Goal: Transaction & Acquisition: Register for event/course

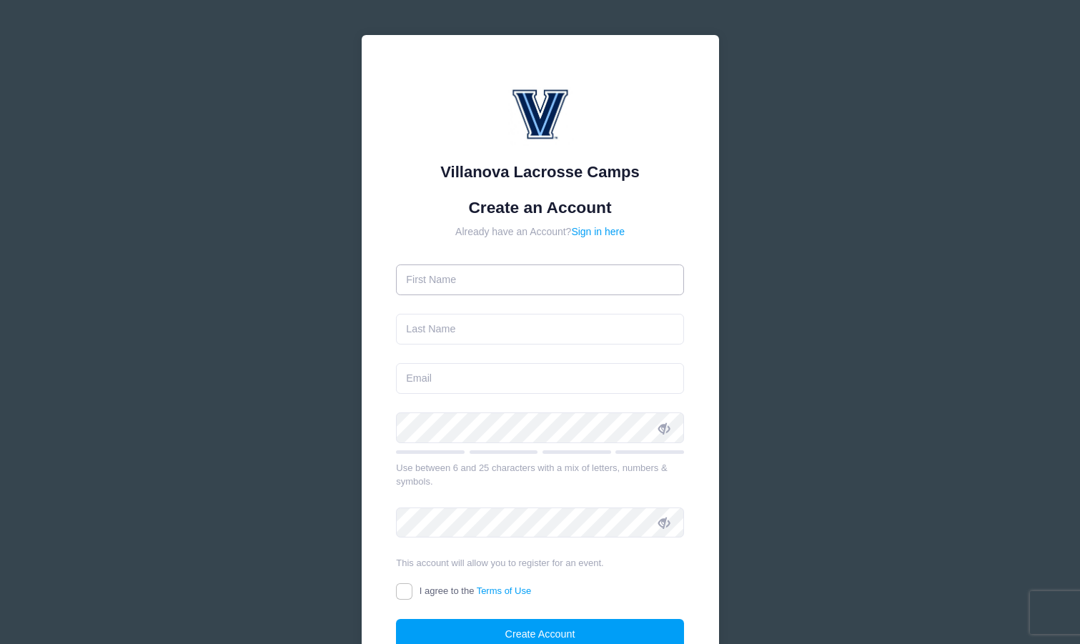
click at [458, 283] on input "text" at bounding box center [540, 280] width 288 height 31
type input "[PERSON_NAME]"
type input "Bloom"
type input "julia.bloom@bms.com"
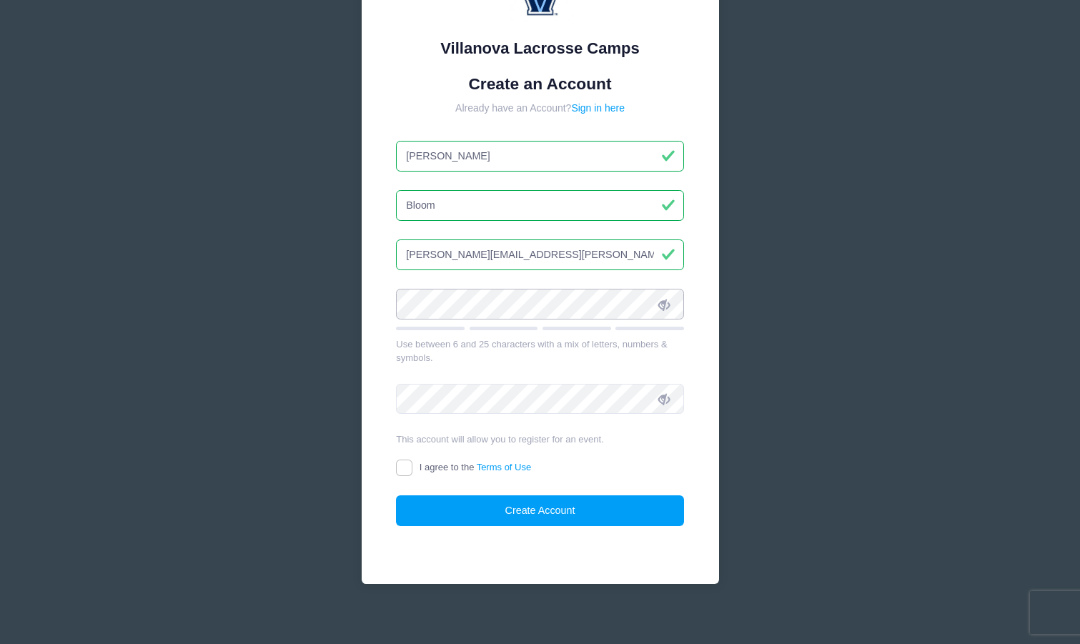
scroll to position [134, 0]
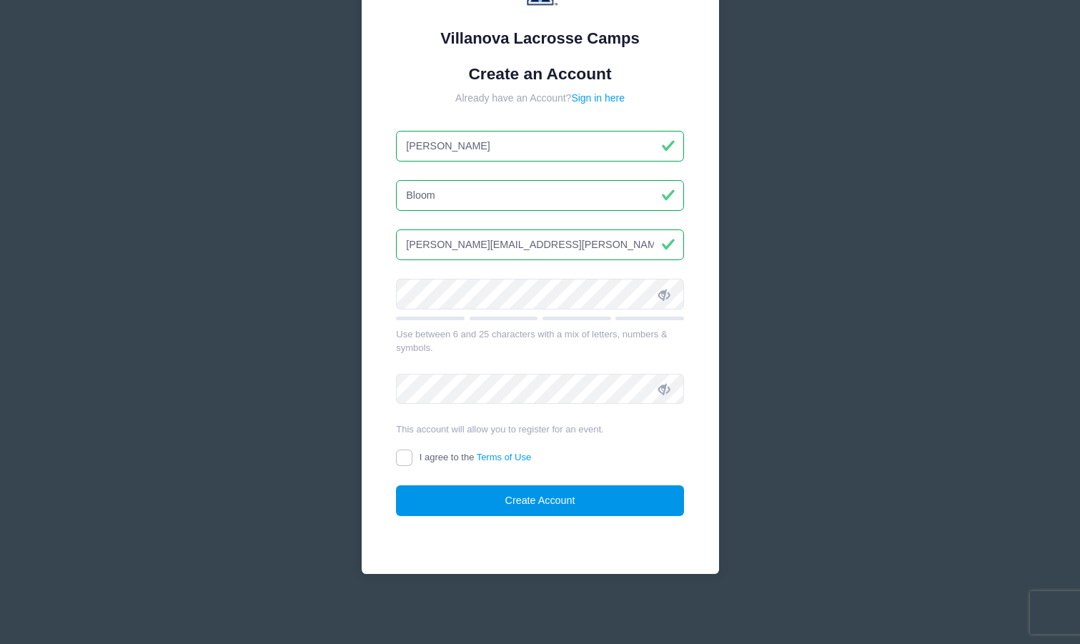
click at [535, 505] on button "Create Account" at bounding box center [540, 500] width 288 height 31
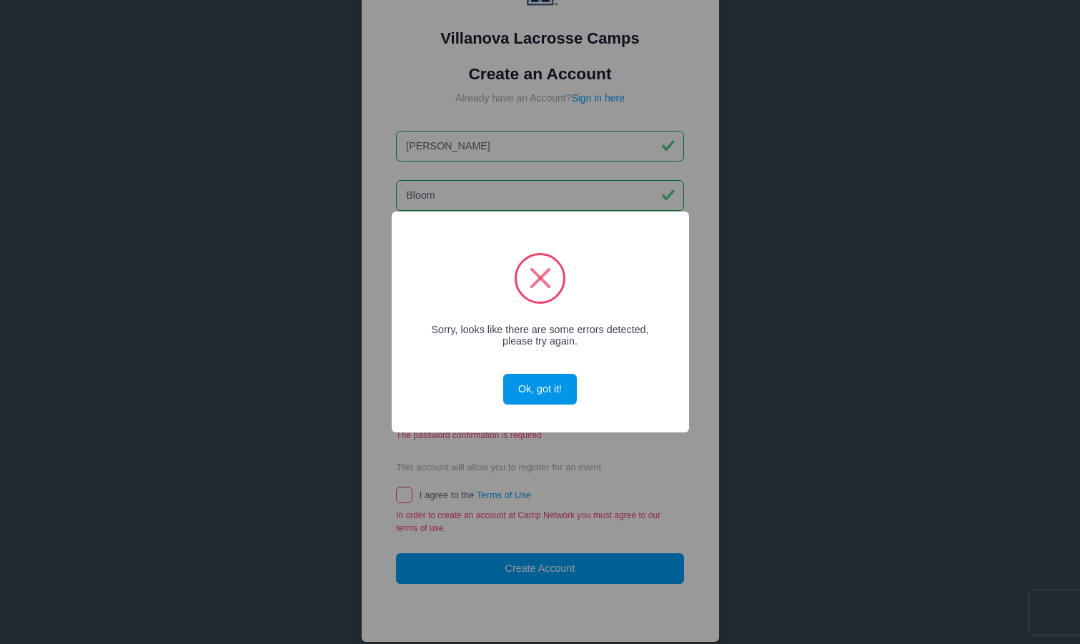
click at [528, 385] on button "Ok, got it!" at bounding box center [539, 389] width 73 height 31
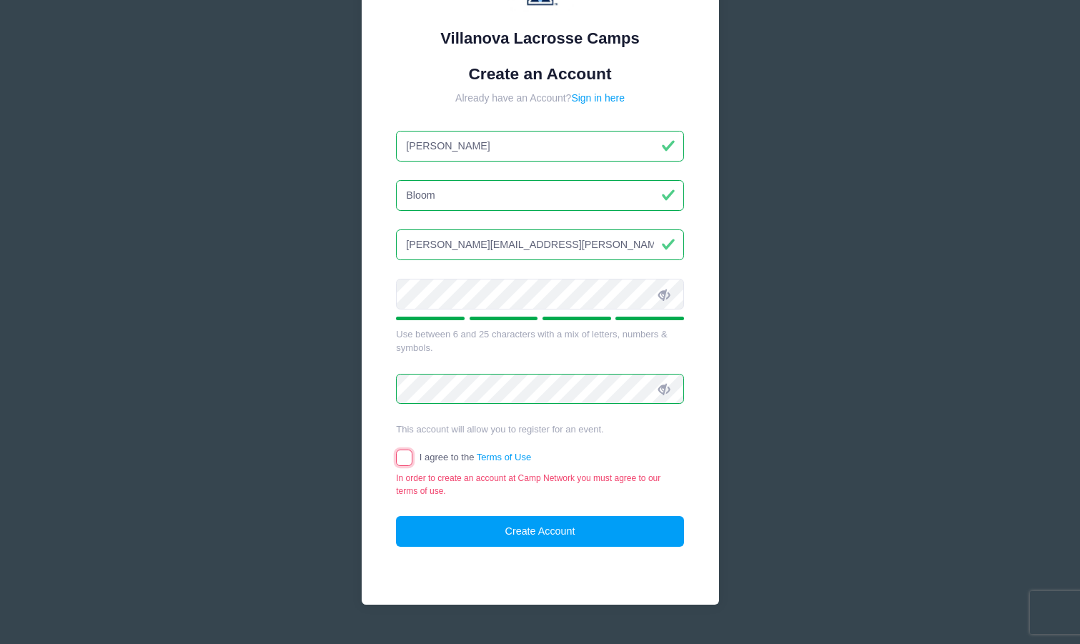
click at [401, 460] on input "I agree to the Terms of Use" at bounding box center [404, 458] width 16 height 16
checkbox input "true"
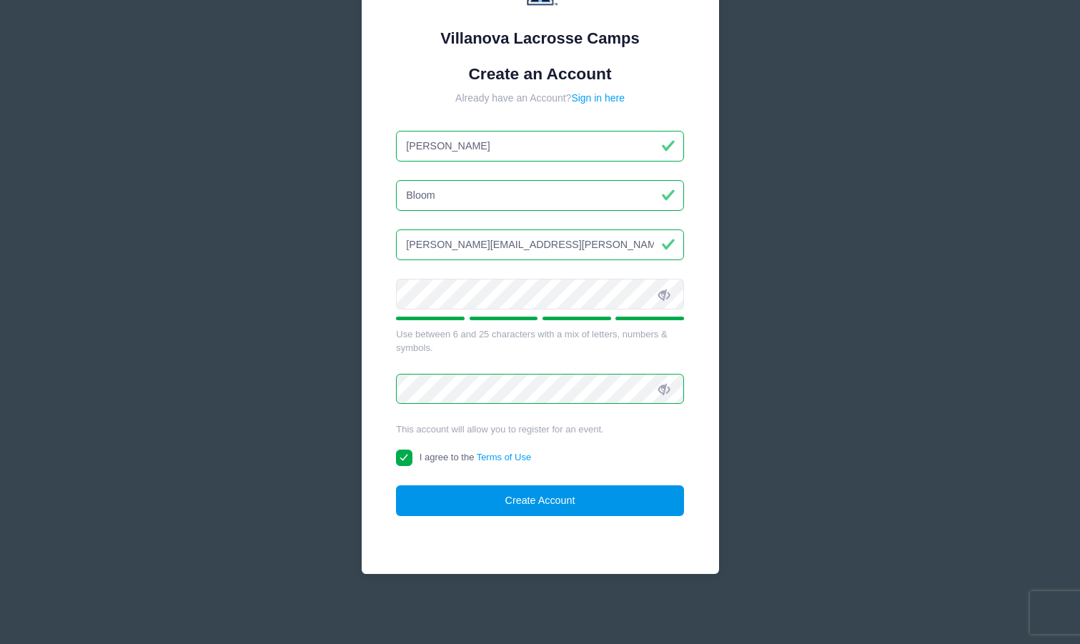
click at [541, 503] on button "Create Account" at bounding box center [540, 500] width 288 height 31
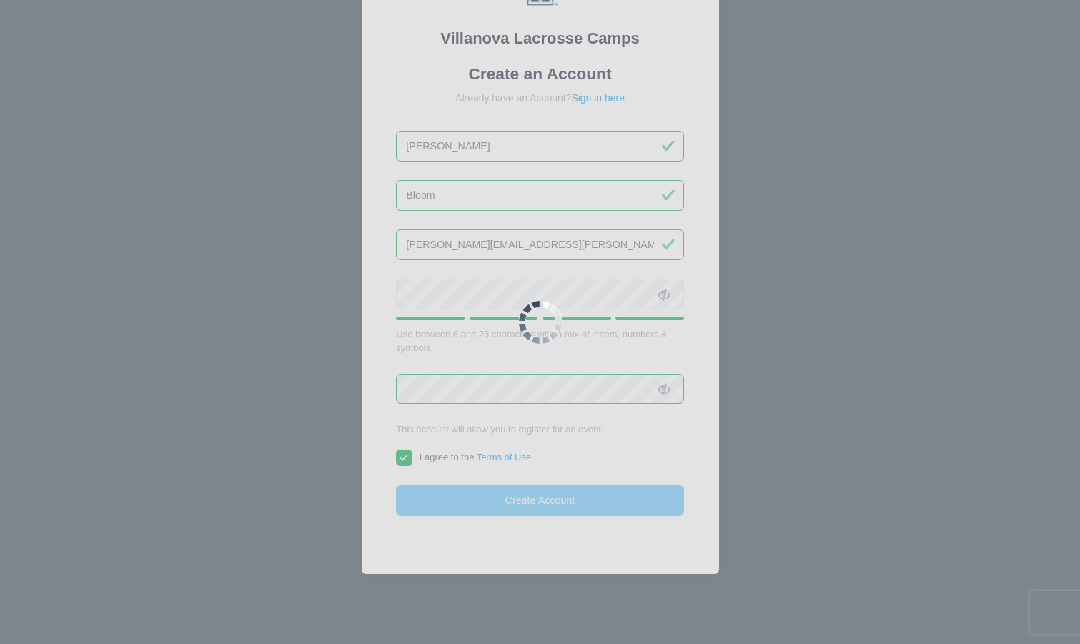
scroll to position [164, 0]
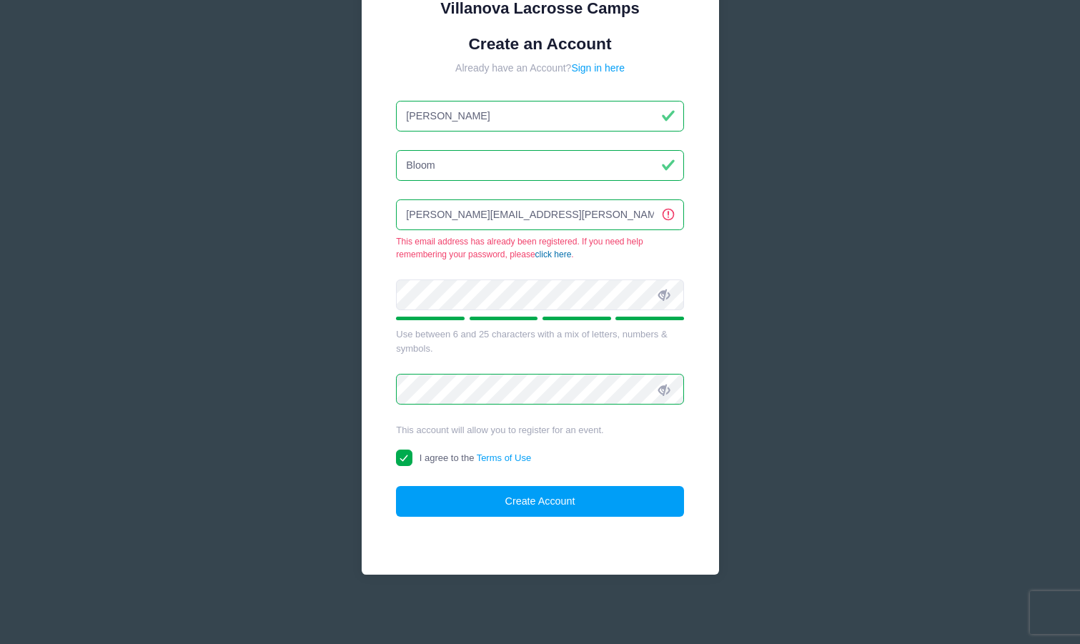
click at [554, 254] on link "click here" at bounding box center [553, 254] width 36 height 10
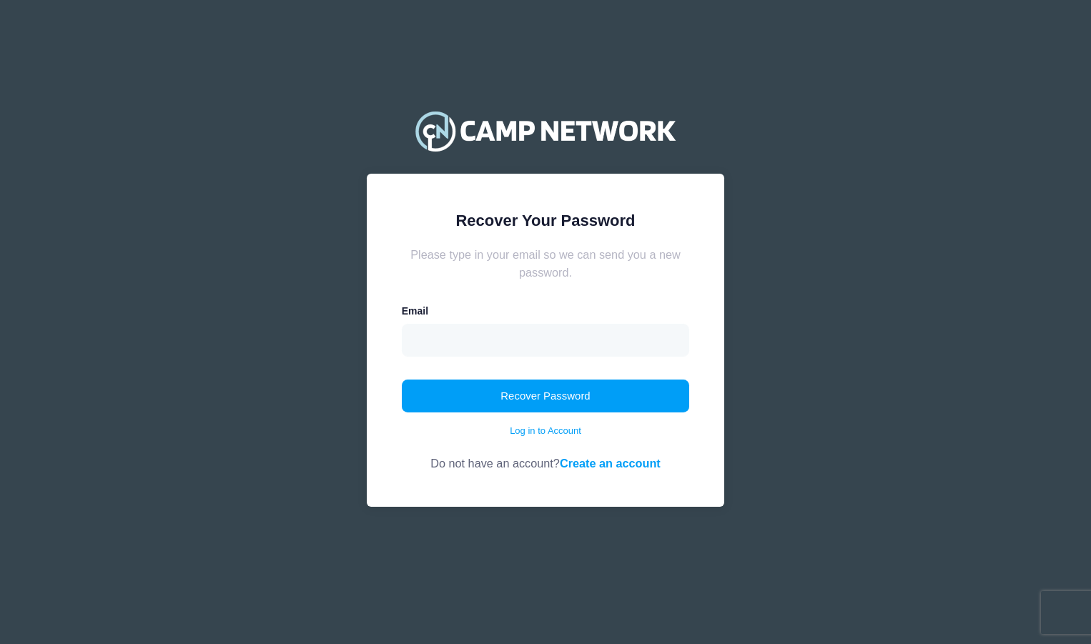
click at [437, 312] on div "Email" at bounding box center [546, 330] width 288 height 52
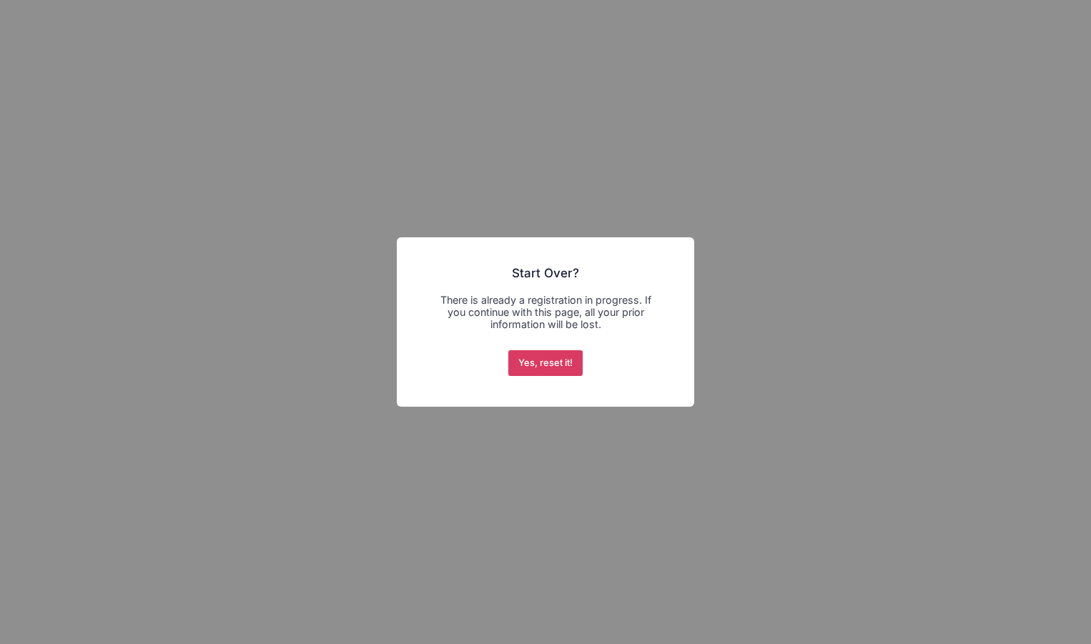
click at [542, 363] on button "Yes, reset it!" at bounding box center [545, 363] width 75 height 26
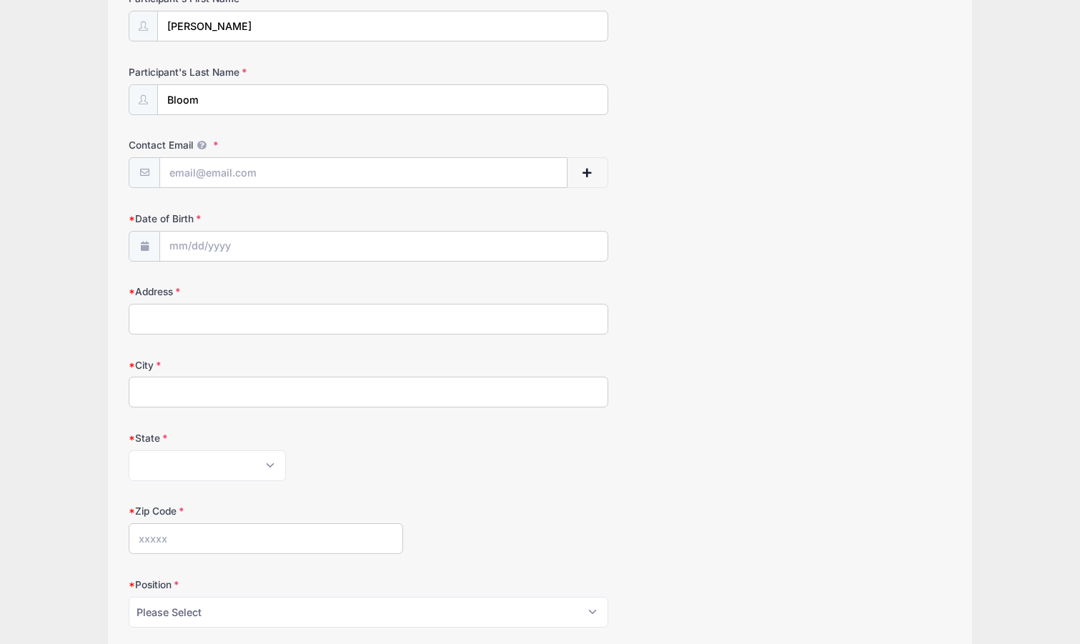
scroll to position [137, 0]
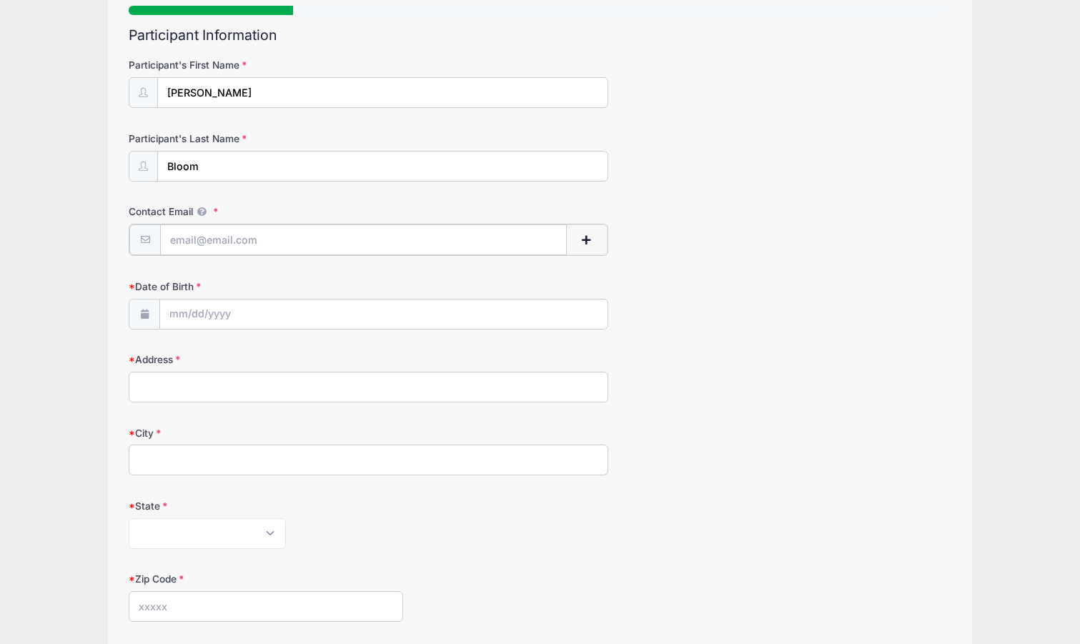
click at [199, 238] on input "Contact Email" at bounding box center [363, 239] width 407 height 31
click at [232, 246] on input "0831" at bounding box center [363, 239] width 407 height 31
type input "[EMAIL_ADDRESS][DOMAIN_NAME]"
click at [152, 320] on span at bounding box center [144, 312] width 31 height 31
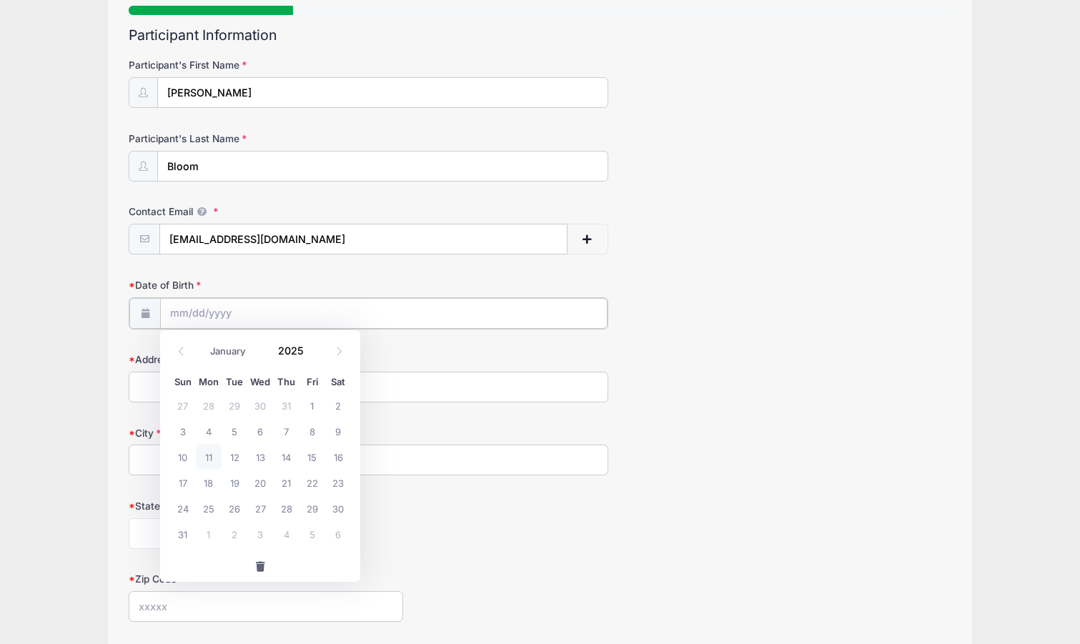
click at [194, 316] on input "Date of Birth" at bounding box center [384, 313] width 448 height 31
click at [337, 352] on icon at bounding box center [339, 351] width 9 height 9
click at [221, 308] on input "Date of Birth" at bounding box center [384, 313] width 448 height 31
click at [182, 352] on icon at bounding box center [181, 351] width 9 height 9
click at [181, 350] on icon at bounding box center [181, 351] width 9 height 9
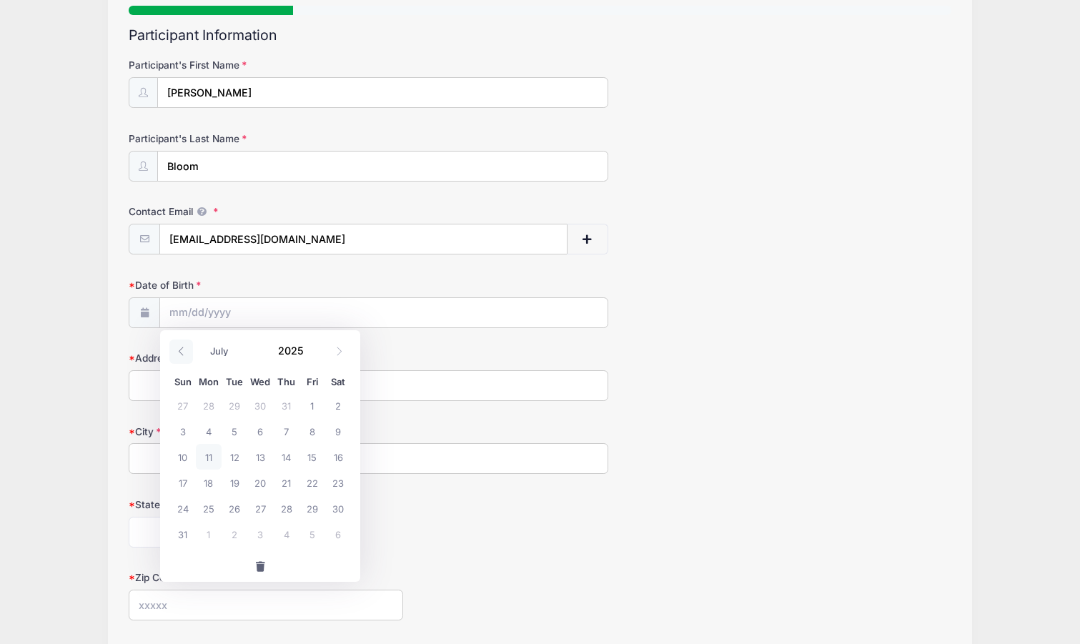
click at [181, 350] on icon at bounding box center [181, 351] width 5 height 9
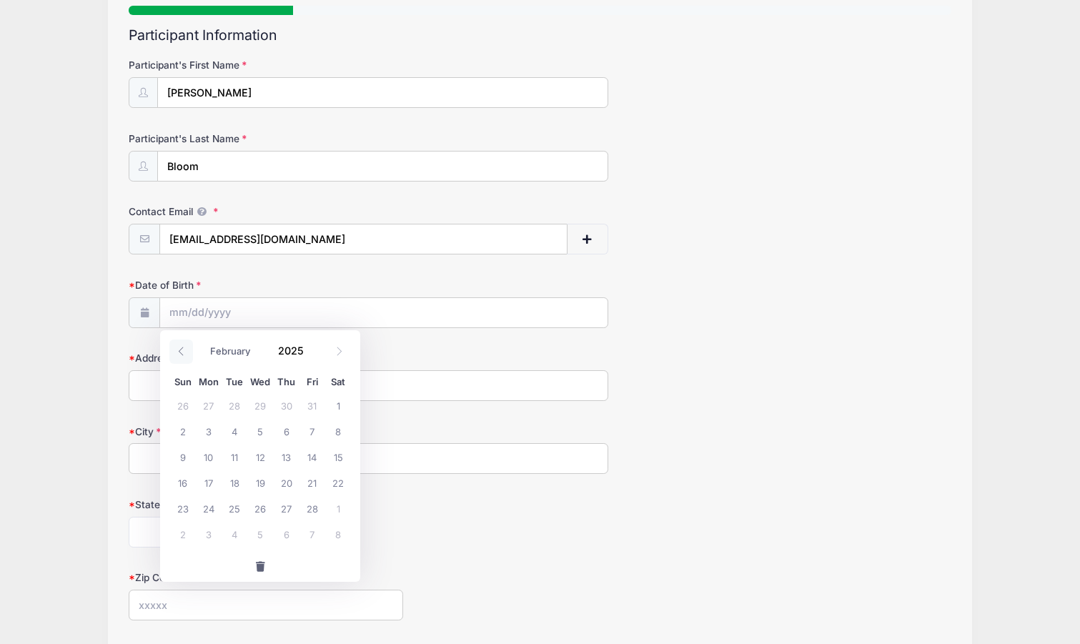
click at [181, 350] on icon at bounding box center [181, 351] width 5 height 9
select select "0"
click at [181, 350] on icon at bounding box center [181, 351] width 5 height 9
type input "2024"
click at [181, 350] on icon at bounding box center [181, 351] width 5 height 9
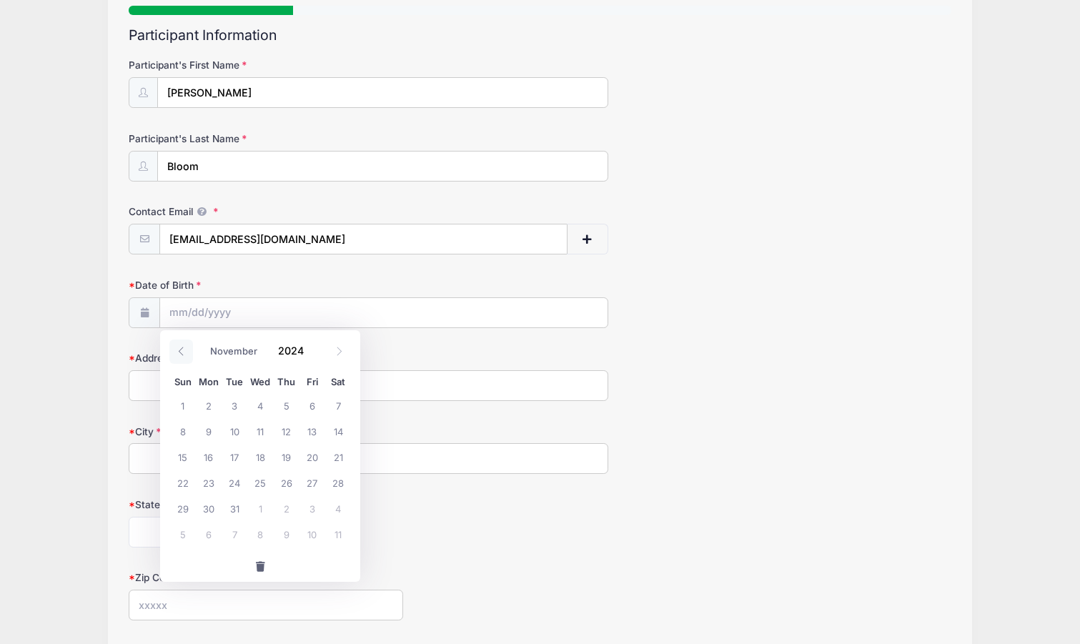
click at [181, 350] on icon at bounding box center [181, 351] width 5 height 9
click at [182, 351] on icon at bounding box center [181, 351] width 9 height 9
click at [184, 352] on icon at bounding box center [181, 351] width 9 height 9
click at [187, 352] on span at bounding box center [181, 352] width 24 height 24
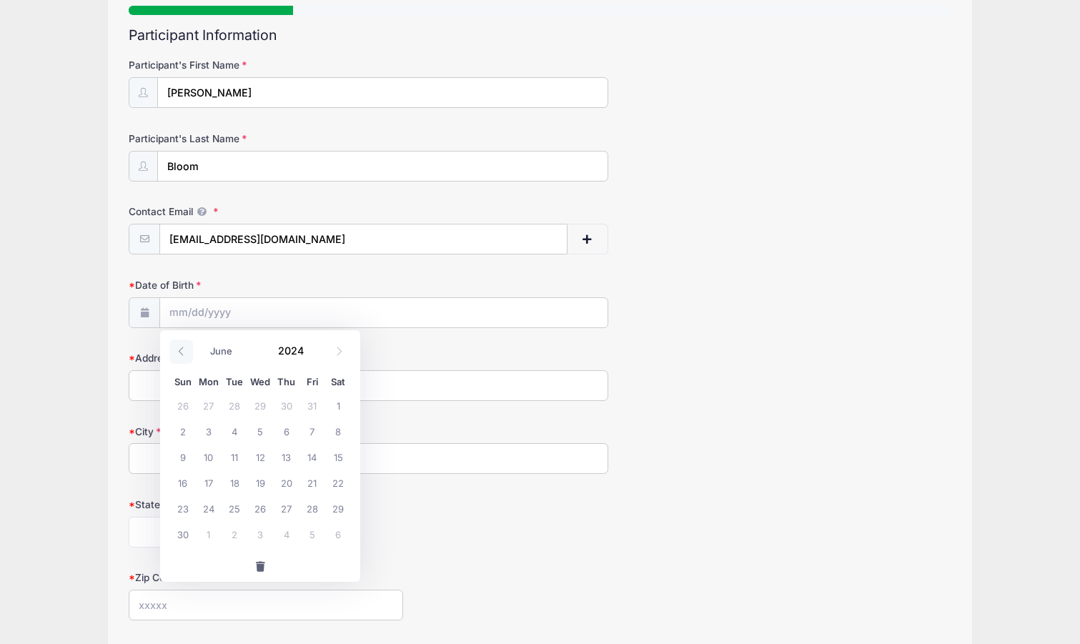
click at [187, 352] on span at bounding box center [181, 352] width 24 height 24
drag, startPoint x: 187, startPoint y: 358, endPoint x: 184, endPoint y: 321, distance: 37.3
click at [187, 356] on span at bounding box center [181, 352] width 24 height 24
select select "2"
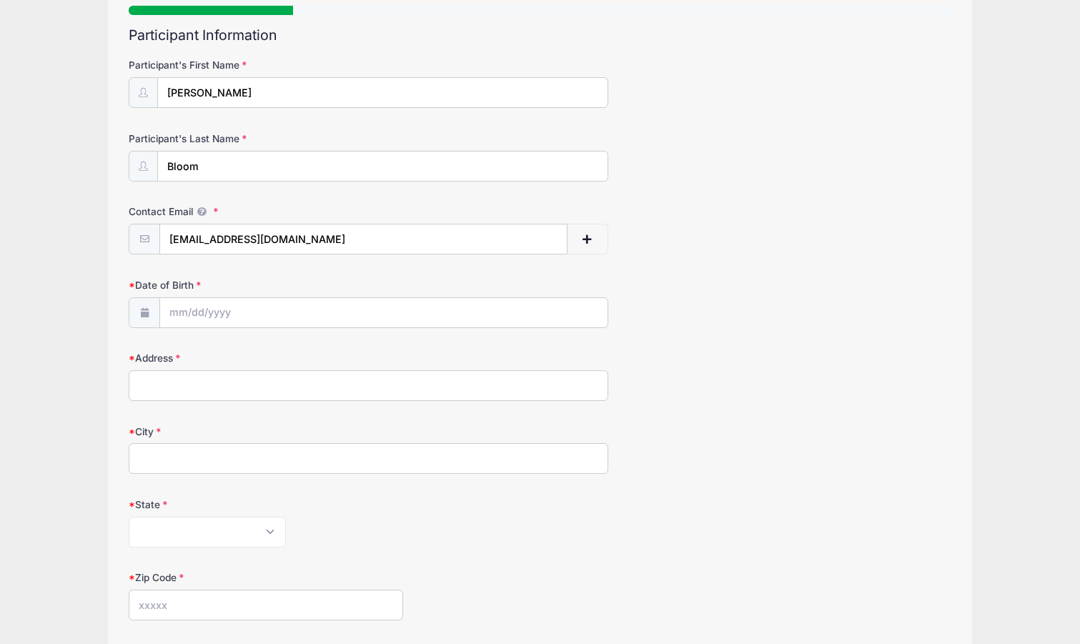
click at [142, 314] on icon at bounding box center [144, 312] width 11 height 9
click at [144, 312] on icon at bounding box center [144, 312] width 11 height 9
click at [142, 307] on span at bounding box center [144, 312] width 31 height 31
type input "2025"
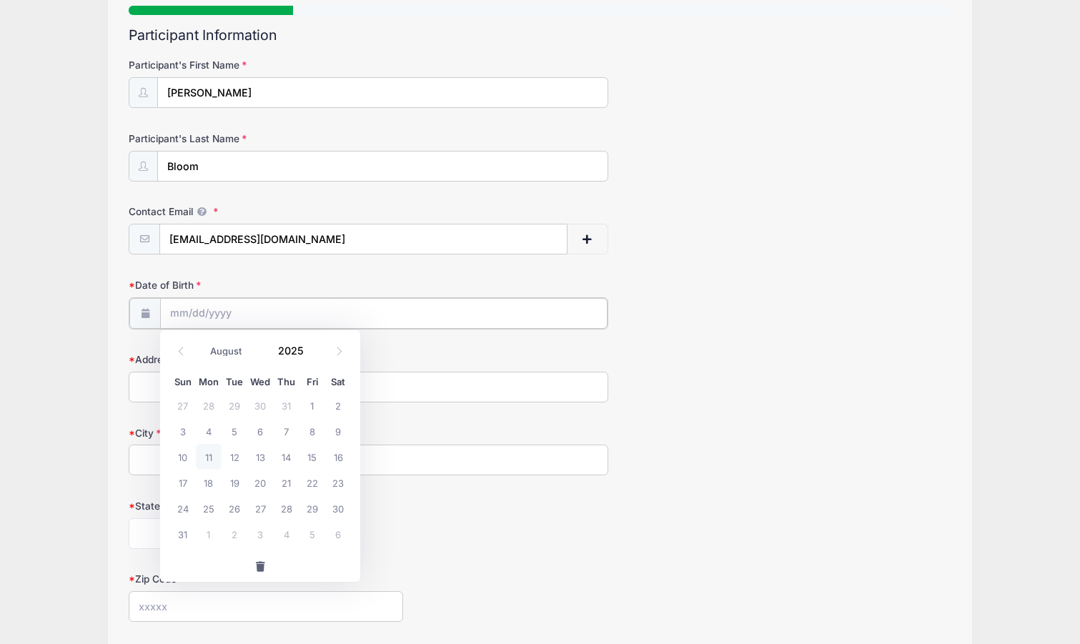
click at [177, 320] on input "Date of Birth" at bounding box center [384, 313] width 448 height 31
click at [186, 348] on icon at bounding box center [181, 351] width 9 height 9
click at [181, 353] on icon at bounding box center [181, 351] width 9 height 9
click at [181, 350] on icon at bounding box center [181, 351] width 9 height 9
click at [183, 352] on icon at bounding box center [181, 351] width 9 height 9
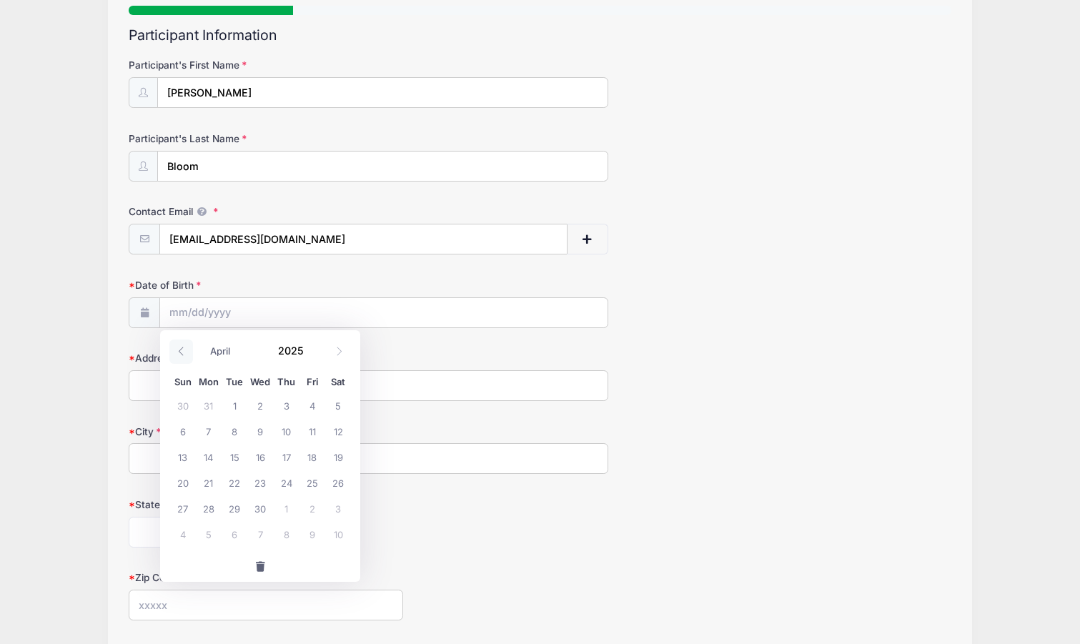
click at [183, 352] on icon at bounding box center [181, 351] width 9 height 9
click at [182, 352] on icon at bounding box center [181, 351] width 9 height 9
select select "0"
click at [180, 352] on icon at bounding box center [181, 351] width 9 height 9
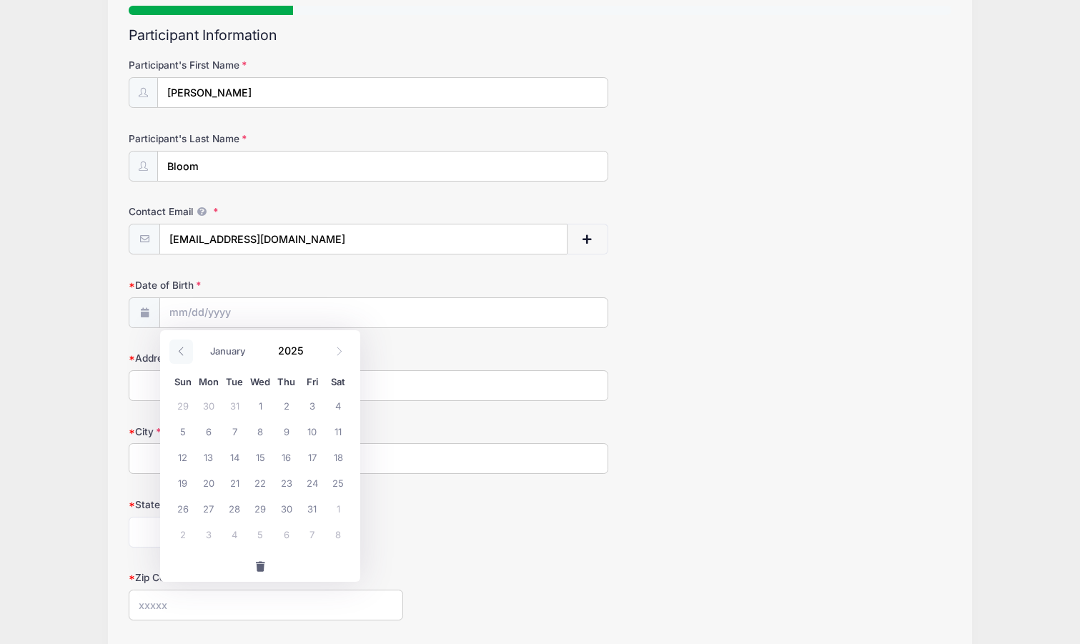
type input "2024"
click at [180, 352] on icon at bounding box center [181, 351] width 9 height 9
click at [182, 352] on icon at bounding box center [181, 351] width 9 height 9
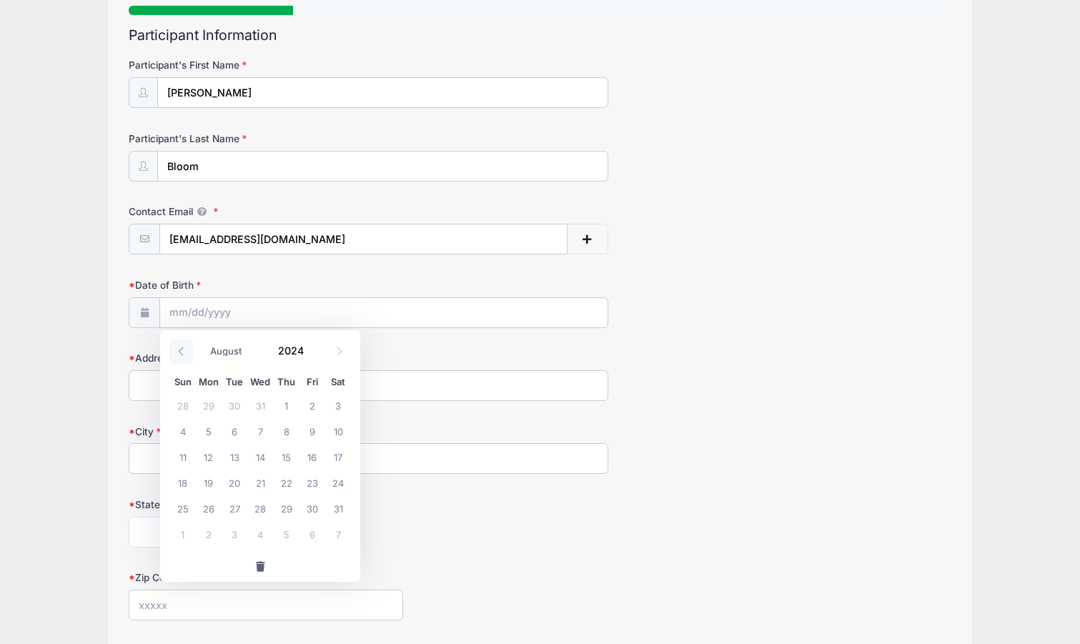
click at [184, 352] on icon at bounding box center [181, 351] width 9 height 9
click at [184, 354] on icon at bounding box center [181, 351] width 9 height 9
click at [184, 355] on icon at bounding box center [181, 351] width 9 height 9
click at [186, 354] on icon at bounding box center [181, 351] width 9 height 9
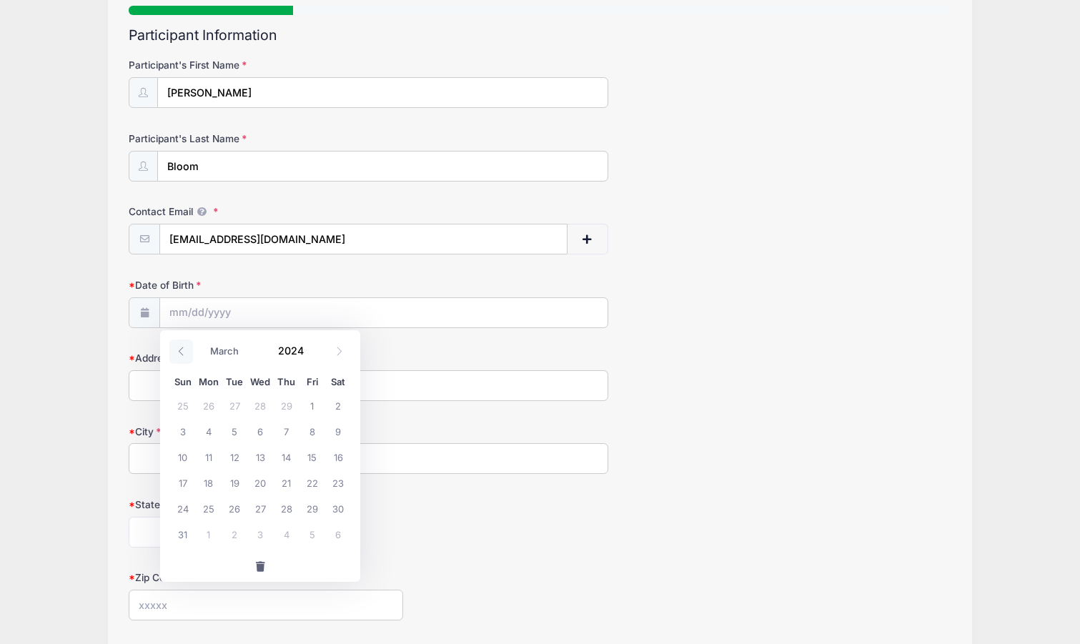
click at [186, 353] on icon at bounding box center [181, 351] width 9 height 9
click at [185, 352] on icon at bounding box center [181, 351] width 9 height 9
select select "0"
click at [184, 351] on icon at bounding box center [181, 351] width 9 height 9
type input "2023"
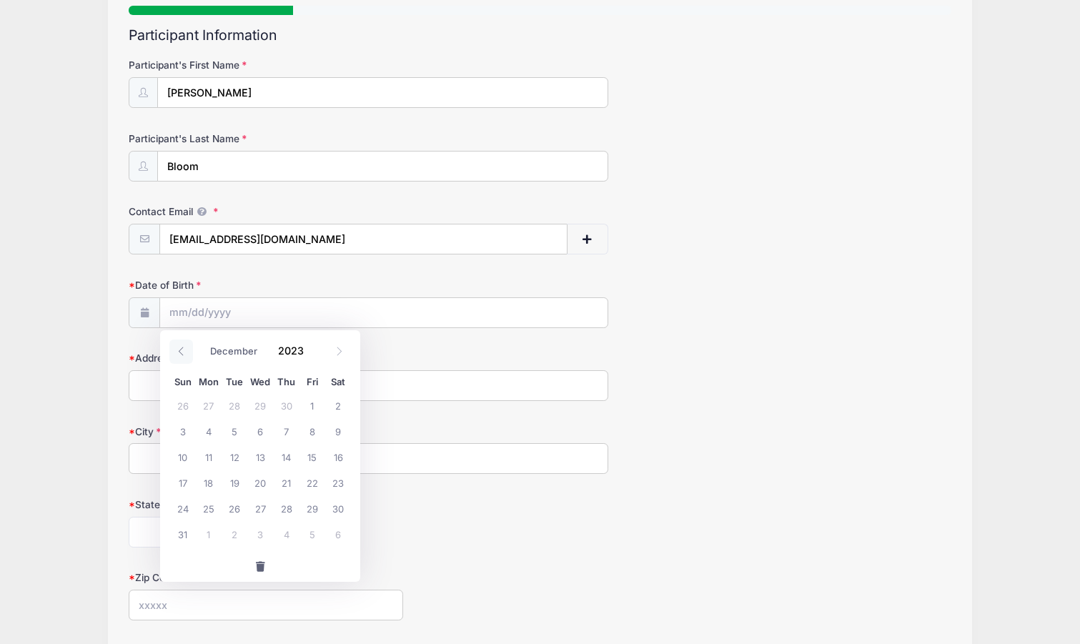
click at [184, 350] on icon at bounding box center [181, 351] width 9 height 9
click at [183, 350] on icon at bounding box center [181, 351] width 9 height 9
click at [181, 351] on icon at bounding box center [181, 351] width 9 height 9
click at [180, 352] on icon at bounding box center [181, 351] width 9 height 9
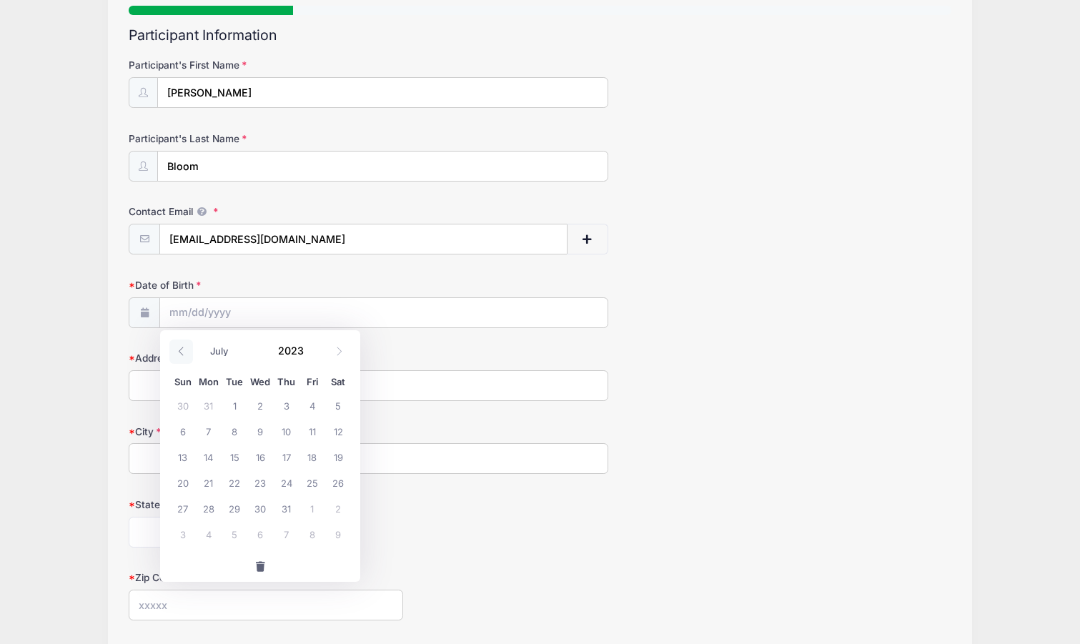
click at [181, 352] on icon at bounding box center [181, 351] width 9 height 9
click at [183, 352] on icon at bounding box center [181, 351] width 9 height 9
click at [184, 352] on icon at bounding box center [181, 351] width 9 height 9
click at [185, 352] on icon at bounding box center [181, 351] width 9 height 9
click at [186, 350] on icon at bounding box center [181, 351] width 9 height 9
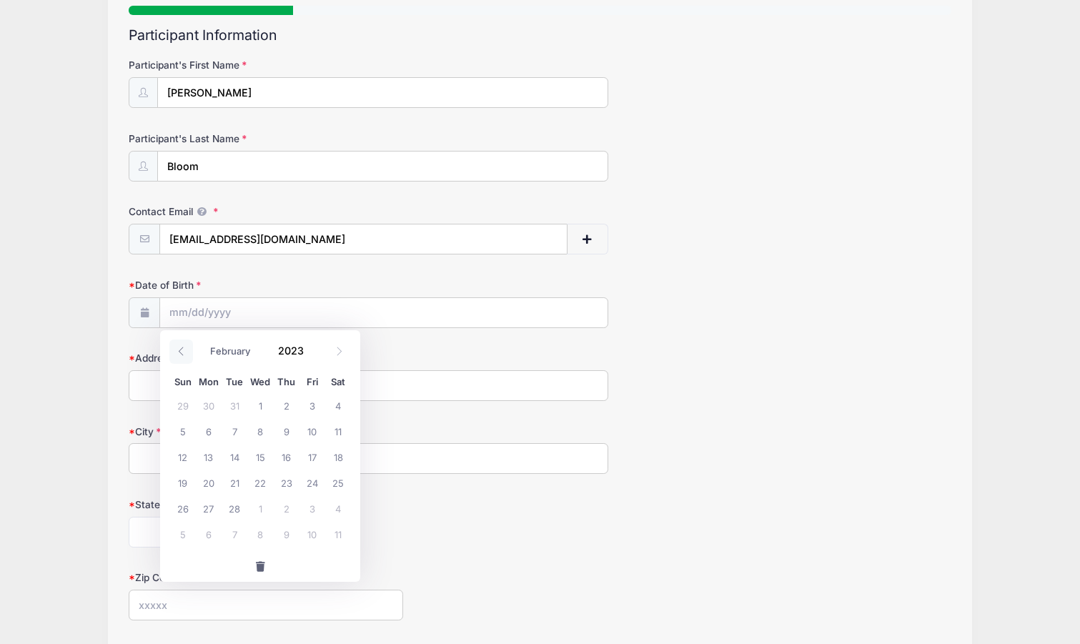
click at [188, 350] on span at bounding box center [181, 352] width 24 height 24
select select "0"
click at [190, 349] on span at bounding box center [181, 352] width 24 height 24
type input "2022"
click at [190, 348] on span at bounding box center [181, 352] width 24 height 24
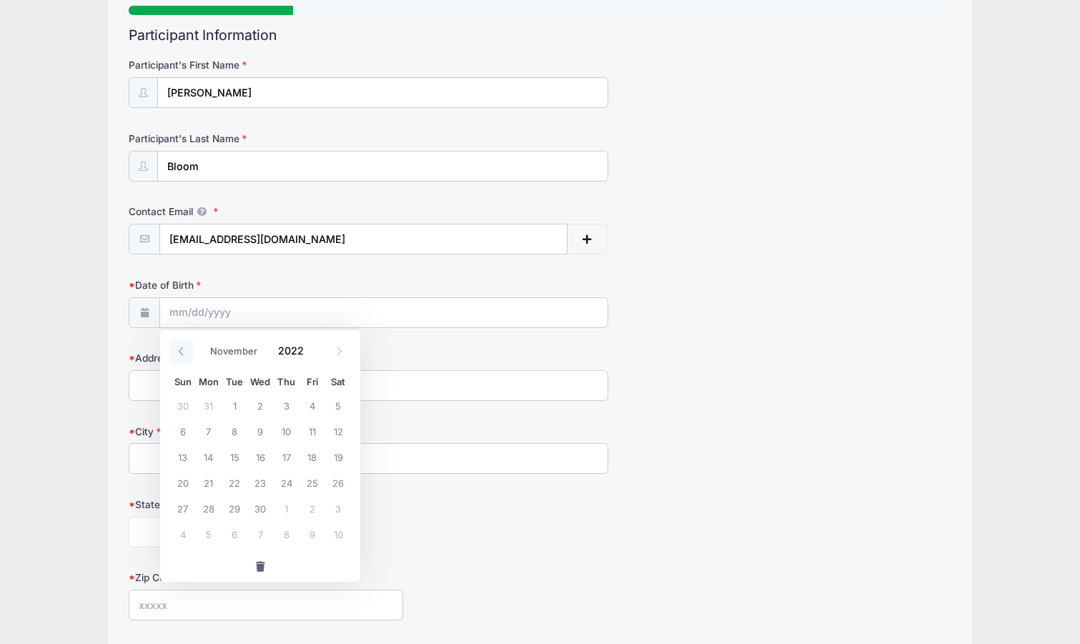
click at [189, 346] on span at bounding box center [181, 352] width 24 height 24
click at [187, 346] on span at bounding box center [181, 352] width 24 height 24
click at [184, 347] on icon at bounding box center [181, 351] width 9 height 9
click at [181, 349] on icon at bounding box center [181, 351] width 9 height 9
click at [183, 351] on icon at bounding box center [181, 351] width 9 height 9
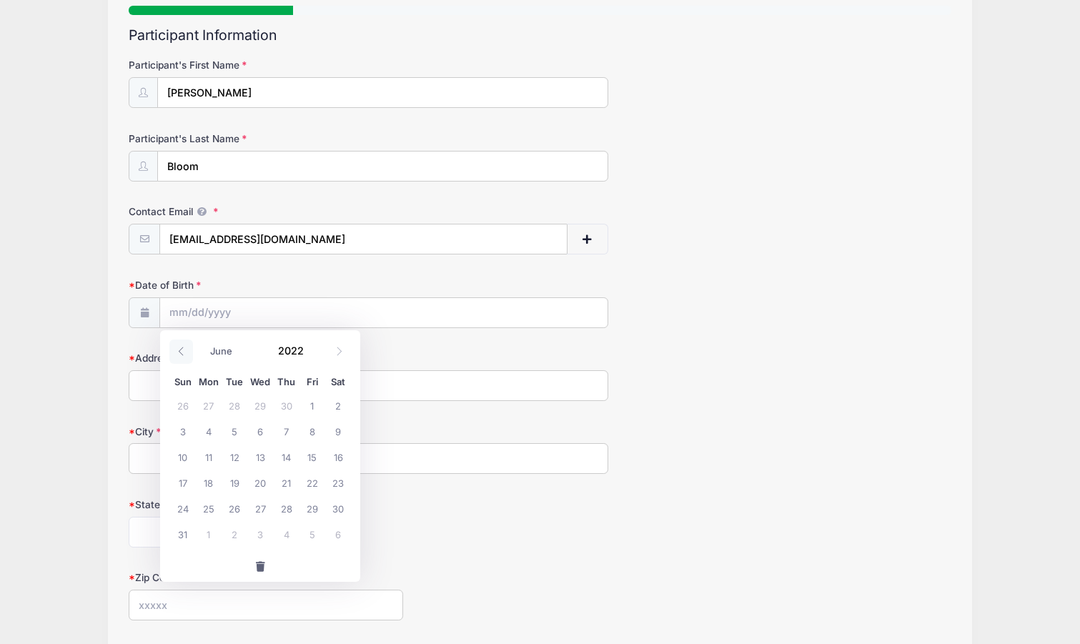
click at [185, 352] on icon at bounding box center [181, 351] width 9 height 9
click at [182, 355] on icon at bounding box center [181, 351] width 9 height 9
click at [183, 355] on icon at bounding box center [181, 351] width 9 height 9
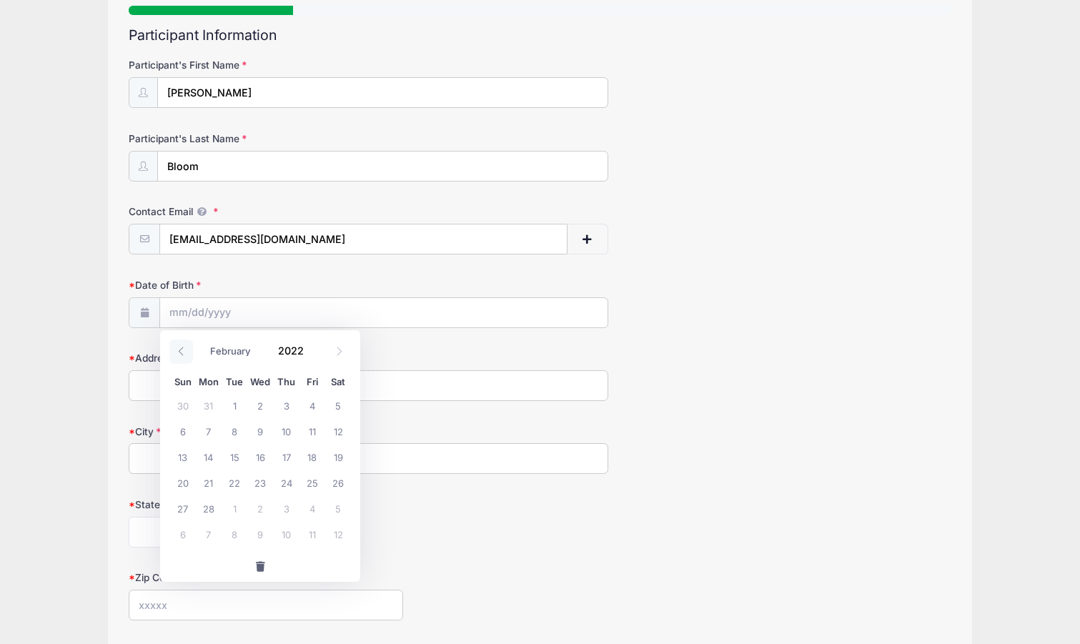
select select "0"
click at [185, 352] on icon at bounding box center [181, 351] width 9 height 9
type input "2021"
click at [184, 352] on icon at bounding box center [181, 351] width 9 height 9
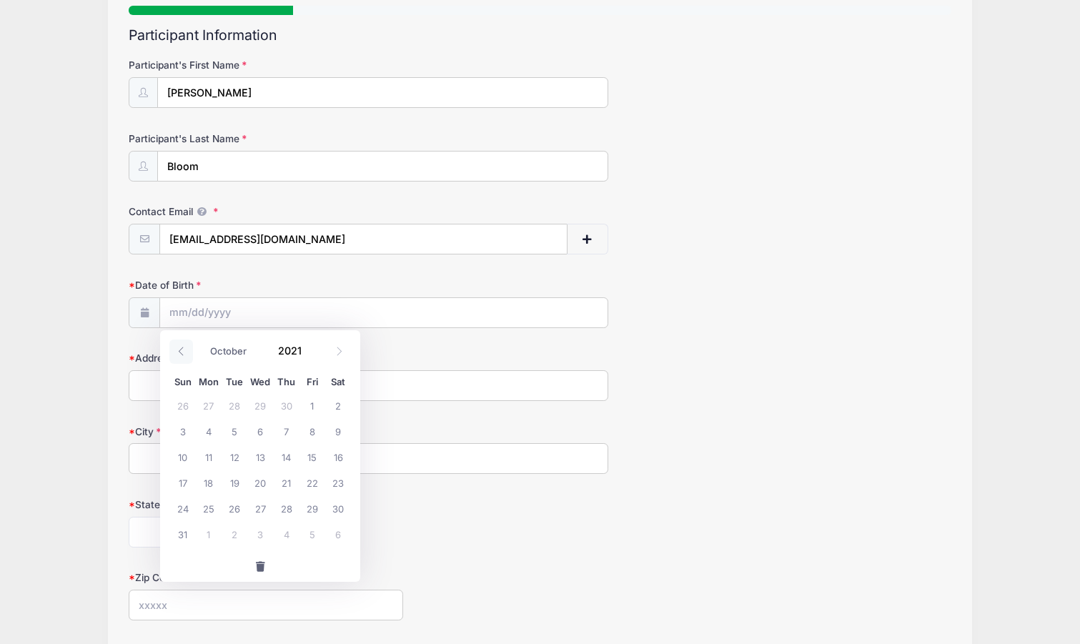
click at [185, 352] on icon at bounding box center [181, 351] width 9 height 9
click at [187, 352] on span at bounding box center [181, 352] width 24 height 24
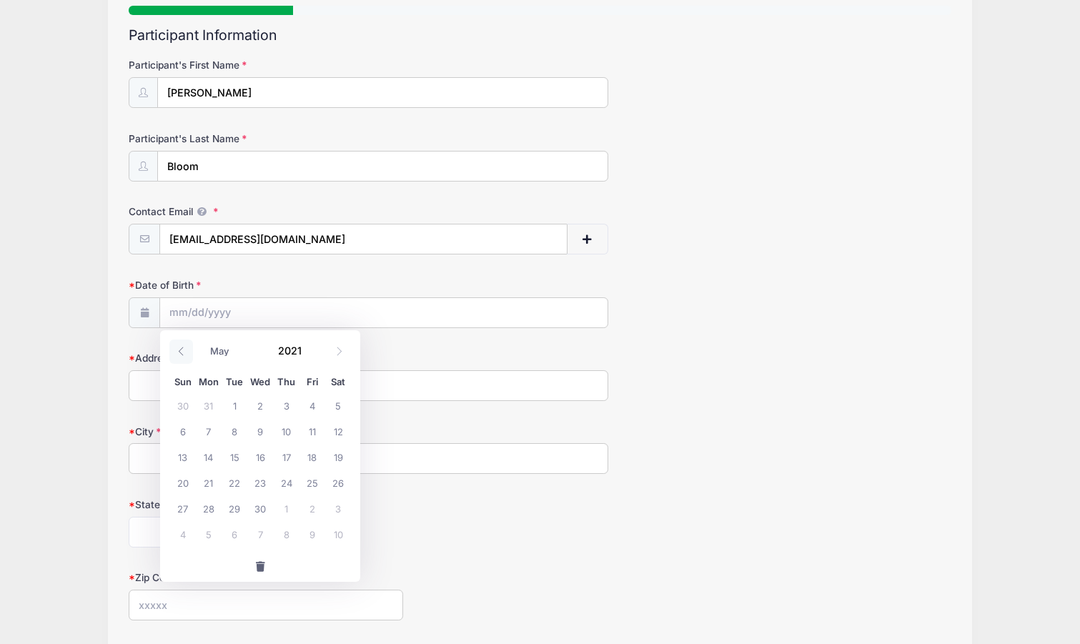
click at [187, 352] on span at bounding box center [181, 352] width 24 height 24
click at [183, 352] on icon at bounding box center [181, 351] width 9 height 9
click at [182, 352] on icon at bounding box center [181, 351] width 9 height 9
select select "0"
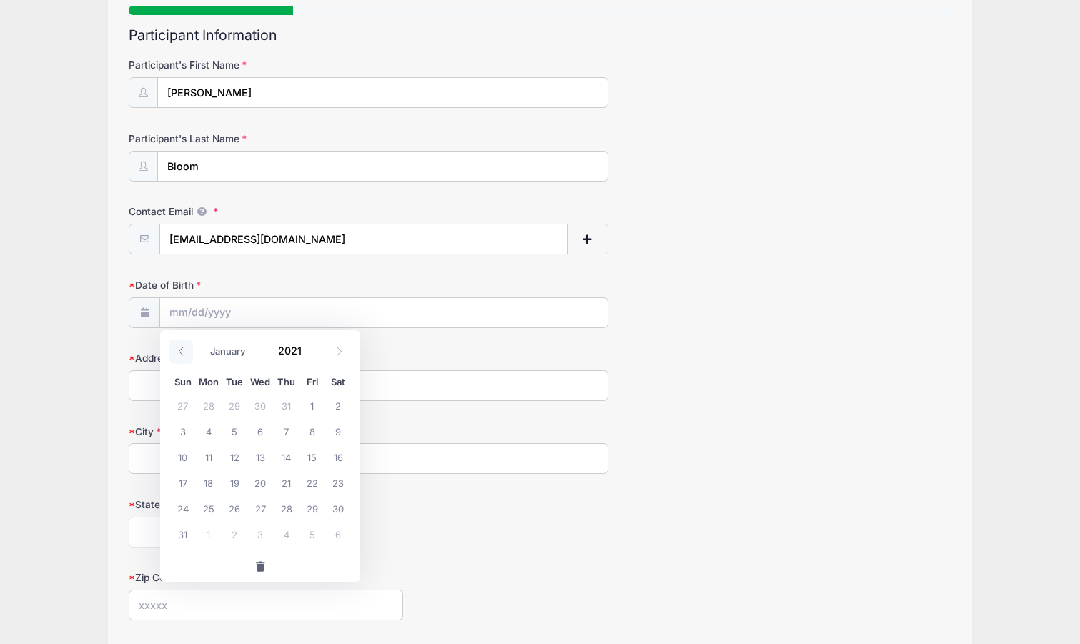
click at [182, 355] on icon at bounding box center [181, 351] width 9 height 9
type input "2020"
click at [184, 356] on icon at bounding box center [181, 351] width 9 height 9
click at [184, 353] on icon at bounding box center [181, 351] width 9 height 9
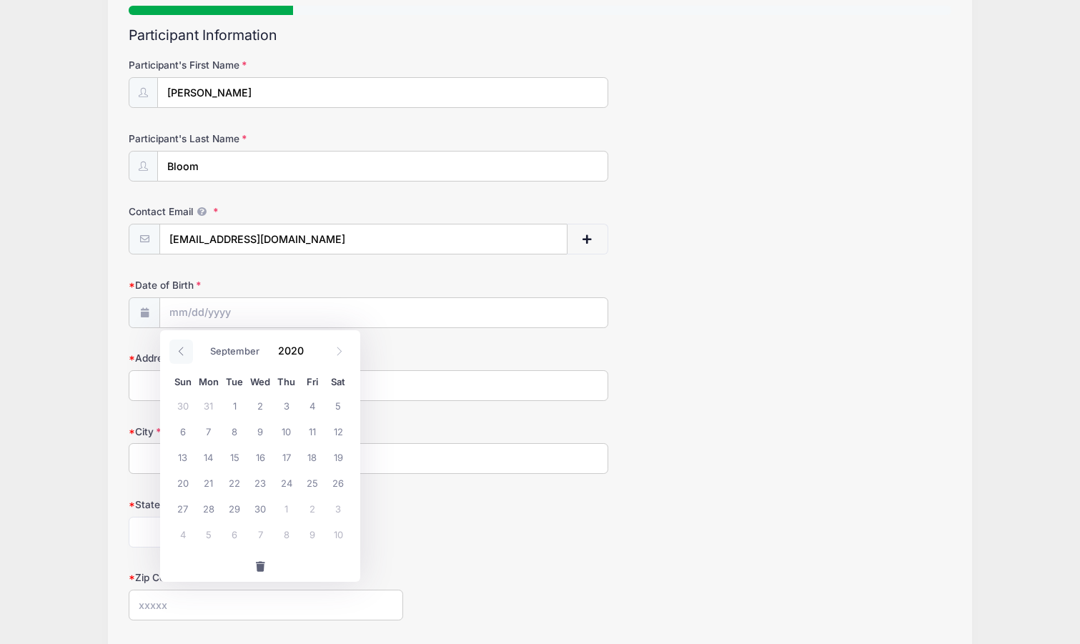
click at [183, 349] on icon at bounding box center [181, 351] width 9 height 9
click at [184, 343] on span at bounding box center [181, 352] width 24 height 24
click at [184, 344] on span at bounding box center [181, 352] width 24 height 24
click at [182, 349] on icon at bounding box center [181, 351] width 9 height 9
click at [183, 350] on icon at bounding box center [181, 351] width 9 height 9
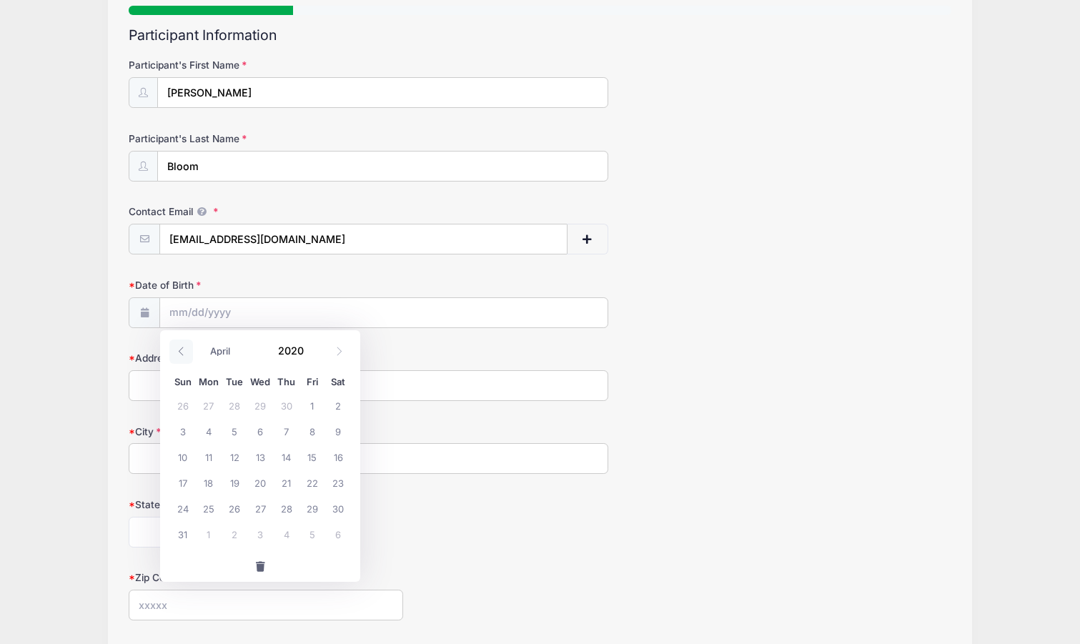
click at [186, 350] on icon at bounding box center [181, 351] width 9 height 9
click at [187, 351] on span at bounding box center [181, 352] width 24 height 24
select select "0"
click at [189, 350] on span at bounding box center [181, 352] width 24 height 24
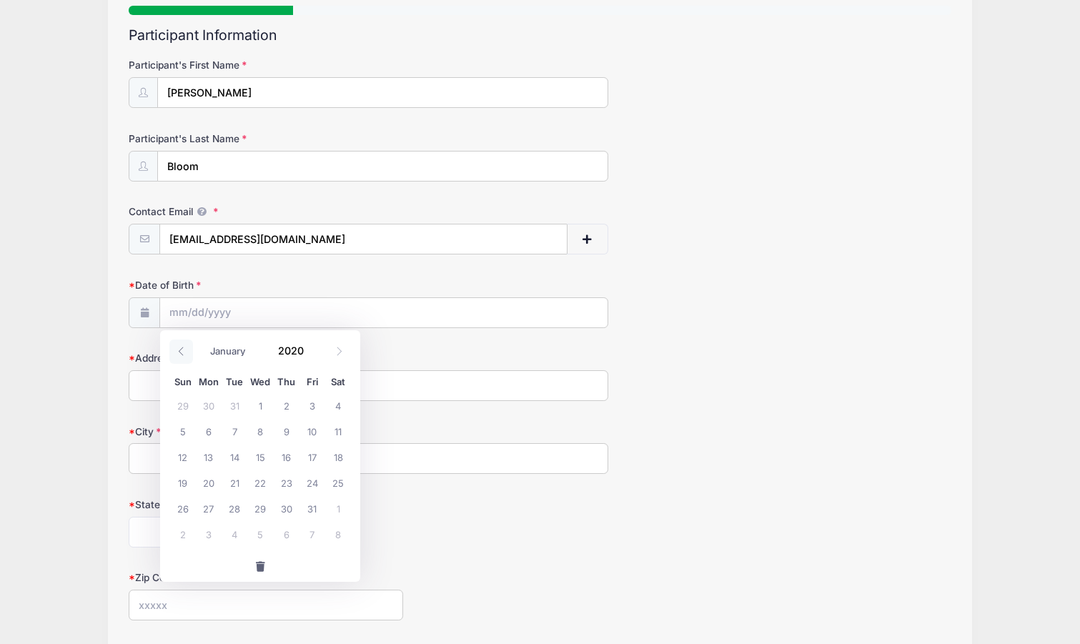
type input "2019"
click at [192, 350] on span at bounding box center [181, 352] width 24 height 24
click at [193, 350] on span at bounding box center [181, 352] width 24 height 24
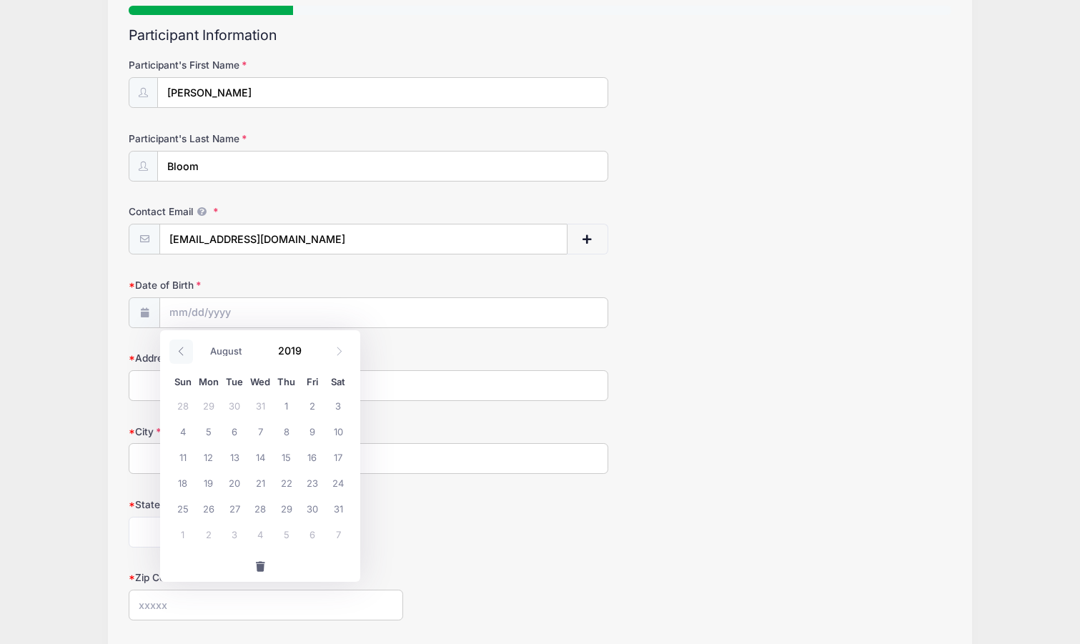
click at [193, 350] on span at bounding box center [181, 352] width 24 height 24
click at [194, 348] on div "January February March April May June July August September October November De…" at bounding box center [260, 347] width 137 height 24
click at [192, 347] on span at bounding box center [181, 352] width 24 height 24
click at [184, 352] on span at bounding box center [181, 352] width 24 height 24
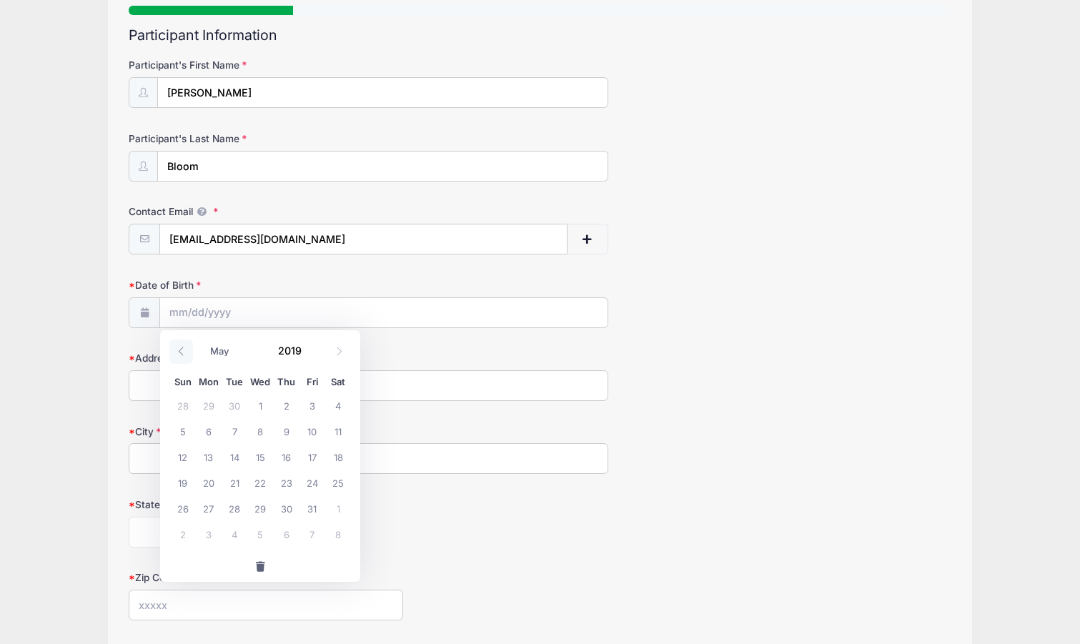
click at [184, 352] on icon at bounding box center [181, 351] width 9 height 9
click at [181, 350] on icon at bounding box center [181, 351] width 5 height 9
select select "0"
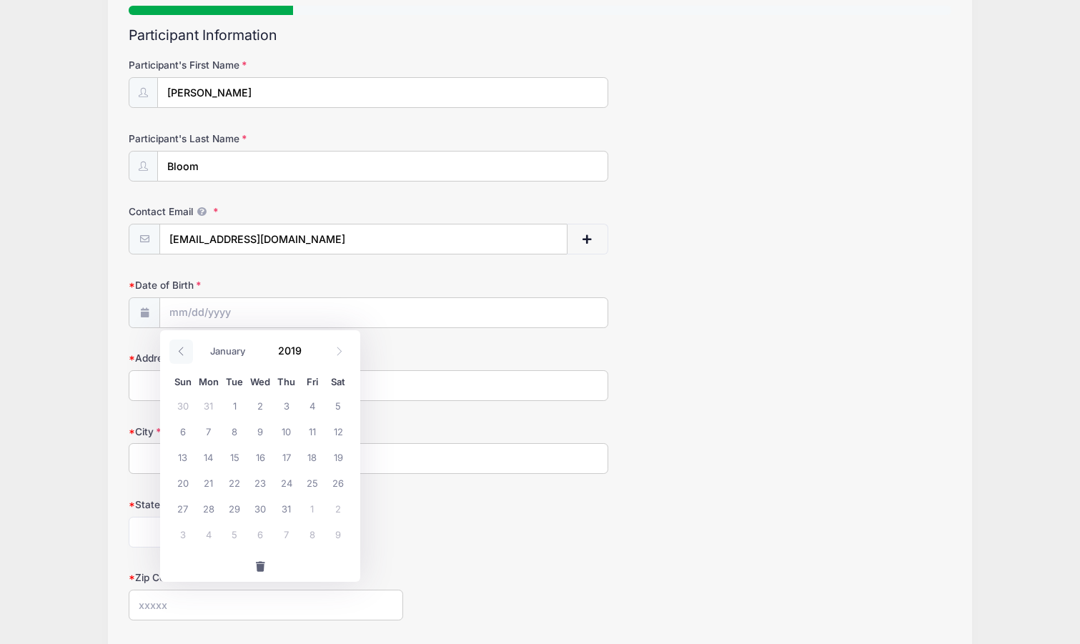
click at [181, 351] on icon at bounding box center [181, 351] width 9 height 9
type input "2018"
click at [179, 351] on icon at bounding box center [181, 351] width 5 height 9
click at [179, 351] on icon at bounding box center [181, 351] width 9 height 9
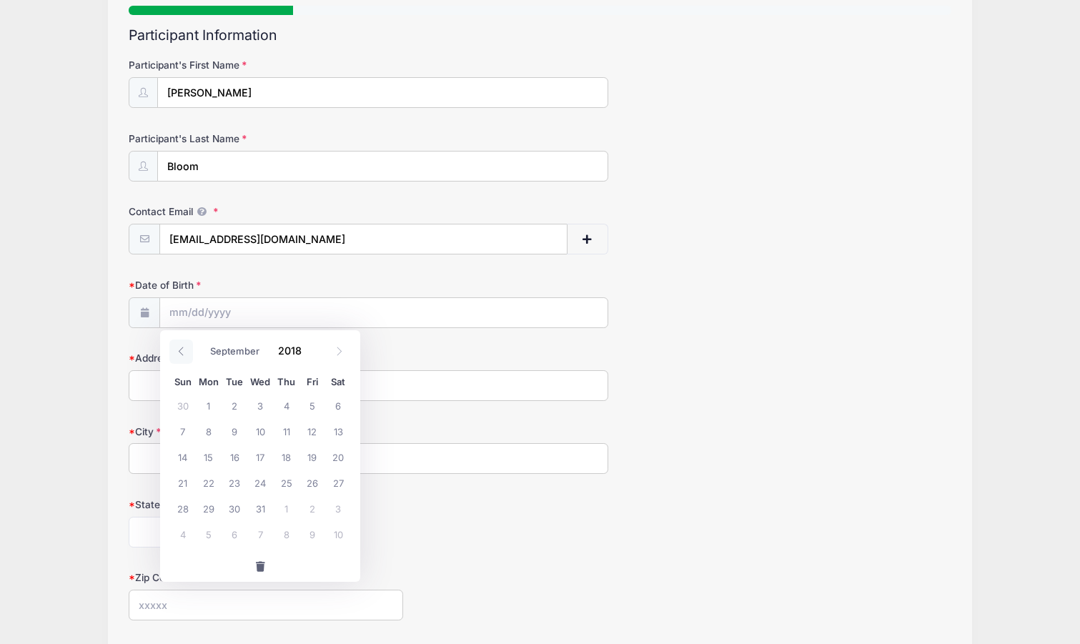
click at [179, 351] on icon at bounding box center [181, 351] width 9 height 9
click at [181, 351] on icon at bounding box center [181, 351] width 9 height 9
click at [182, 351] on icon at bounding box center [181, 351] width 9 height 9
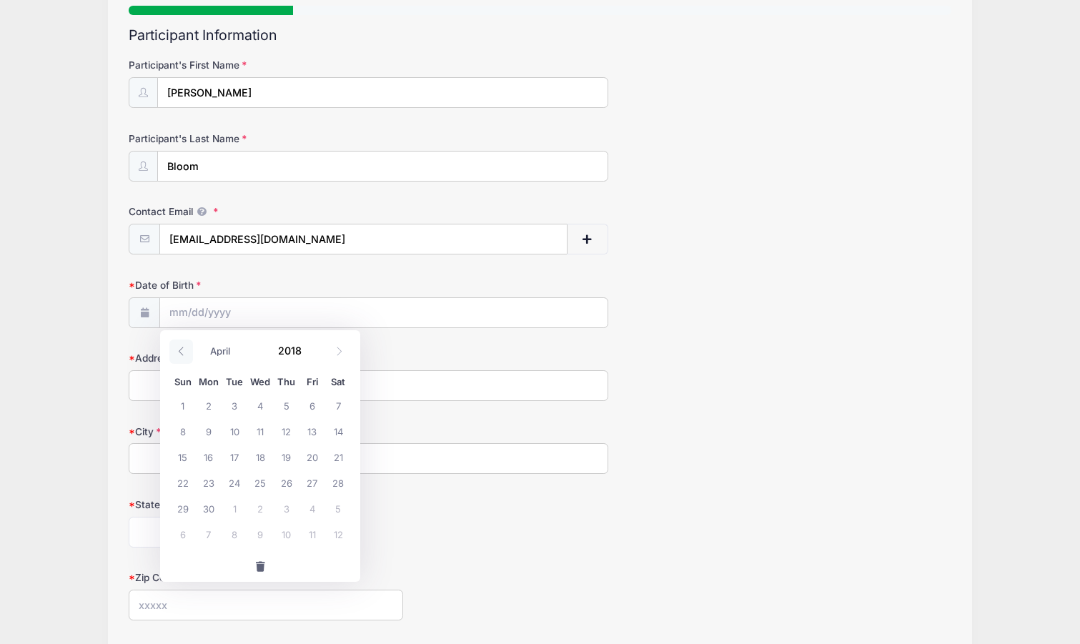
click at [182, 351] on icon at bounding box center [181, 351] width 9 height 9
select select "0"
click at [182, 351] on icon at bounding box center [181, 351] width 9 height 9
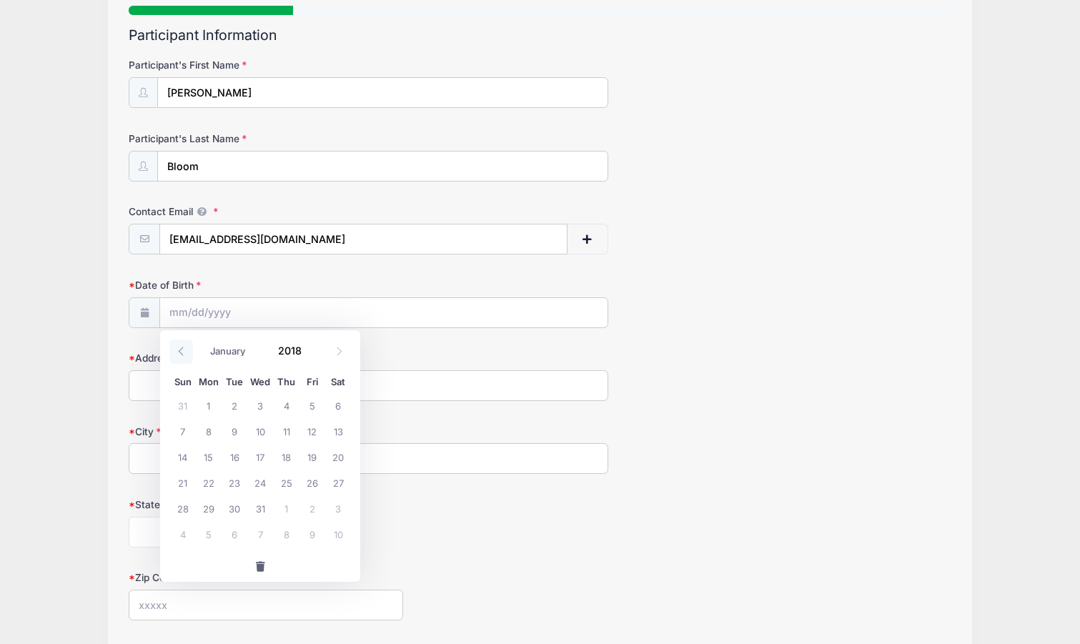
type input "2017"
click at [182, 351] on icon at bounding box center [181, 351] width 9 height 9
click at [184, 350] on icon at bounding box center [181, 351] width 9 height 9
click at [183, 348] on icon at bounding box center [181, 351] width 5 height 9
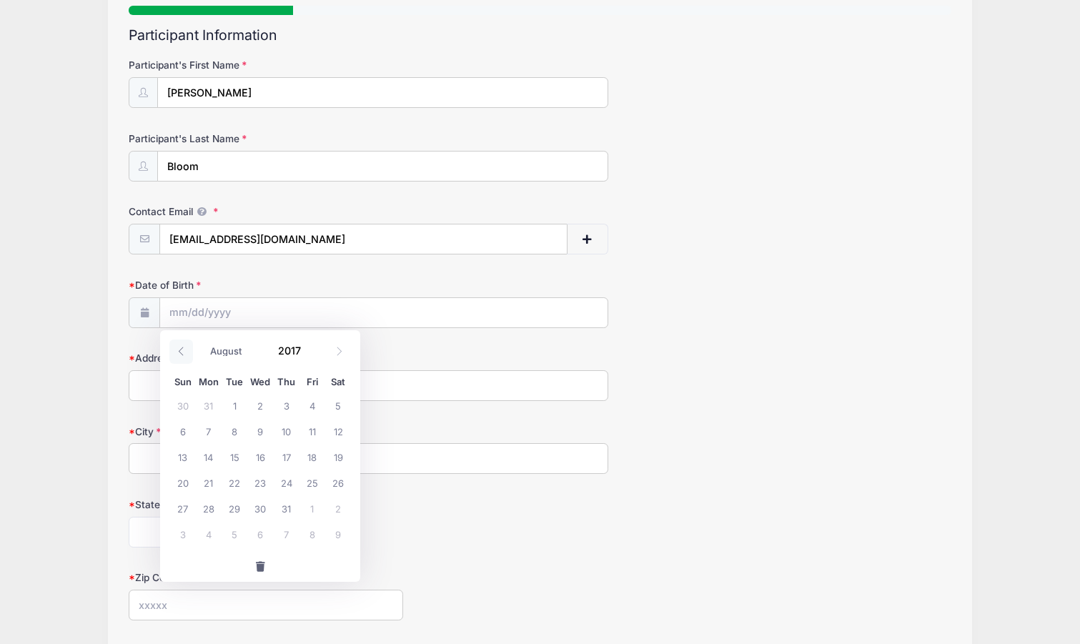
click at [182, 348] on icon at bounding box center [181, 351] width 9 height 9
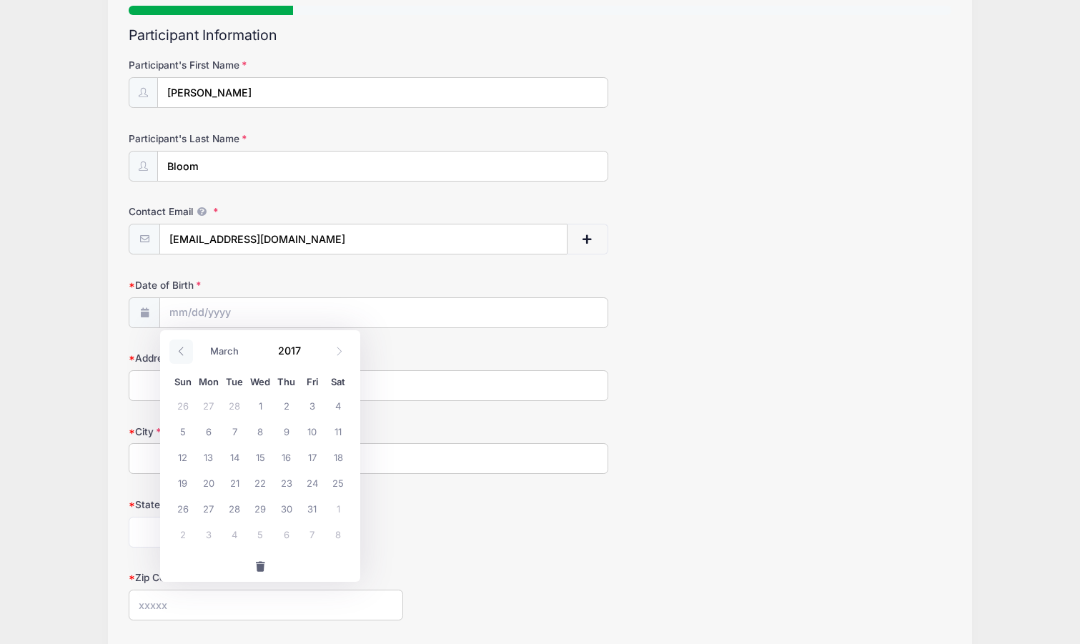
click at [182, 348] on icon at bounding box center [181, 351] width 9 height 9
click at [182, 350] on icon at bounding box center [181, 351] width 9 height 9
select select "0"
click at [182, 353] on icon at bounding box center [181, 351] width 9 height 9
type input "2016"
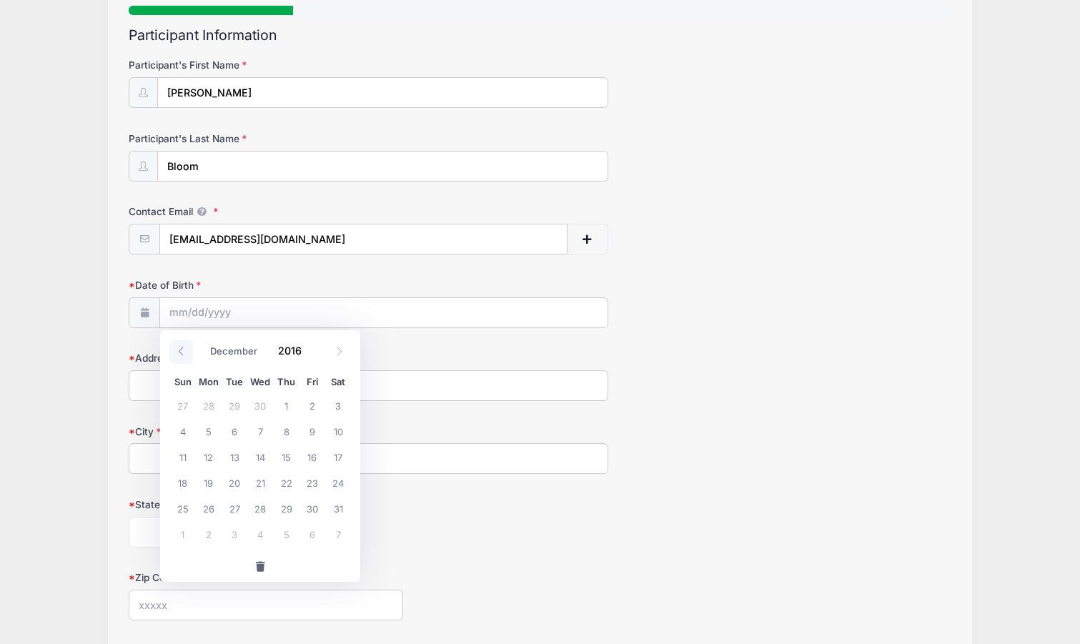
click at [179, 355] on icon at bounding box center [181, 351] width 9 height 9
click at [176, 355] on span at bounding box center [181, 352] width 24 height 24
click at [177, 355] on span at bounding box center [181, 352] width 24 height 24
click at [177, 355] on icon at bounding box center [181, 351] width 9 height 9
click at [178, 353] on icon at bounding box center [181, 351] width 9 height 9
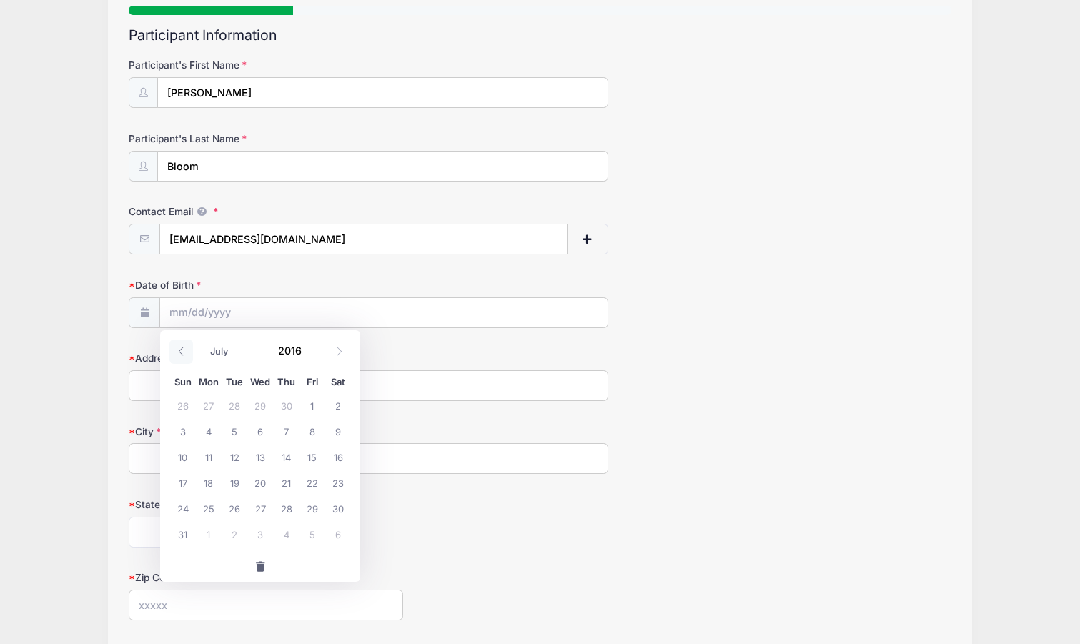
click at [179, 352] on icon at bounding box center [181, 351] width 9 height 9
click at [182, 350] on icon at bounding box center [181, 351] width 9 height 9
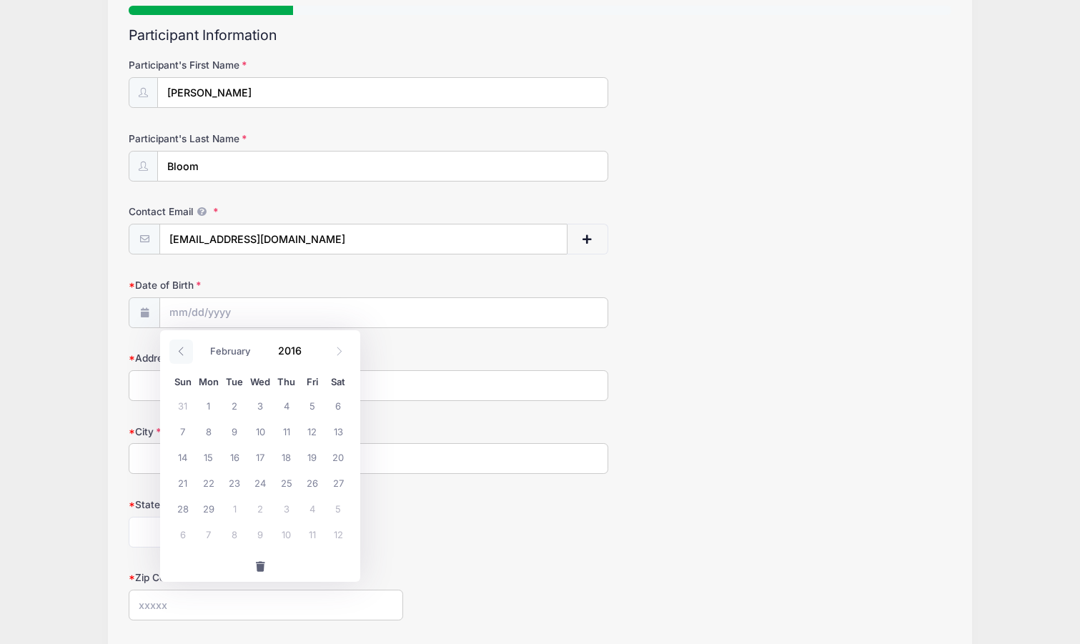
click at [182, 350] on icon at bounding box center [181, 351] width 9 height 9
select select "0"
click at [182, 350] on icon at bounding box center [181, 351] width 9 height 9
type input "2015"
click at [182, 350] on icon at bounding box center [181, 351] width 9 height 9
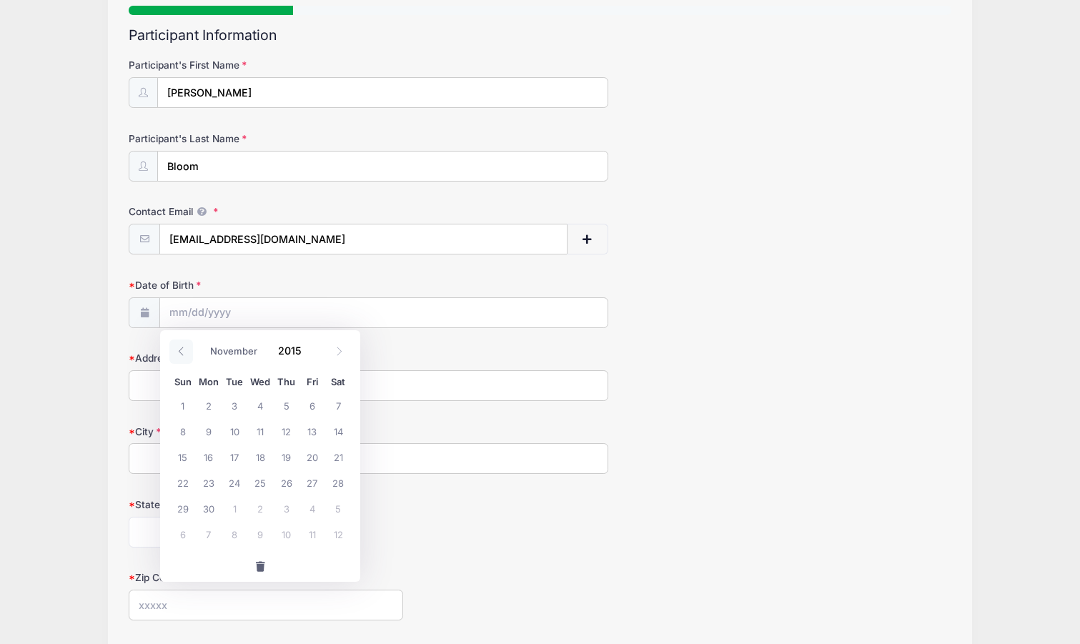
click at [182, 350] on icon at bounding box center [181, 351] width 9 height 9
click at [183, 349] on icon at bounding box center [181, 351] width 9 height 9
click at [184, 349] on icon at bounding box center [181, 351] width 9 height 9
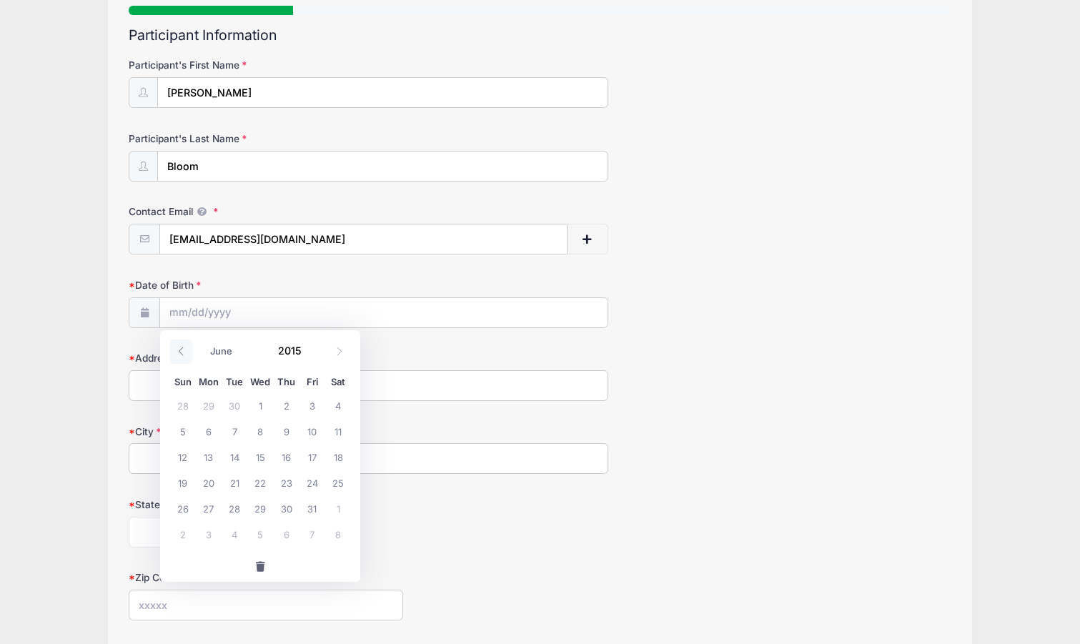
click at [184, 348] on icon at bounding box center [181, 351] width 9 height 9
click at [185, 348] on icon at bounding box center [181, 351] width 9 height 9
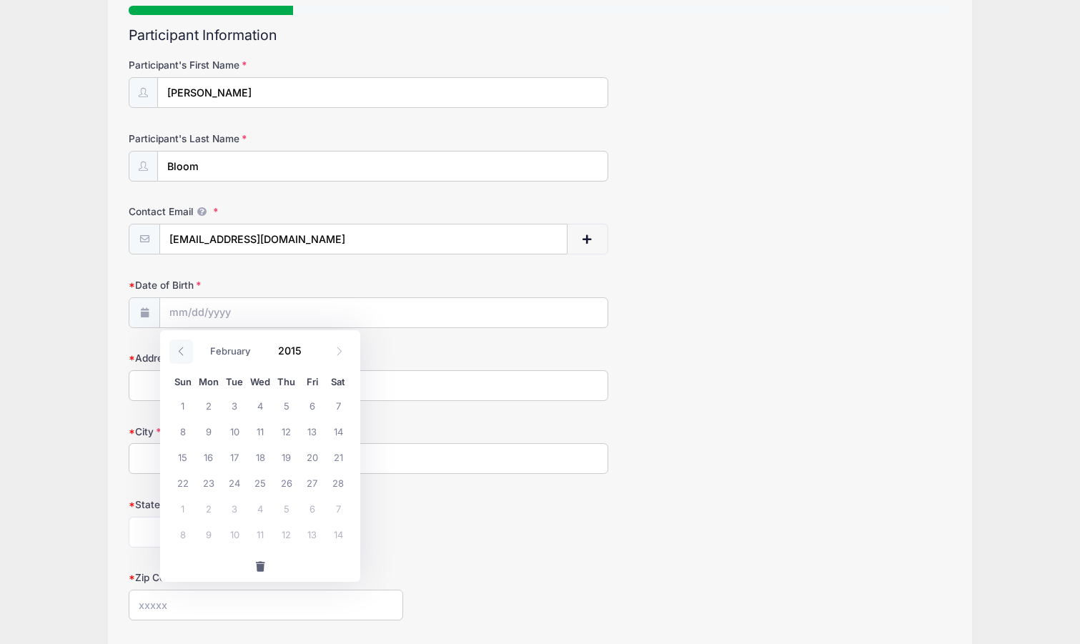
select select "0"
click at [185, 348] on icon at bounding box center [181, 351] width 9 height 9
type input "2014"
click at [185, 348] on icon at bounding box center [181, 351] width 9 height 9
click at [185, 349] on icon at bounding box center [181, 351] width 9 height 9
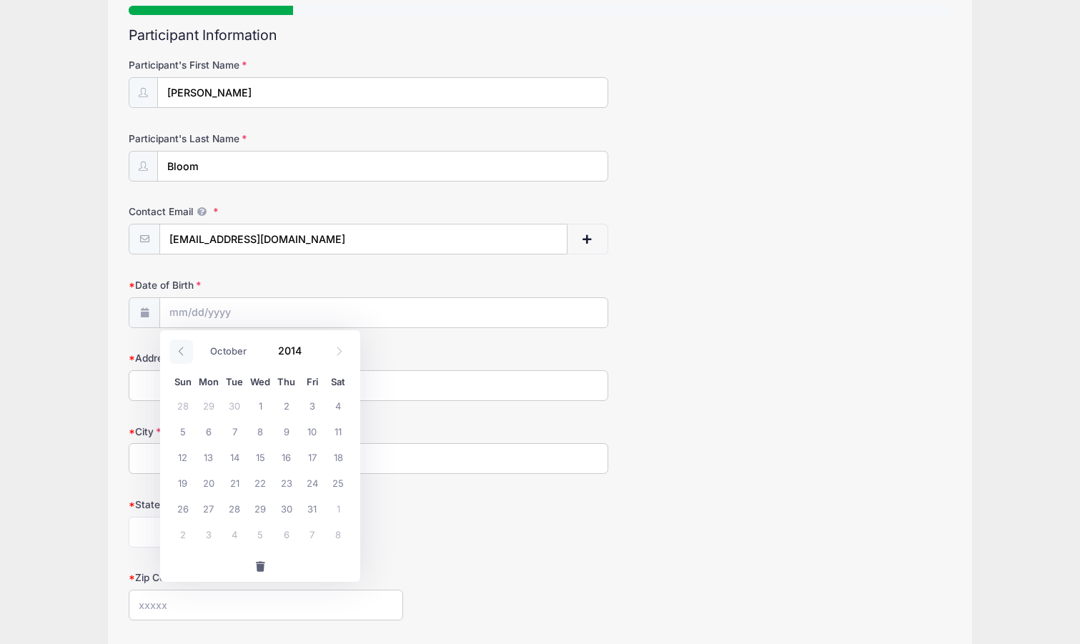
click at [184, 350] on icon at bounding box center [181, 351] width 9 height 9
click at [185, 351] on icon at bounding box center [181, 351] width 9 height 9
click at [186, 351] on icon at bounding box center [181, 351] width 9 height 9
click at [186, 350] on span at bounding box center [181, 352] width 24 height 24
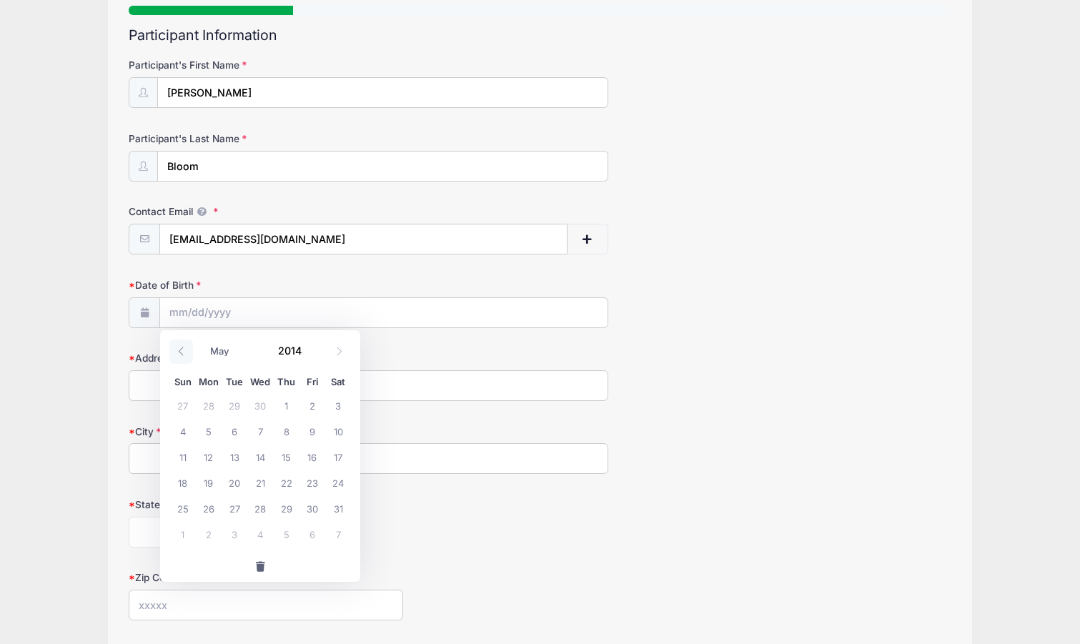
click at [186, 350] on icon at bounding box center [181, 351] width 9 height 9
click at [186, 349] on icon at bounding box center [181, 351] width 9 height 9
click at [186, 348] on icon at bounding box center [181, 351] width 9 height 9
select select "0"
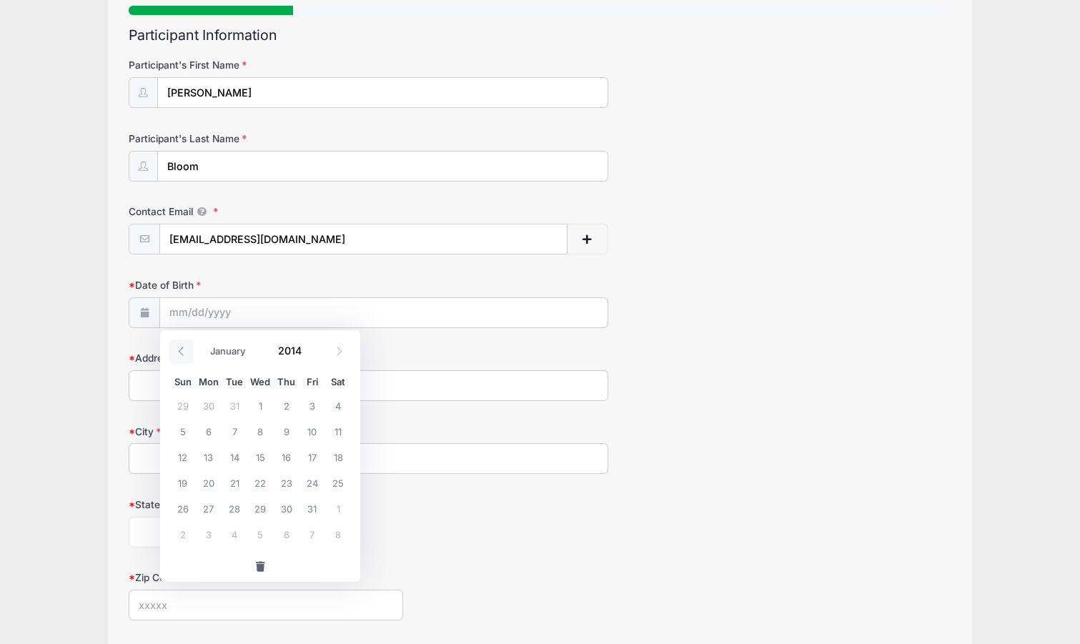
click at [187, 348] on span at bounding box center [181, 352] width 24 height 24
type input "2013"
click at [187, 348] on span at bounding box center [181, 352] width 24 height 24
click at [187, 349] on span at bounding box center [181, 352] width 24 height 24
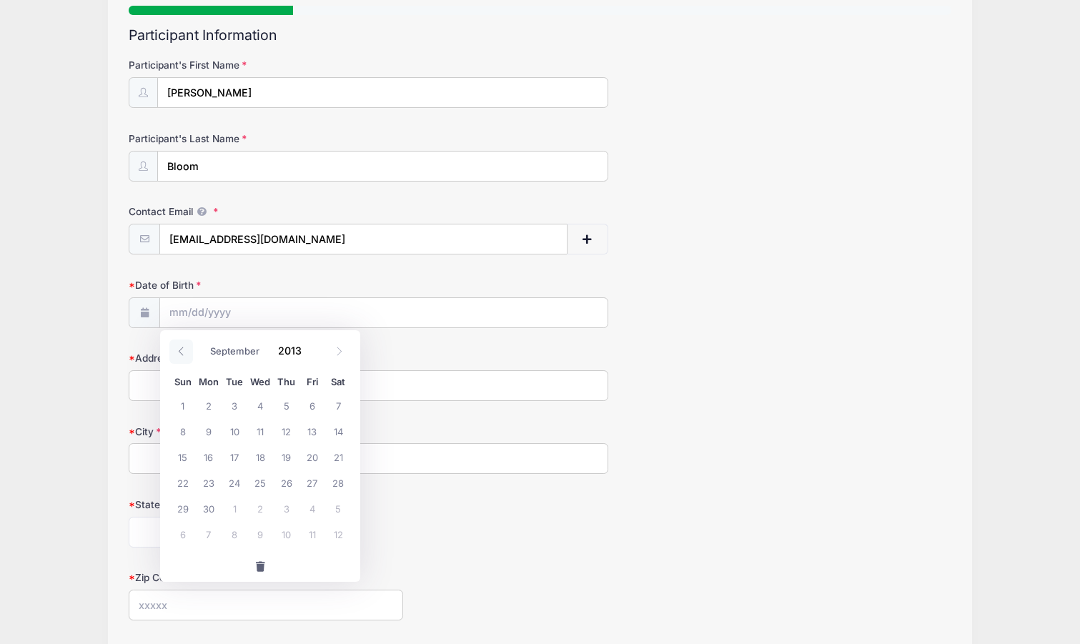
click at [187, 349] on span at bounding box center [181, 352] width 24 height 24
click at [185, 352] on icon at bounding box center [181, 351] width 9 height 9
click at [184, 352] on icon at bounding box center [181, 351] width 9 height 9
click at [185, 352] on icon at bounding box center [181, 351] width 9 height 9
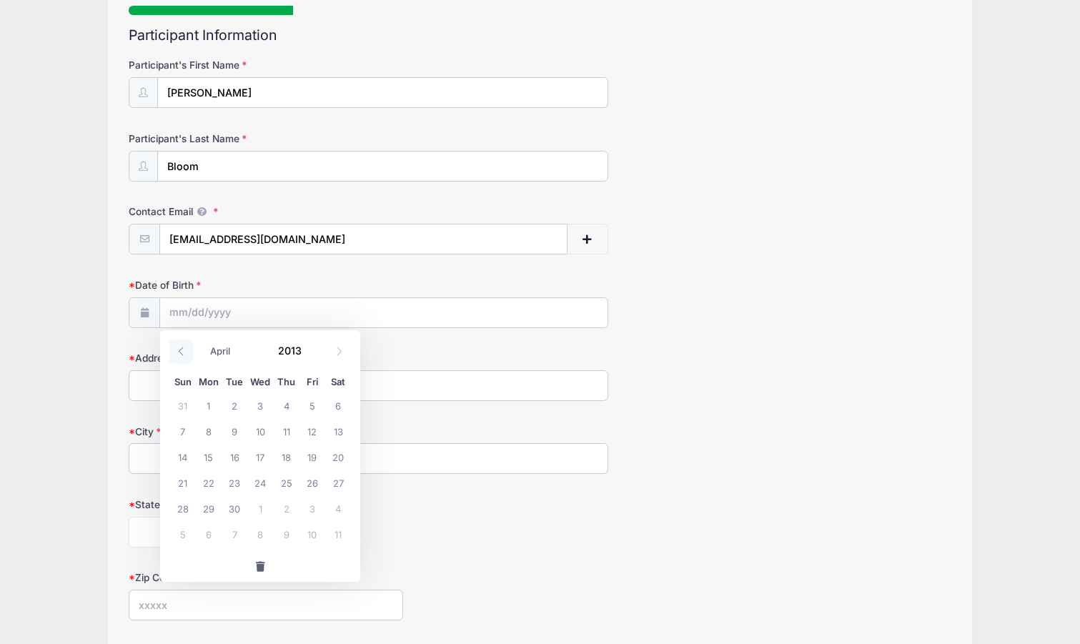
click at [186, 351] on icon at bounding box center [181, 351] width 9 height 9
click at [187, 350] on span at bounding box center [181, 352] width 24 height 24
select select "0"
click at [185, 348] on icon at bounding box center [181, 351] width 9 height 9
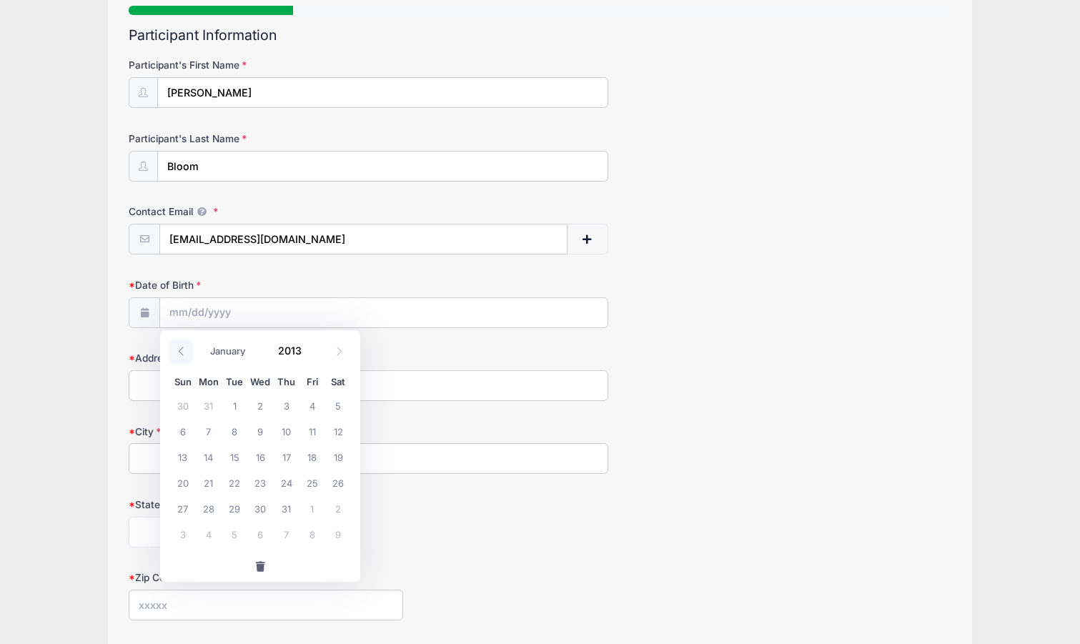
type input "2012"
click at [185, 348] on icon at bounding box center [181, 351] width 9 height 9
click at [186, 348] on icon at bounding box center [181, 351] width 9 height 9
click at [187, 348] on span at bounding box center [181, 352] width 24 height 24
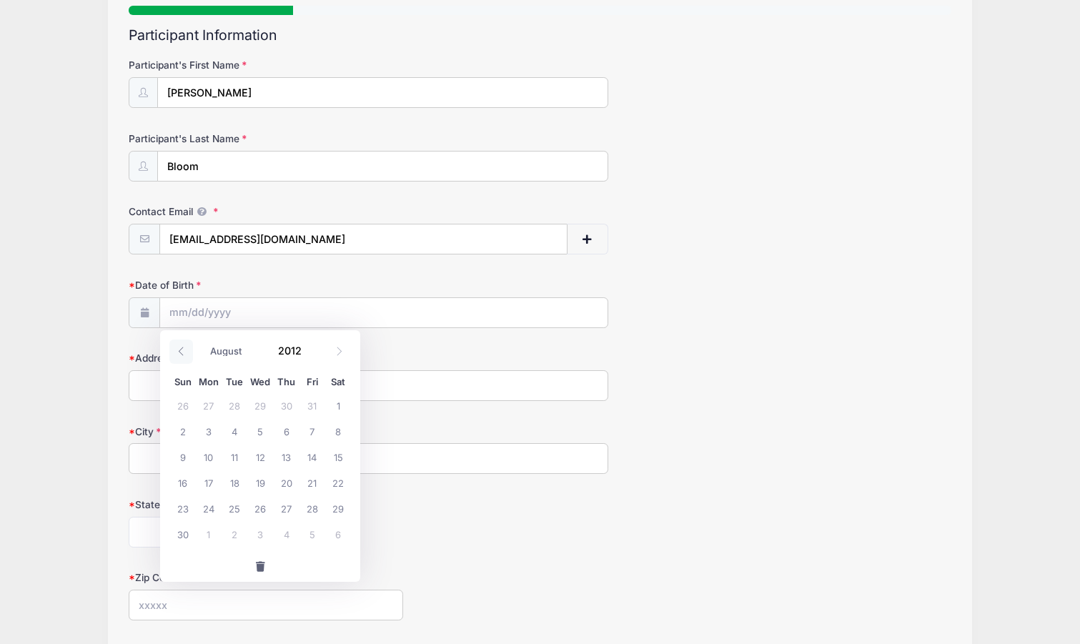
click at [187, 348] on span at bounding box center [181, 352] width 24 height 24
click at [188, 348] on span at bounding box center [181, 352] width 24 height 24
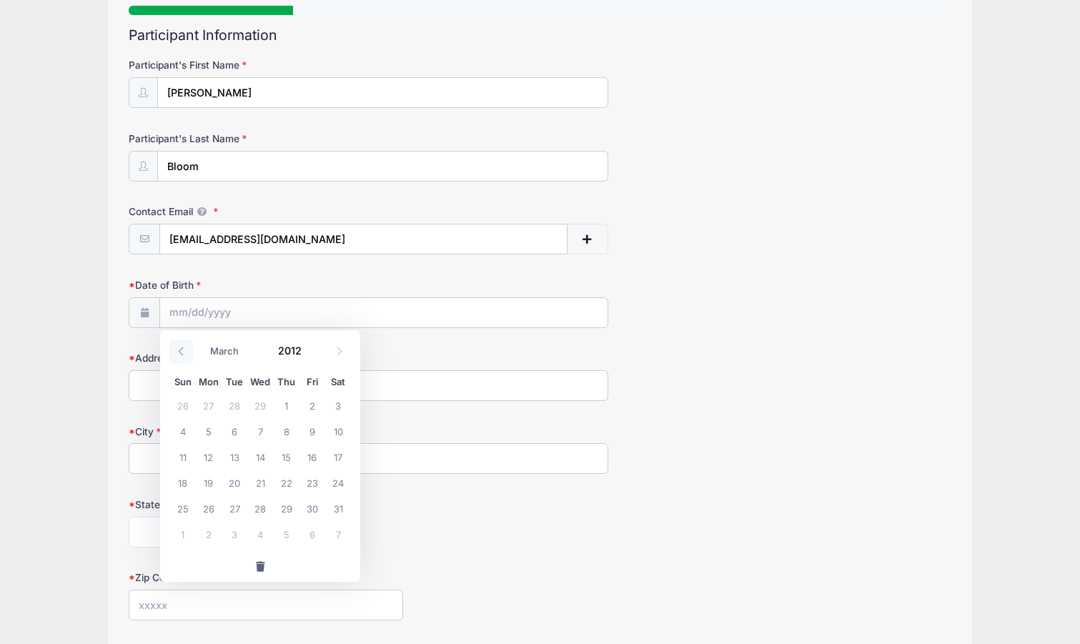
click at [188, 348] on span at bounding box center [181, 352] width 24 height 24
click at [188, 347] on span at bounding box center [181, 352] width 24 height 24
select select "0"
click at [189, 347] on span at bounding box center [181, 352] width 24 height 24
type input "2011"
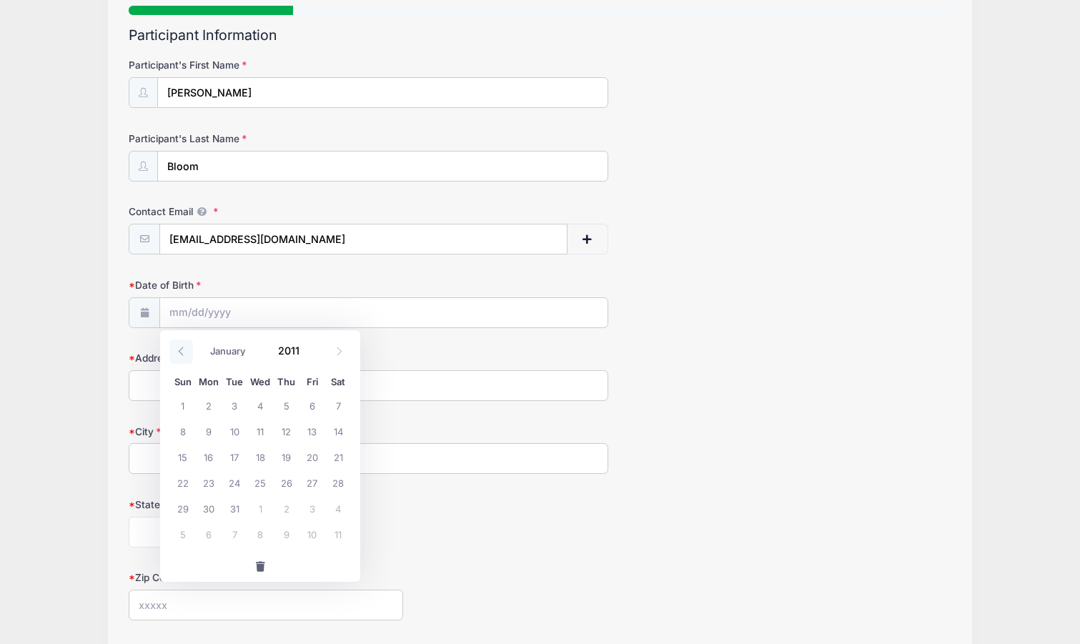
click at [189, 347] on span at bounding box center [181, 352] width 24 height 24
click at [190, 347] on span at bounding box center [181, 352] width 24 height 24
click at [191, 348] on span at bounding box center [181, 352] width 24 height 24
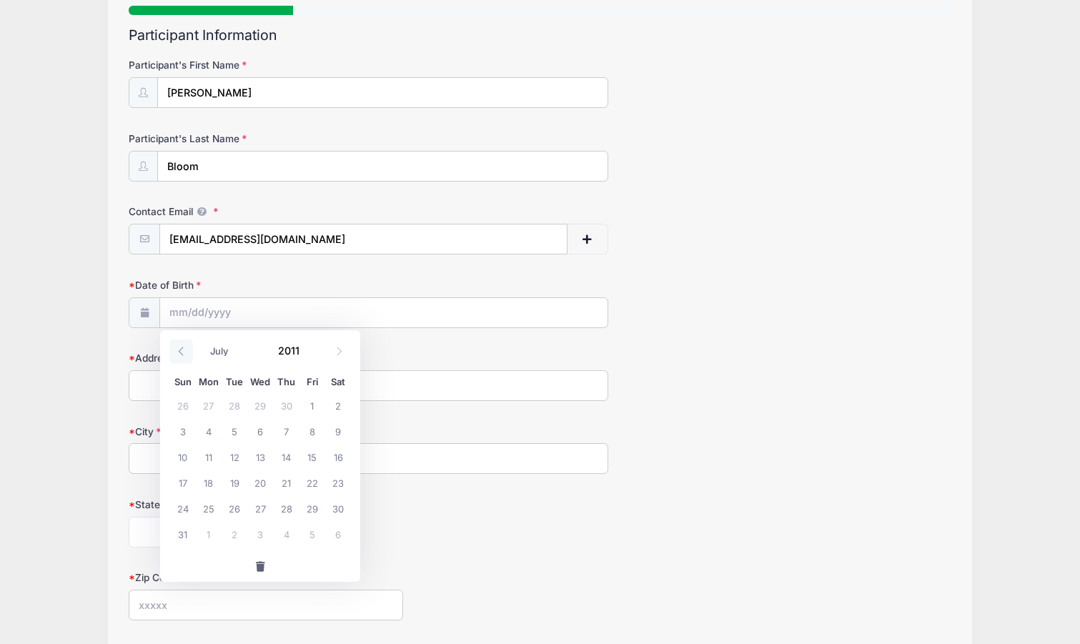
click at [192, 348] on span at bounding box center [181, 352] width 24 height 24
click at [193, 348] on span at bounding box center [181, 352] width 24 height 24
click at [193, 350] on span at bounding box center [181, 352] width 24 height 24
click at [192, 351] on span at bounding box center [181, 352] width 24 height 24
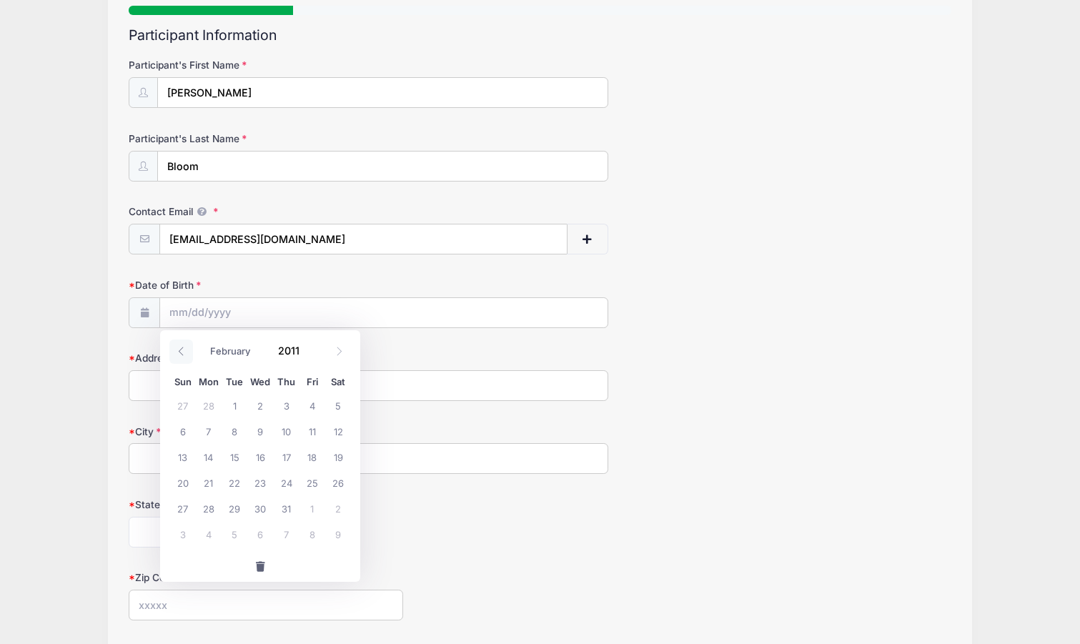
click at [192, 351] on span at bounding box center [181, 352] width 24 height 24
select select "0"
click at [192, 351] on span at bounding box center [181, 352] width 24 height 24
type input "2010"
click at [190, 350] on span at bounding box center [181, 352] width 24 height 24
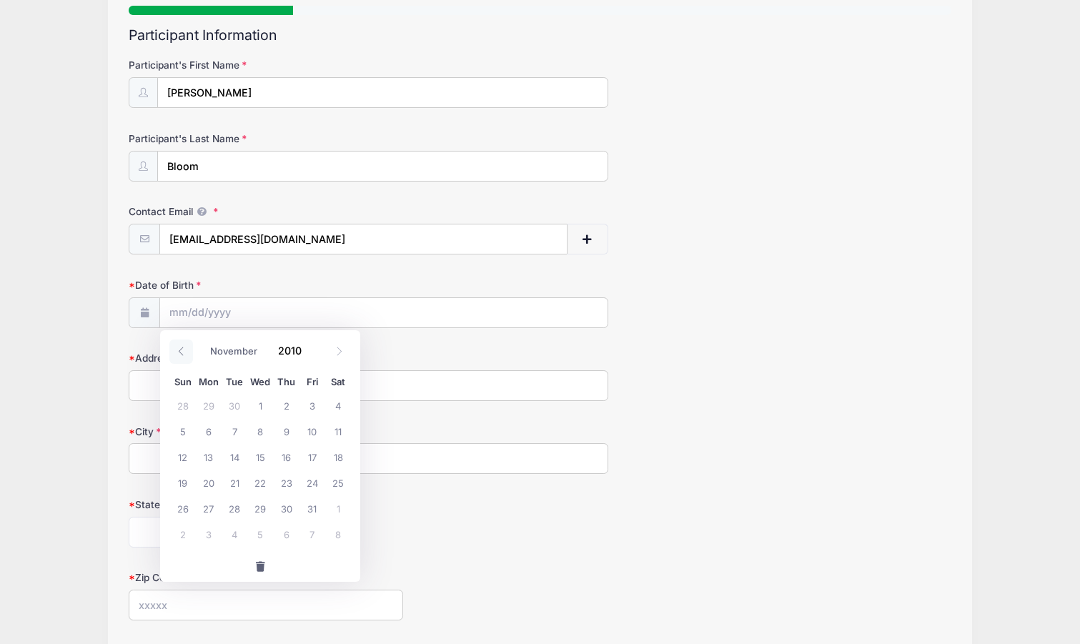
click at [190, 350] on span at bounding box center [181, 352] width 24 height 24
click at [189, 350] on span at bounding box center [181, 352] width 24 height 24
click at [188, 350] on span at bounding box center [181, 352] width 24 height 24
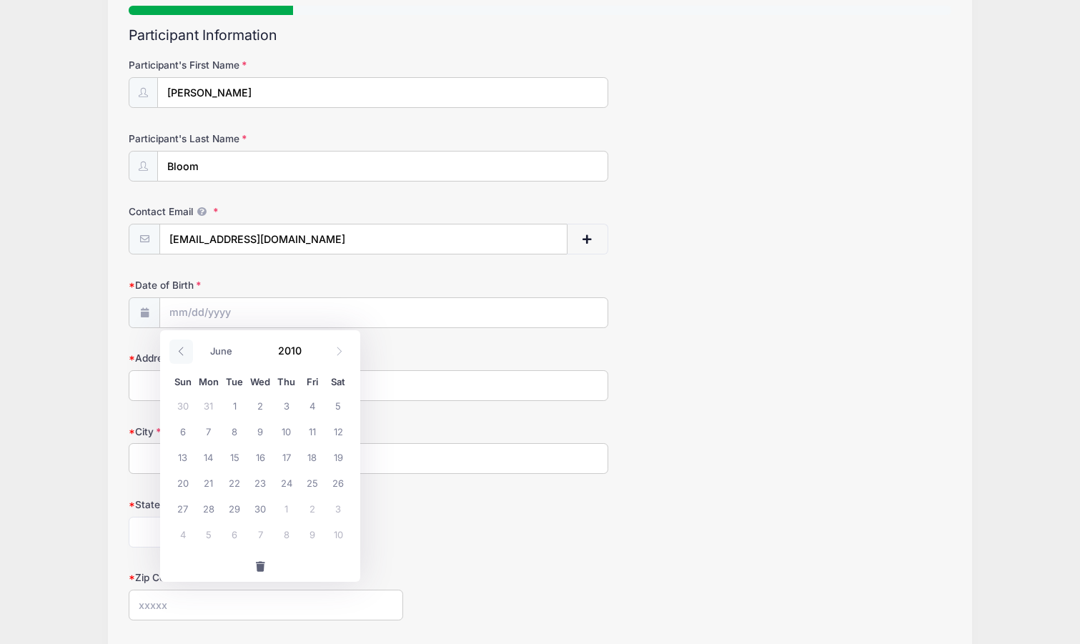
click at [188, 349] on span at bounding box center [181, 352] width 24 height 24
click at [189, 349] on span at bounding box center [181, 352] width 24 height 24
click at [190, 348] on span at bounding box center [181, 352] width 24 height 24
click at [191, 348] on span at bounding box center [181, 352] width 24 height 24
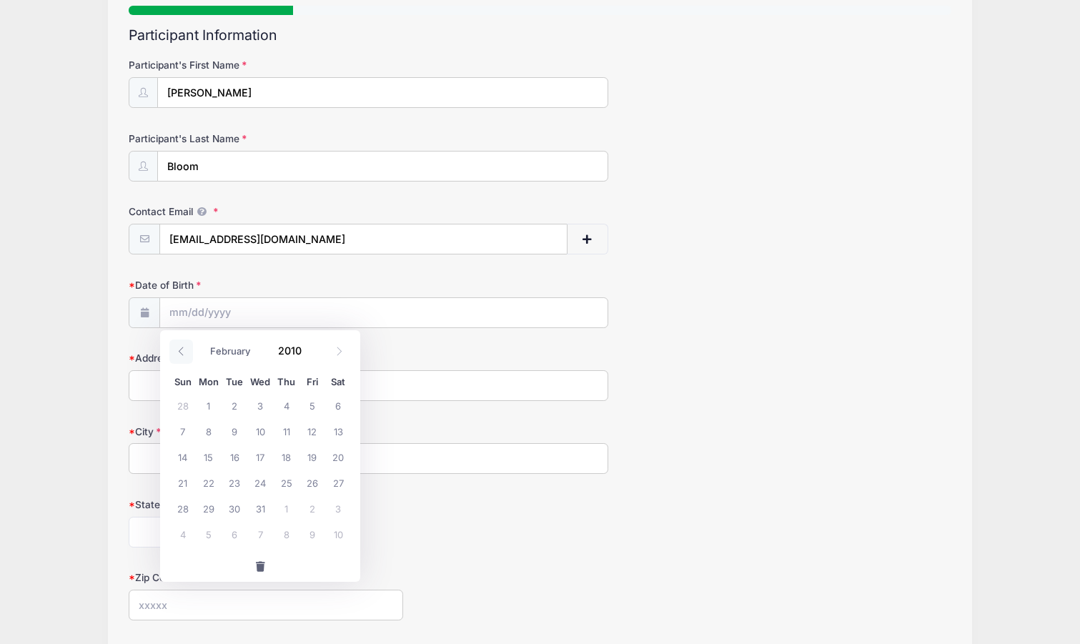
select select "0"
click at [191, 348] on span at bounding box center [181, 352] width 24 height 24
type input "2009"
click at [191, 348] on span at bounding box center [181, 352] width 24 height 24
click at [192, 349] on span at bounding box center [181, 352] width 24 height 24
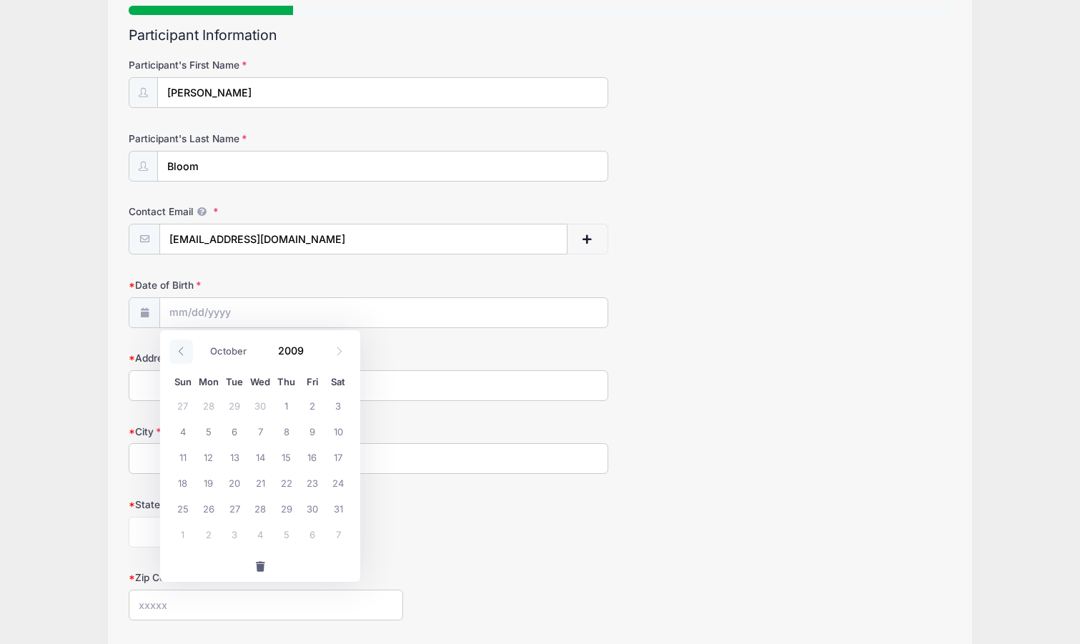
click at [192, 349] on span at bounding box center [181, 352] width 24 height 24
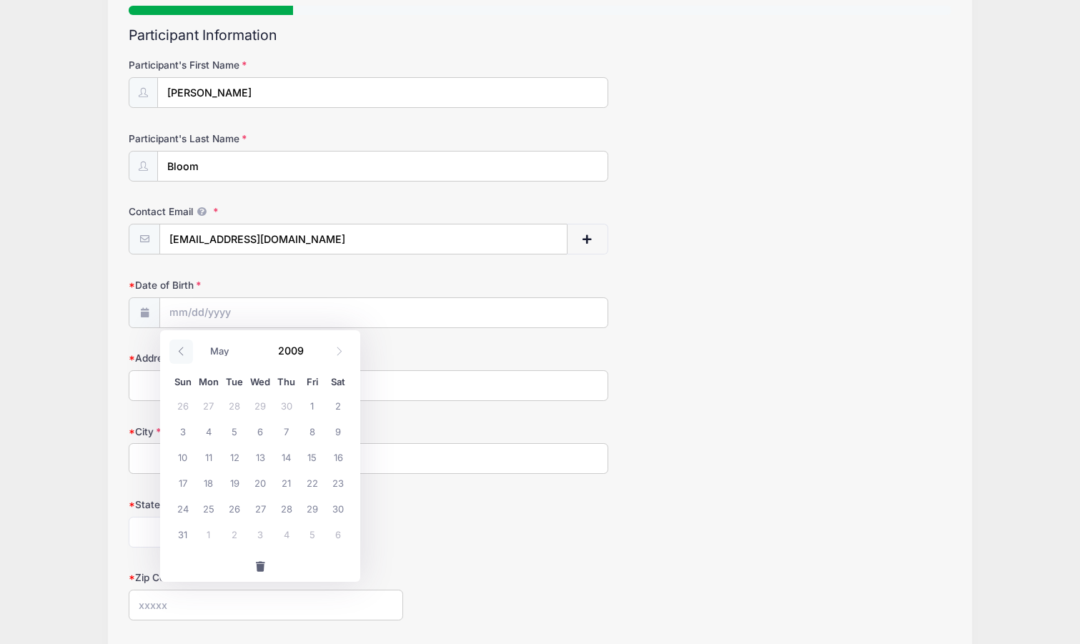
click at [192, 349] on span at bounding box center [181, 352] width 24 height 24
click at [192, 348] on span at bounding box center [181, 352] width 24 height 24
select select "0"
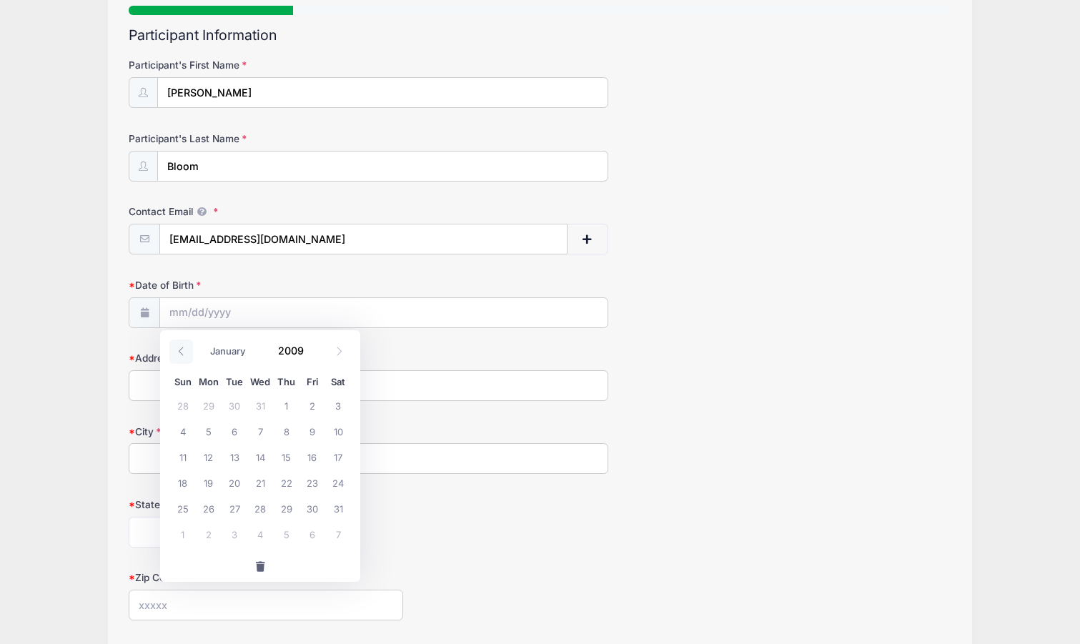
click at [192, 348] on span at bounding box center [181, 352] width 24 height 24
type input "2008"
click at [192, 348] on span at bounding box center [181, 352] width 24 height 24
click at [191, 348] on span at bounding box center [181, 352] width 24 height 24
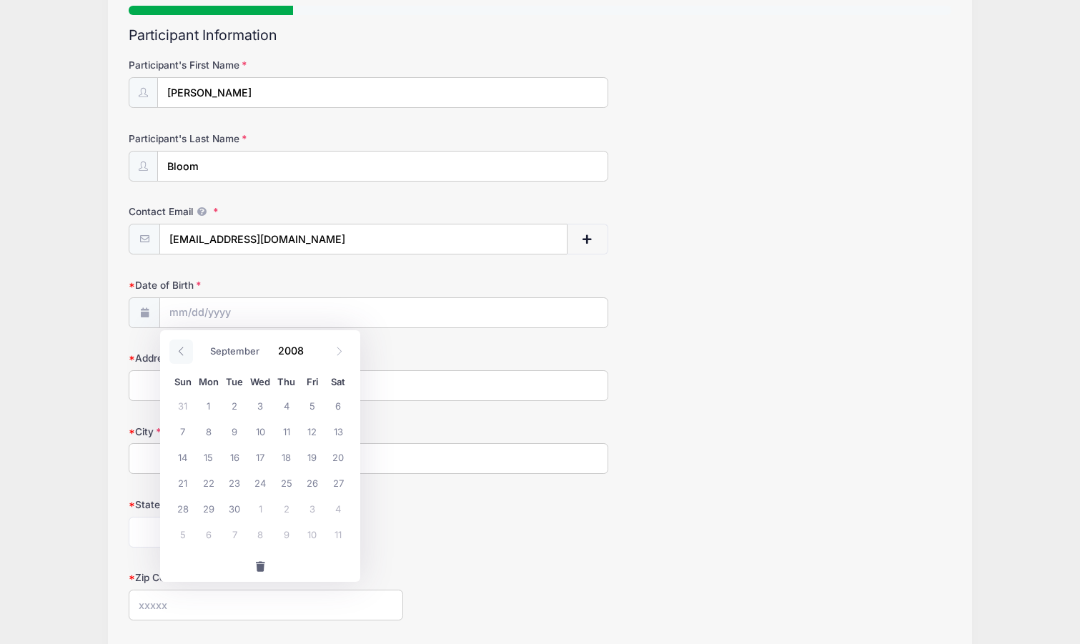
click at [191, 349] on span at bounding box center [181, 352] width 24 height 24
select select "7"
click at [184, 534] on span "31" at bounding box center [182, 534] width 26 height 26
type input "08/31/2008"
click at [172, 392] on input "Address" at bounding box center [369, 385] width 480 height 31
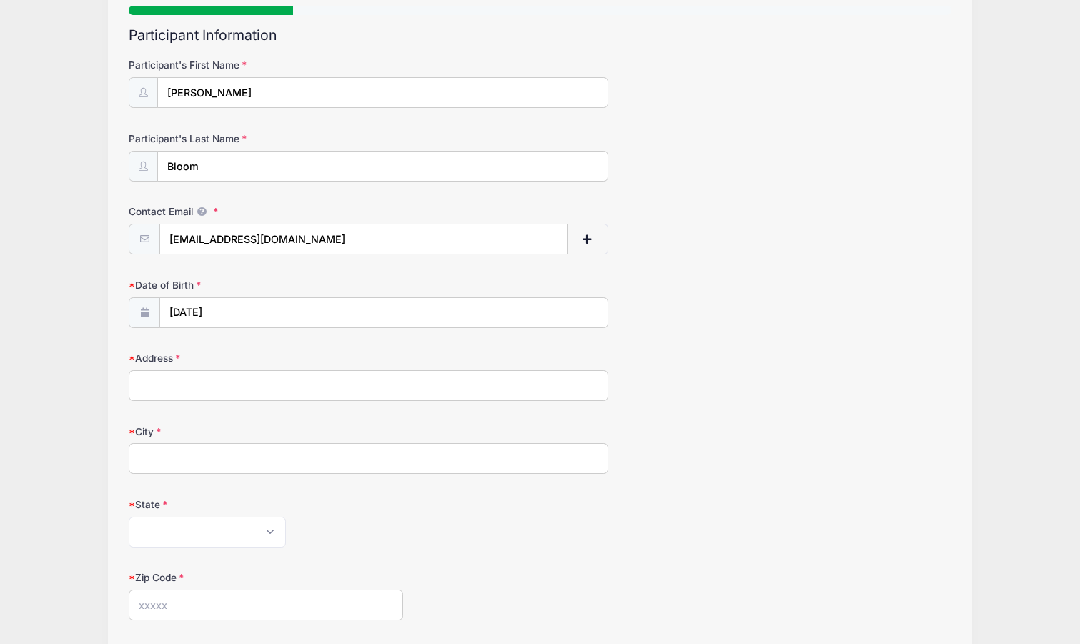
type input "114 Pemberley Dr"
type input "Cranberry Township, PA"
select select "PA"
type input "16066"
type input "(412) 980-8981"
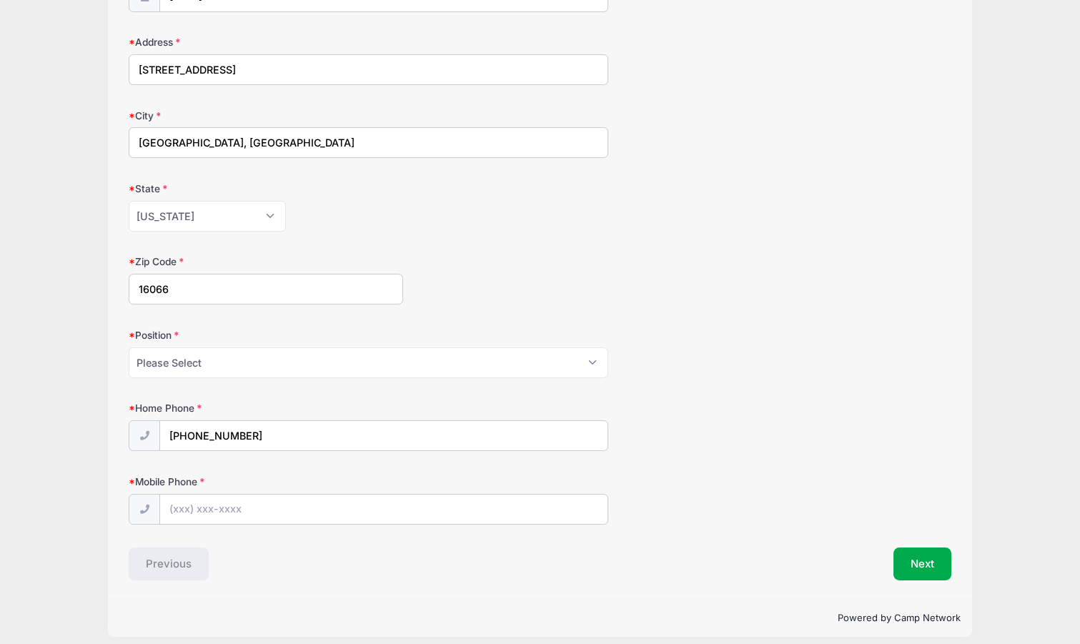
scroll to position [455, 0]
click at [405, 365] on select "Please Select Goalie Middie Defense Attack FOGO LSM" at bounding box center [369, 361] width 480 height 31
select select "Attack"
click at [129, 346] on select "Please Select Goalie Middie Defense Attack FOGO LSM" at bounding box center [369, 361] width 480 height 31
click at [191, 508] on input "Mobile Phone" at bounding box center [384, 508] width 448 height 31
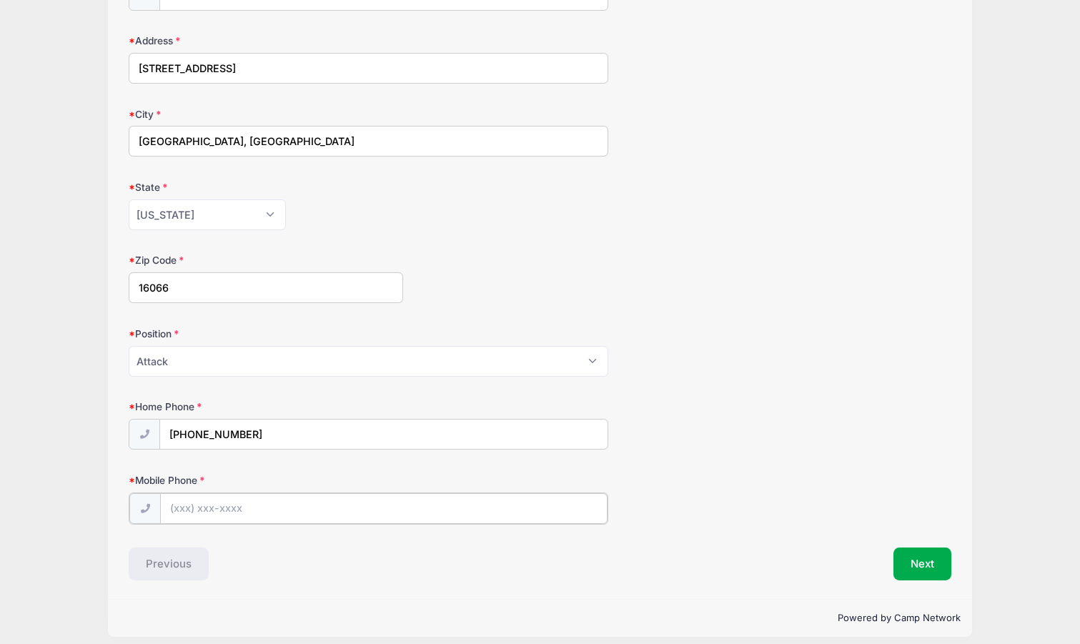
click at [209, 508] on input "Mobile Phone" at bounding box center [384, 508] width 448 height 31
type input "(724) 814-6720"
click at [910, 563] on button "Next" at bounding box center [923, 562] width 58 height 33
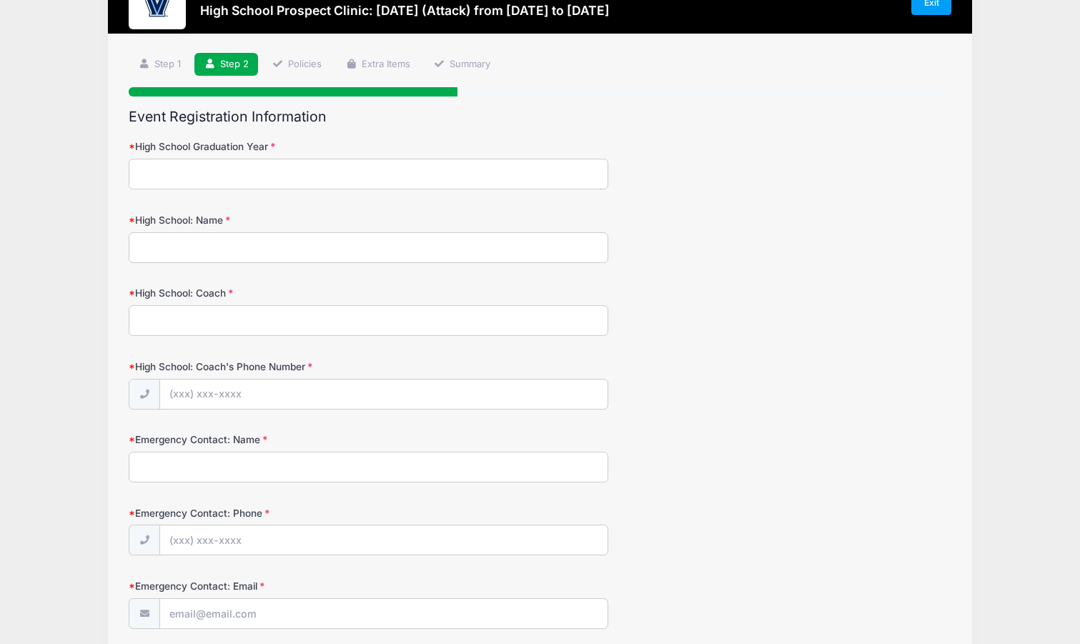
scroll to position [0, 0]
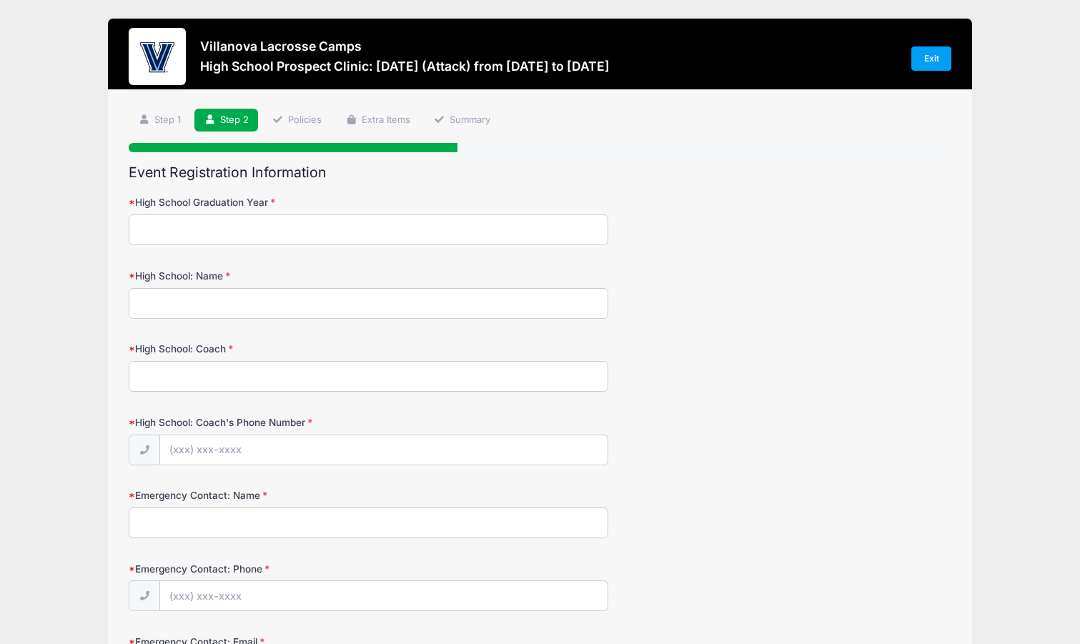
click at [205, 237] on input "High School Graduation Year" at bounding box center [369, 229] width 480 height 31
type input "2027"
click at [204, 294] on input "High School: Name" at bounding box center [369, 303] width 480 height 31
type input "Sewickley Academy"
type input "D"
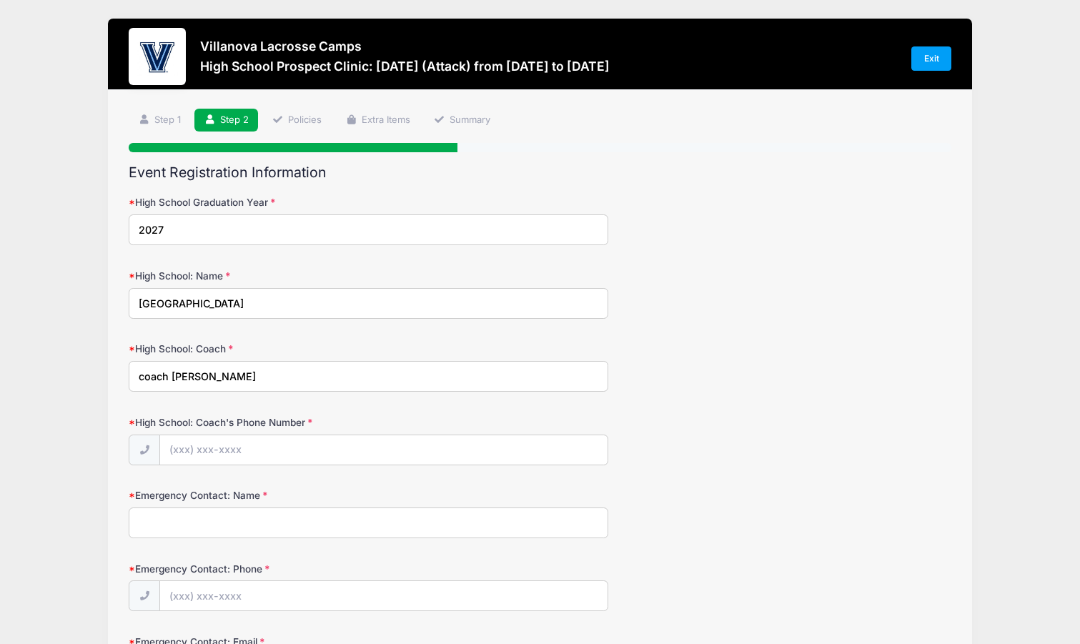
drag, startPoint x: 170, startPoint y: 378, endPoint x: 76, endPoint y: 367, distance: 95.1
type input "Sam Futrovsky"
click at [225, 453] on input "High School: Coach's Phone Number" at bounding box center [384, 450] width 448 height 31
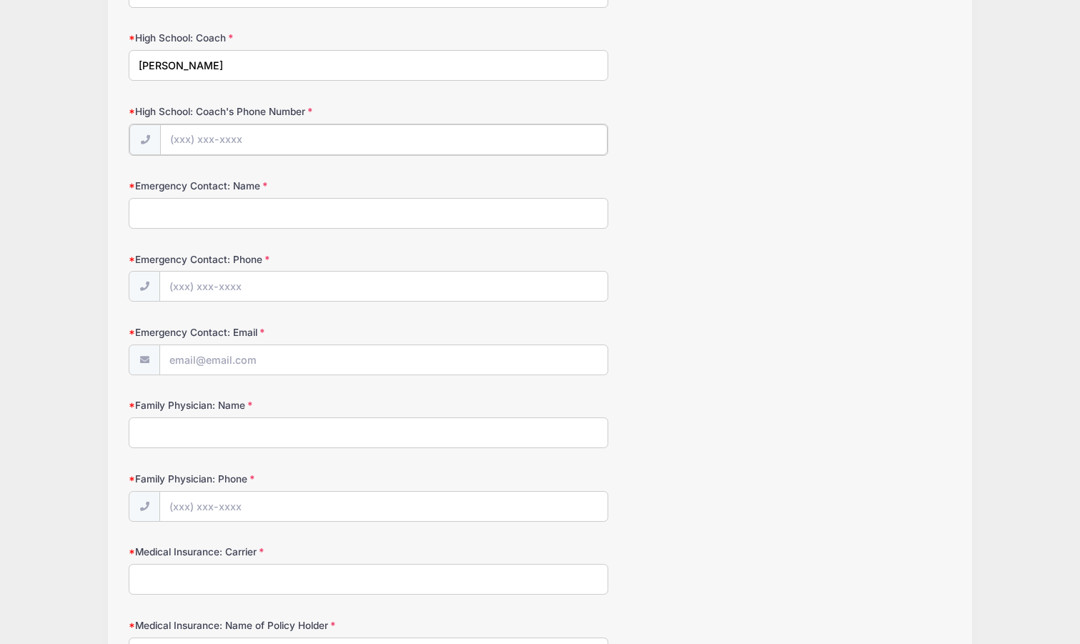
scroll to position [307, 0]
click at [197, 224] on input "Emergency Contact: Name" at bounding box center [369, 215] width 480 height 31
type input "Julie Bloom"
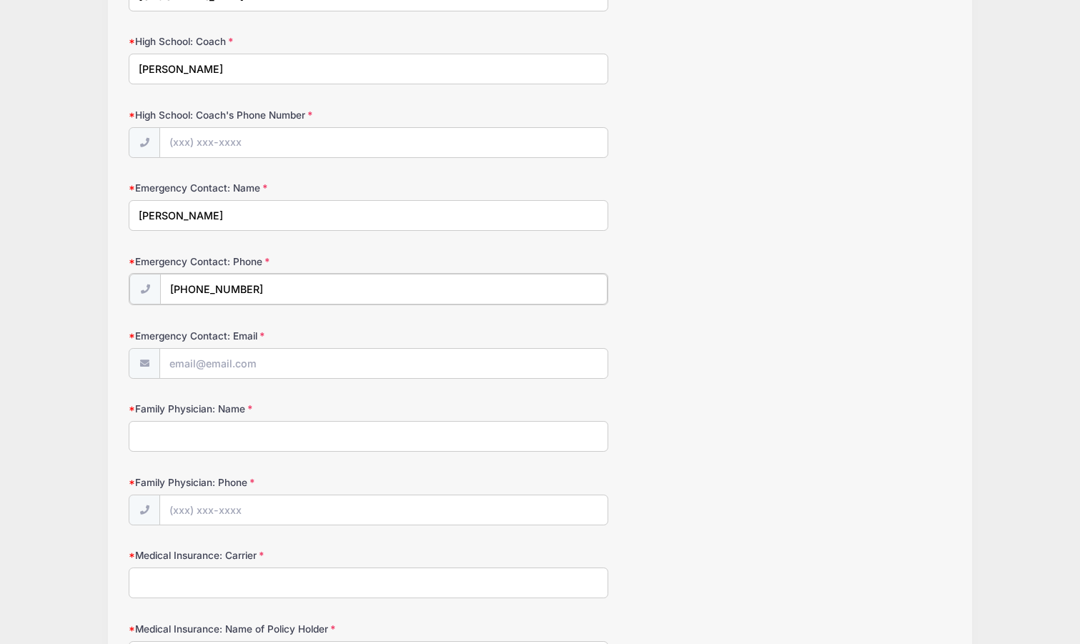
type input "(412) 980-8981"
click at [204, 365] on input "Emergency Contact: Email" at bounding box center [384, 362] width 448 height 31
type input "julia.bloom@bms.com"
drag, startPoint x: 158, startPoint y: 438, endPoint x: 172, endPoint y: 427, distance: 17.9
click at [159, 438] on input "Family Physician: Name" at bounding box center [369, 435] width 480 height 31
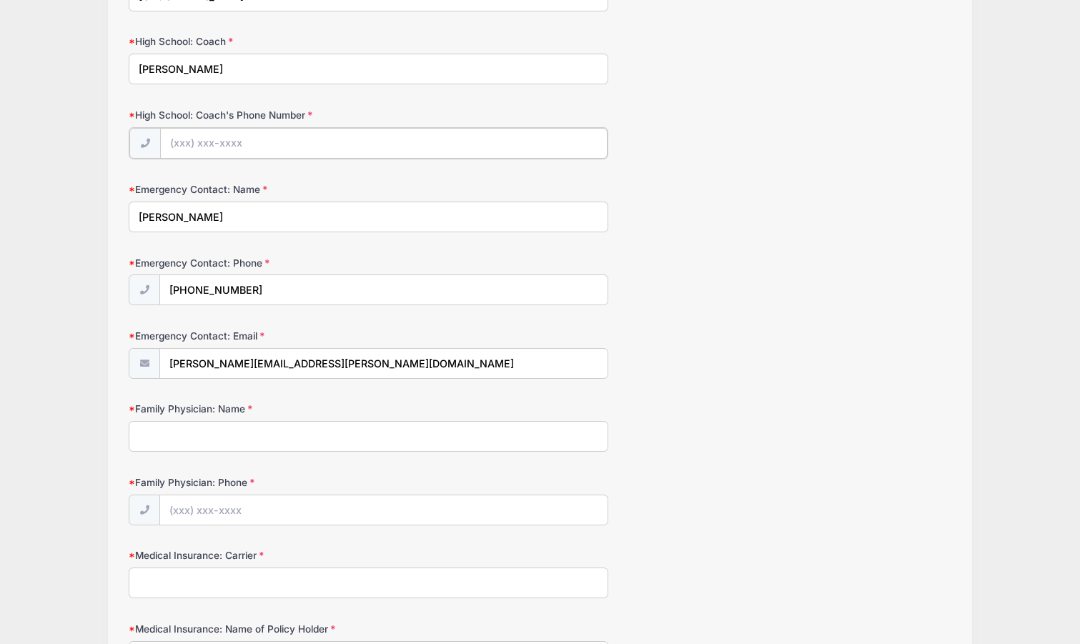
click at [208, 141] on input "High School: Coach's Phone Number" at bounding box center [384, 143] width 448 height 31
type input "(301) 801-1313"
click at [302, 221] on input "Julie Bloom" at bounding box center [369, 215] width 480 height 31
click at [197, 435] on input "Family Physician: Name" at bounding box center [369, 435] width 480 height 31
click at [163, 436] on input "Family Physician: Name" at bounding box center [369, 435] width 480 height 31
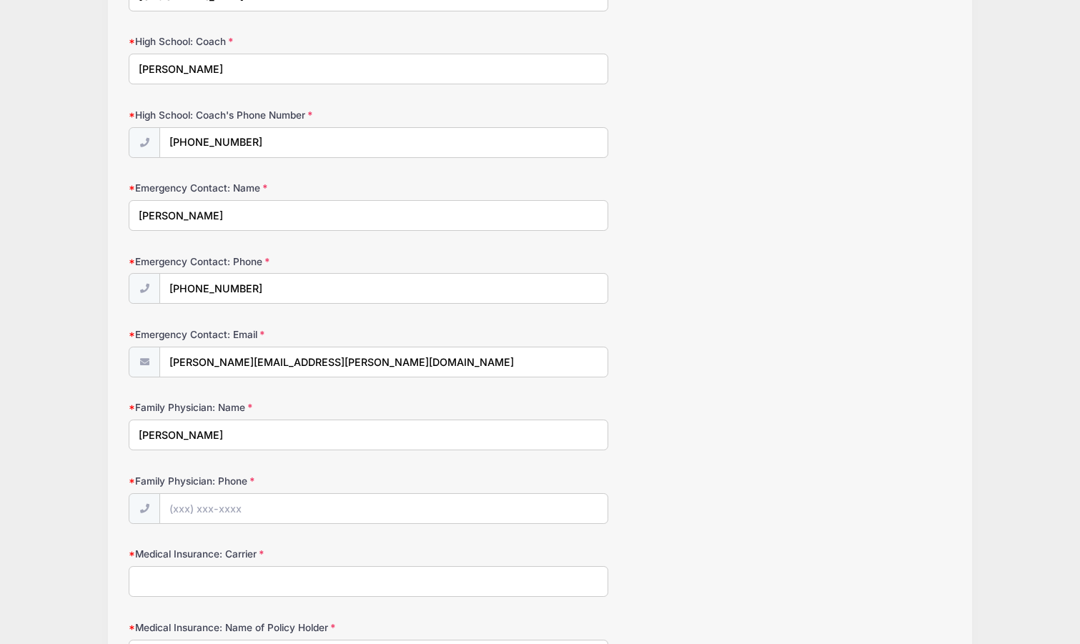
type input "Dr. Gabriel Cisceros"
click at [183, 511] on input "Family Physician: Phone" at bounding box center [384, 509] width 448 height 31
type input "(724) 776-4433"
click at [187, 578] on input "Medical Insurance: Carrier" at bounding box center [369, 581] width 480 height 31
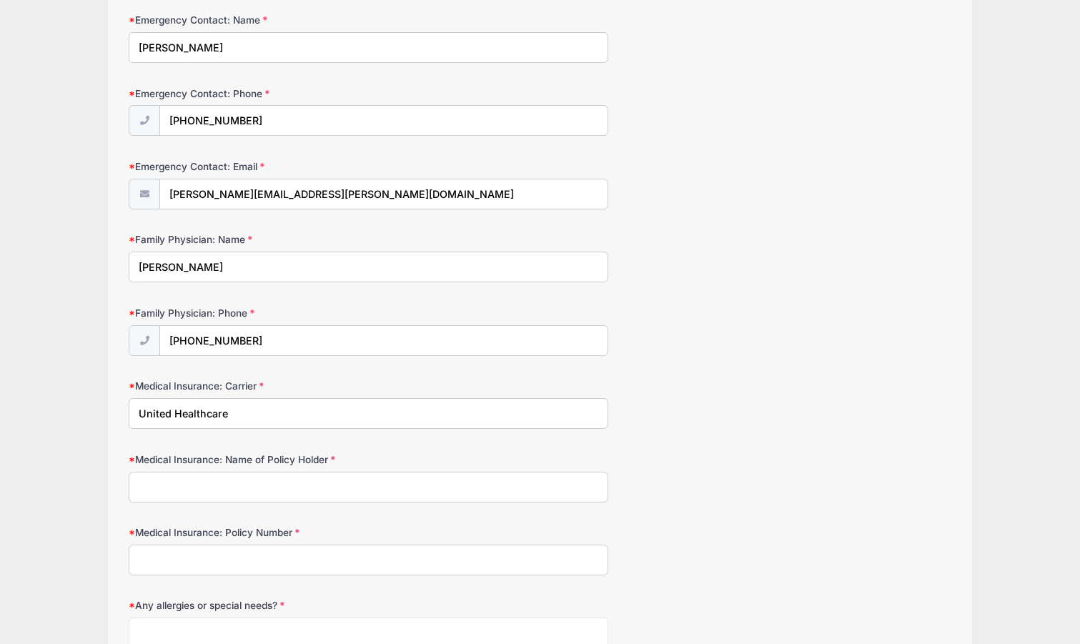
scroll to position [533, 0]
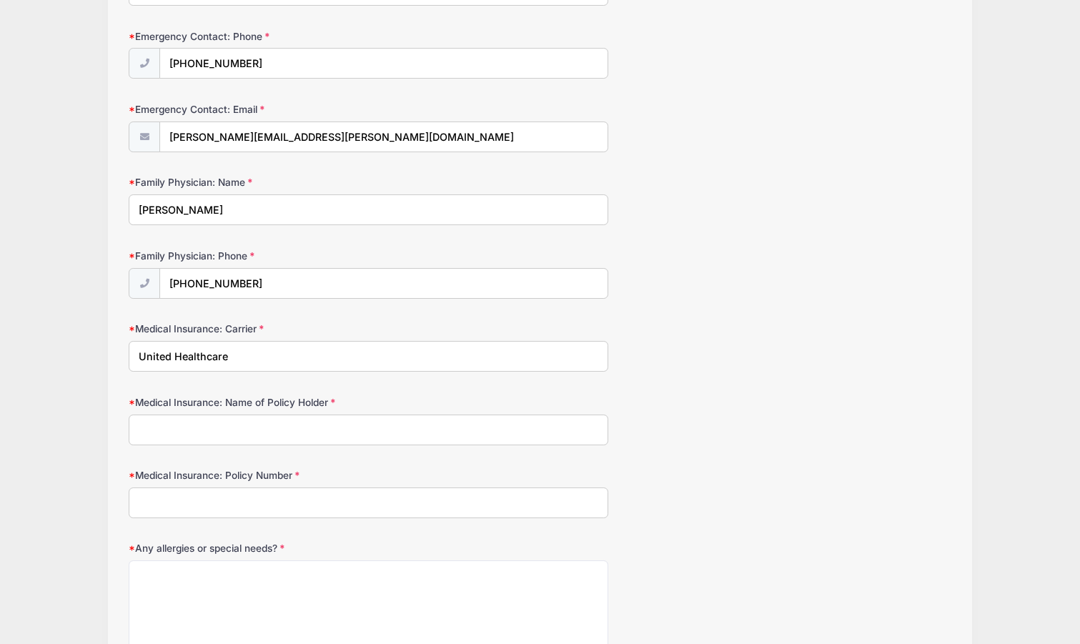
type input "United Healthcare"
click at [157, 425] on input "Medical Insurance: Name of Policy Holder" at bounding box center [369, 430] width 480 height 31
drag, startPoint x: 197, startPoint y: 430, endPoint x: 271, endPoint y: 434, distance: 73.8
click at [271, 434] on input "Julie Bloom191698" at bounding box center [369, 430] width 480 height 31
type input "Julie Bloom"
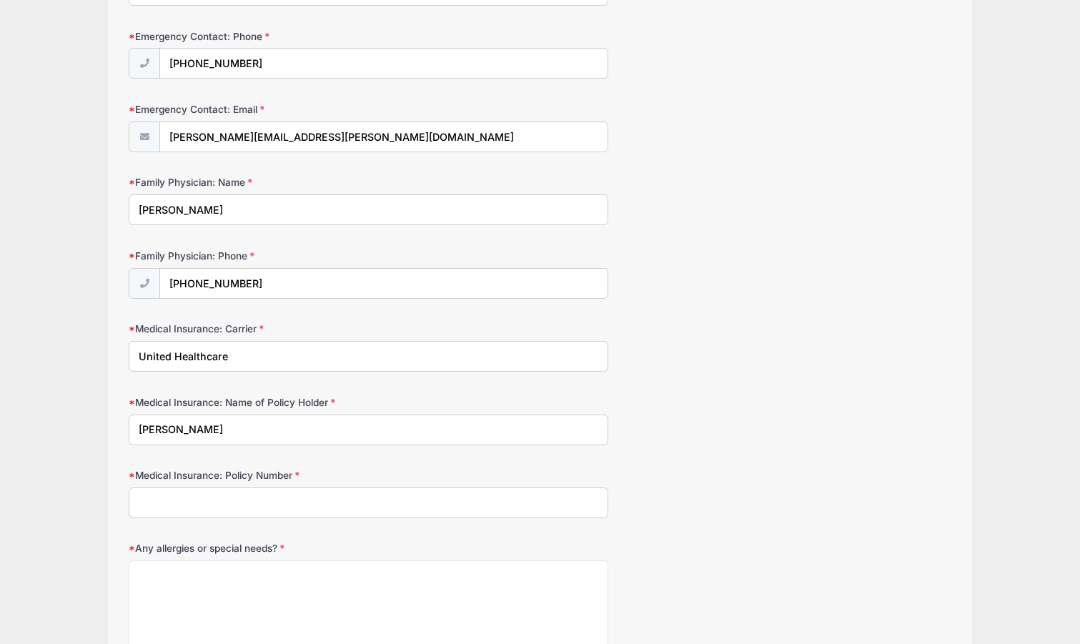
click at [172, 505] on input "Medical Insurance: Policy Number" at bounding box center [369, 503] width 480 height 31
paste input "91698"
click at [138, 500] on input "91698" at bounding box center [369, 503] width 480 height 31
type input "191698"
click at [174, 583] on textarea "Any allergies or special needs?" at bounding box center [369, 606] width 480 height 92
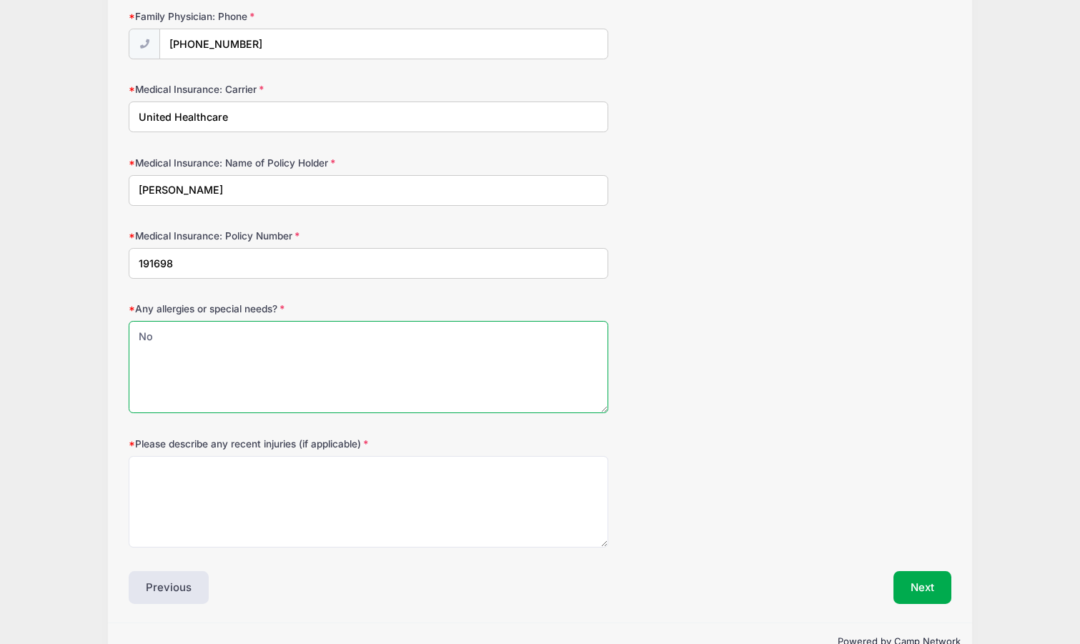
scroll to position [807, 0]
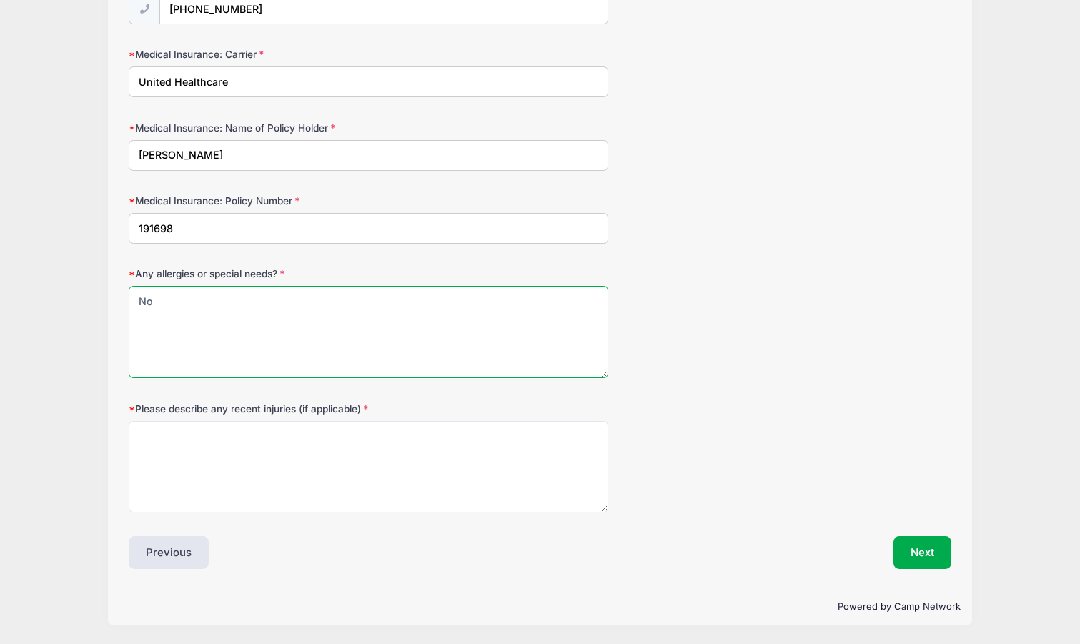
type textarea "No"
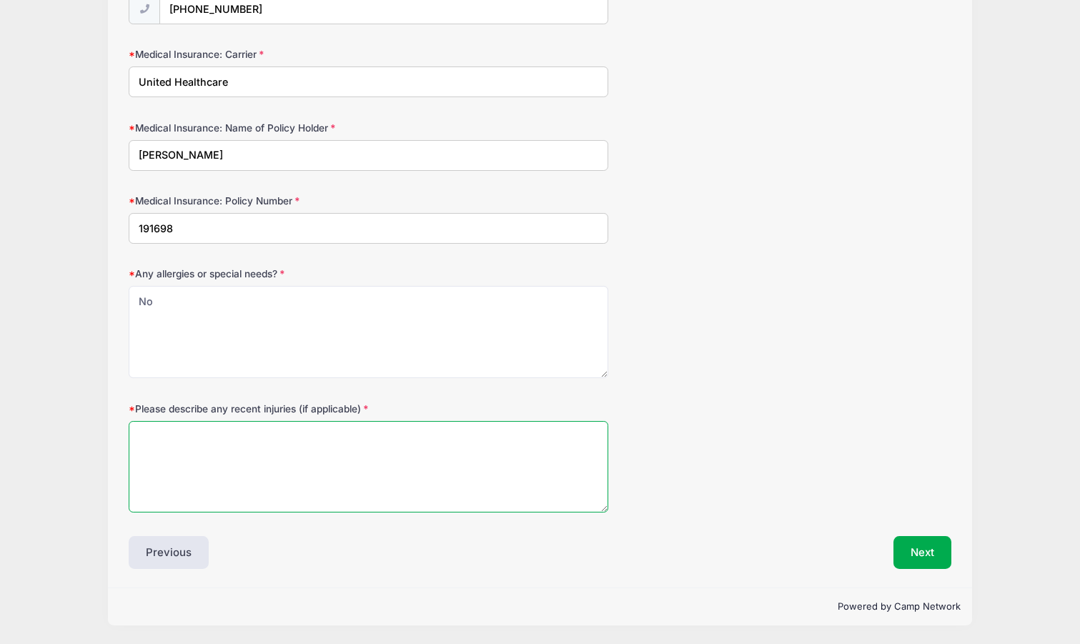
click at [276, 463] on textarea "Please describe any recent injuries (if applicable)" at bounding box center [369, 467] width 480 height 92
type textarea "None"
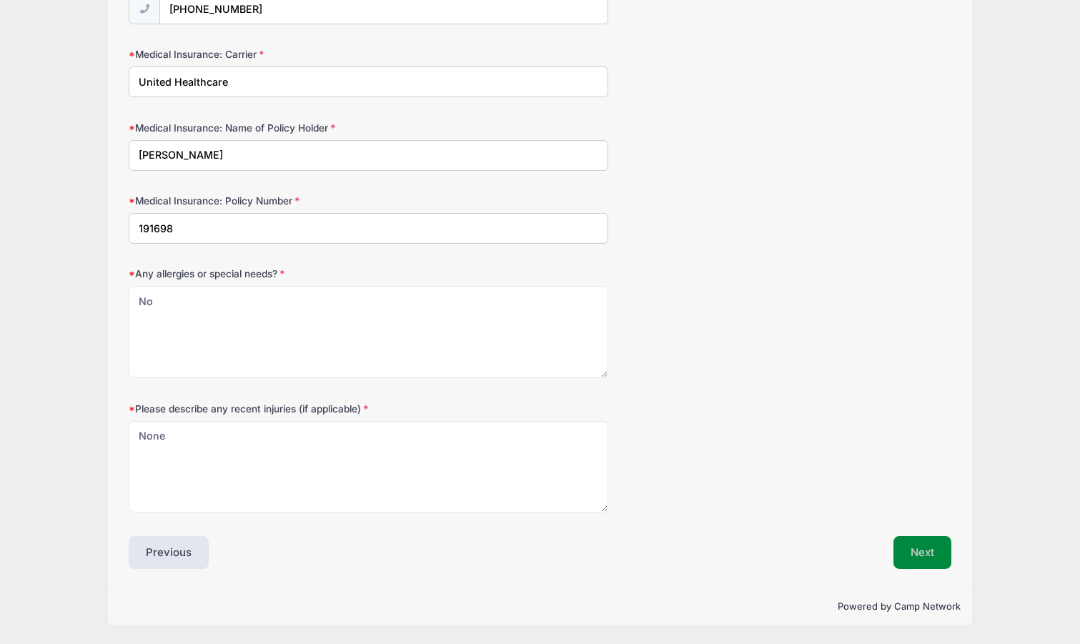
click at [921, 554] on button "Next" at bounding box center [923, 552] width 58 height 33
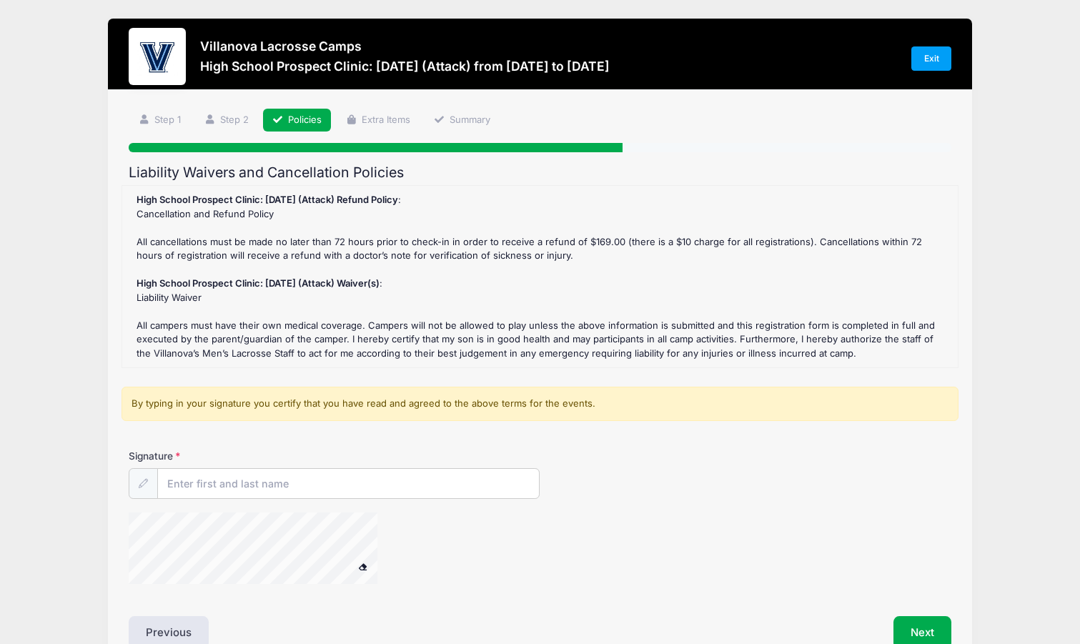
scroll to position [0, 0]
click at [197, 483] on input "Signature" at bounding box center [348, 484] width 381 height 31
click at [916, 633] on button "Next" at bounding box center [923, 632] width 58 height 33
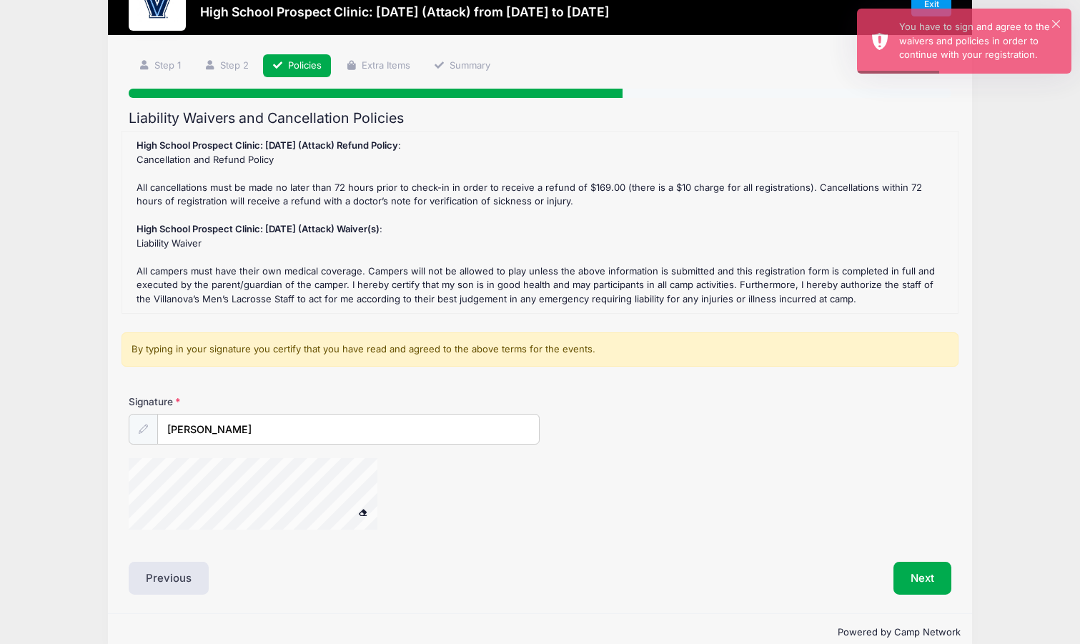
scroll to position [80, 0]
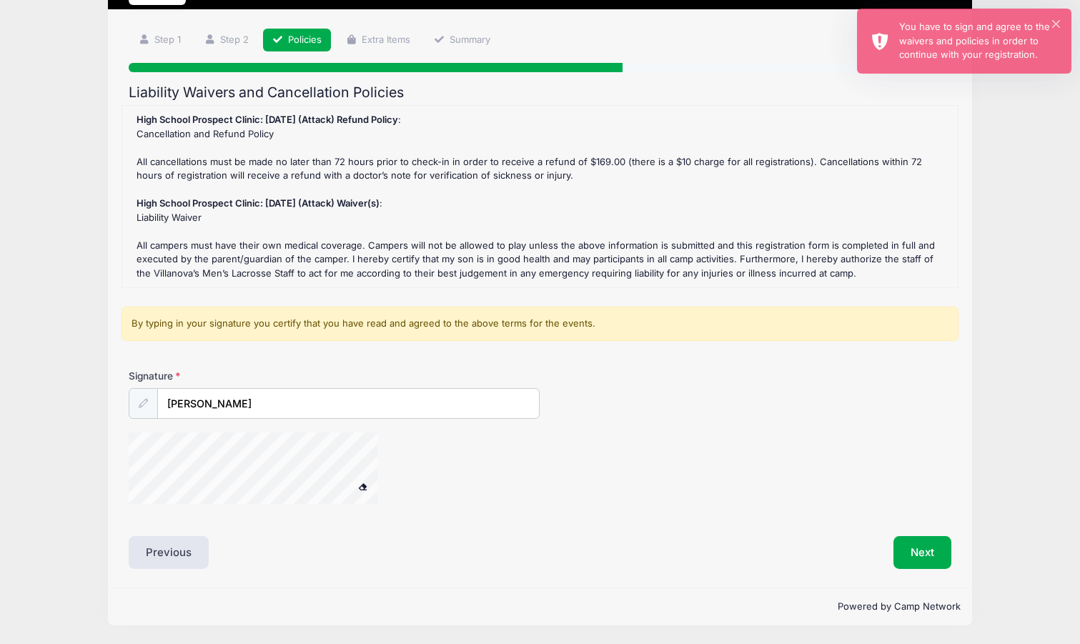
click at [149, 407] on div at bounding box center [143, 403] width 29 height 31
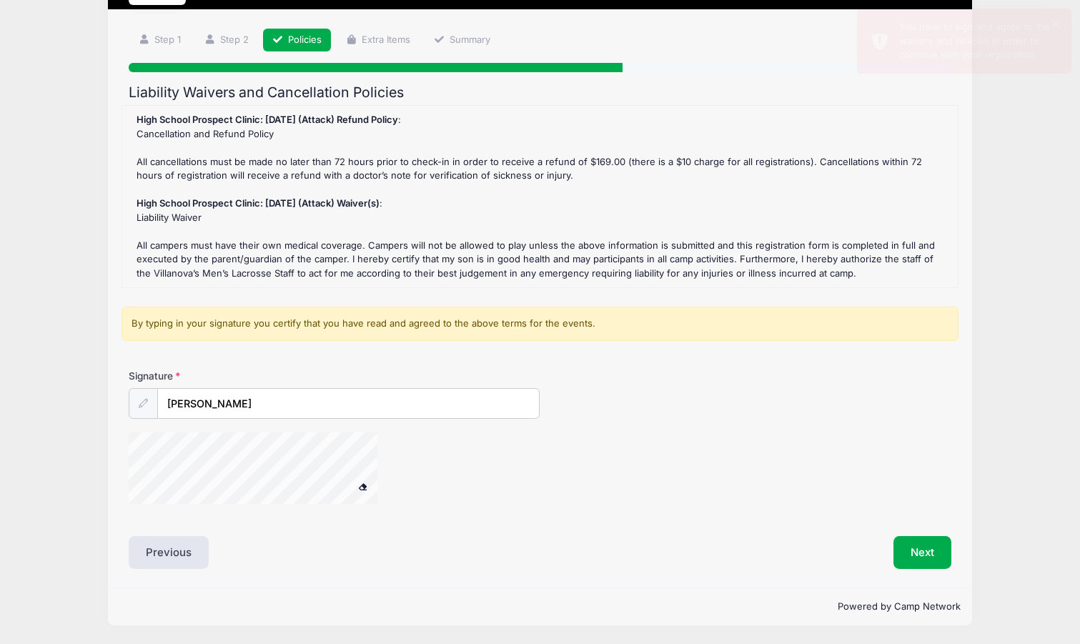
click at [146, 396] on div at bounding box center [143, 403] width 29 height 31
click at [270, 378] on label "Signature" at bounding box center [232, 376] width 206 height 14
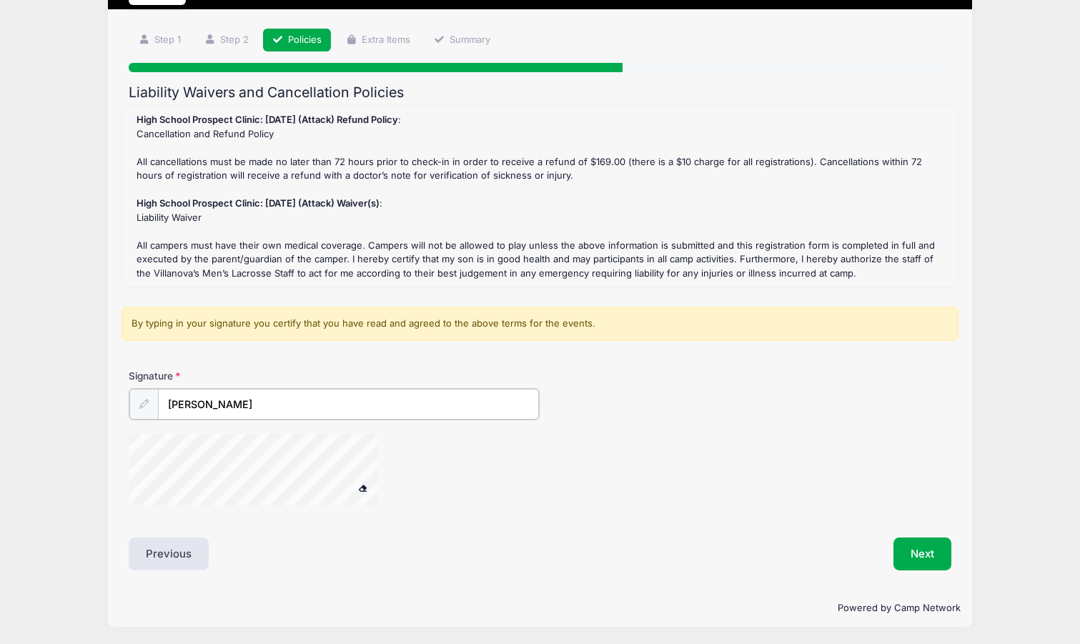
click at [270, 389] on input "Julie Bloom" at bounding box center [348, 404] width 381 height 31
click at [256, 518] on div "Signature Julie Bloom" at bounding box center [540, 444] width 836 height 150
click at [381, 485] on div at bounding box center [272, 472] width 286 height 76
click at [363, 489] on span at bounding box center [363, 487] width 10 height 8
click at [226, 409] on input "Julie Bloo" at bounding box center [348, 404] width 381 height 31
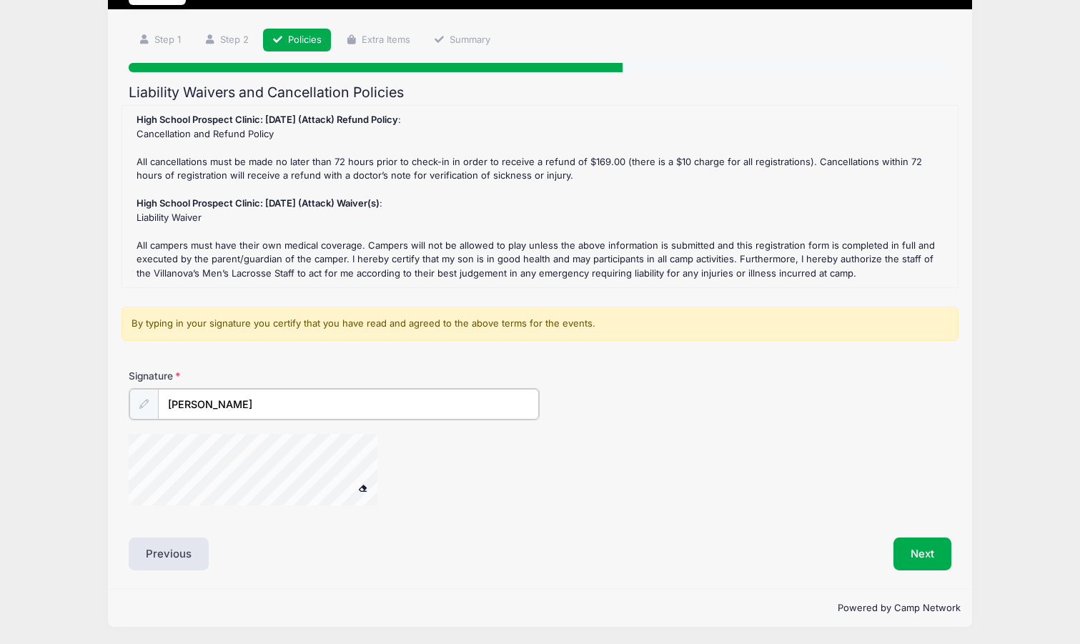
click at [393, 485] on div at bounding box center [272, 472] width 286 height 76
type input "Julie Bloom"
click at [920, 556] on button "Next" at bounding box center [923, 552] width 58 height 33
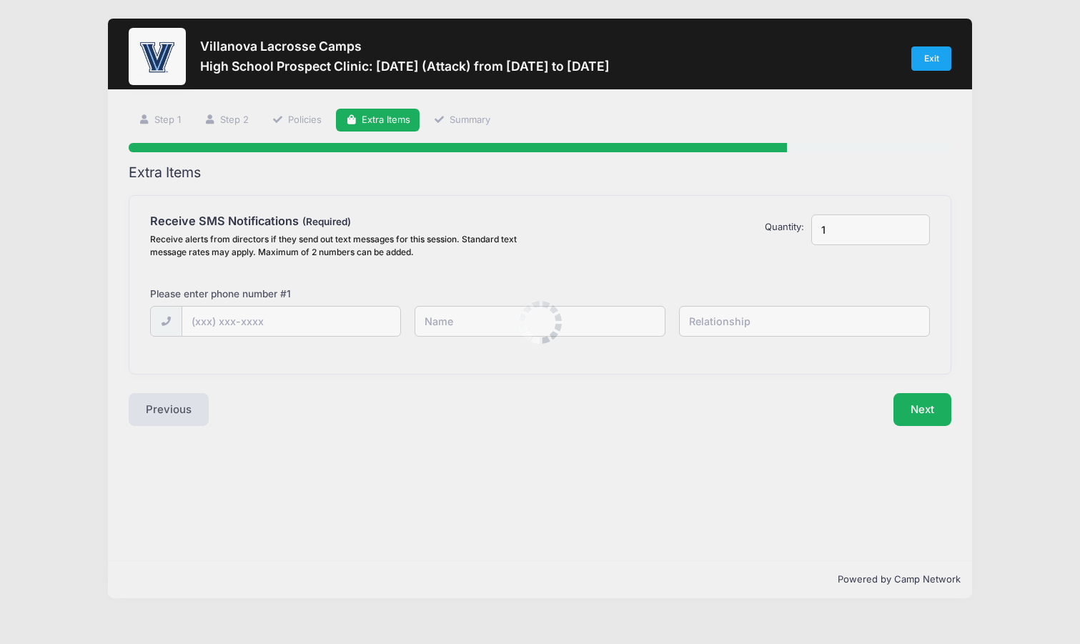
scroll to position [0, 0]
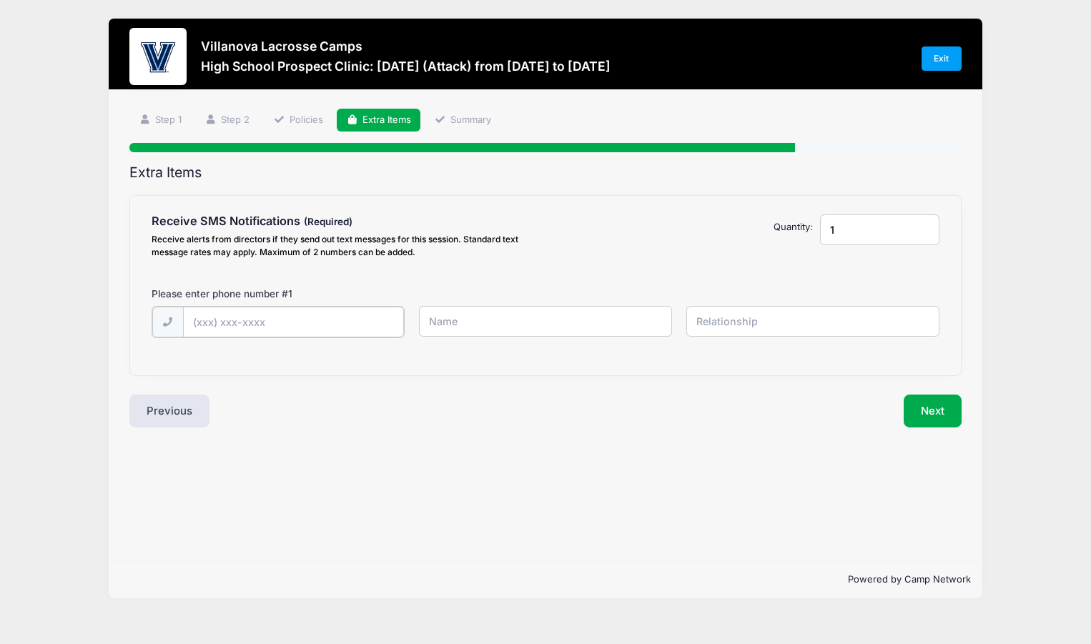
click at [0, 0] on input "text" at bounding box center [0, 0] width 0 height 0
type input "(412) 980-8981"
drag, startPoint x: 450, startPoint y: 319, endPoint x: 453, endPoint y: 327, distance: 8.4
click at [0, 0] on input "text" at bounding box center [0, 0] width 0 height 0
type input "Julie Bloom"
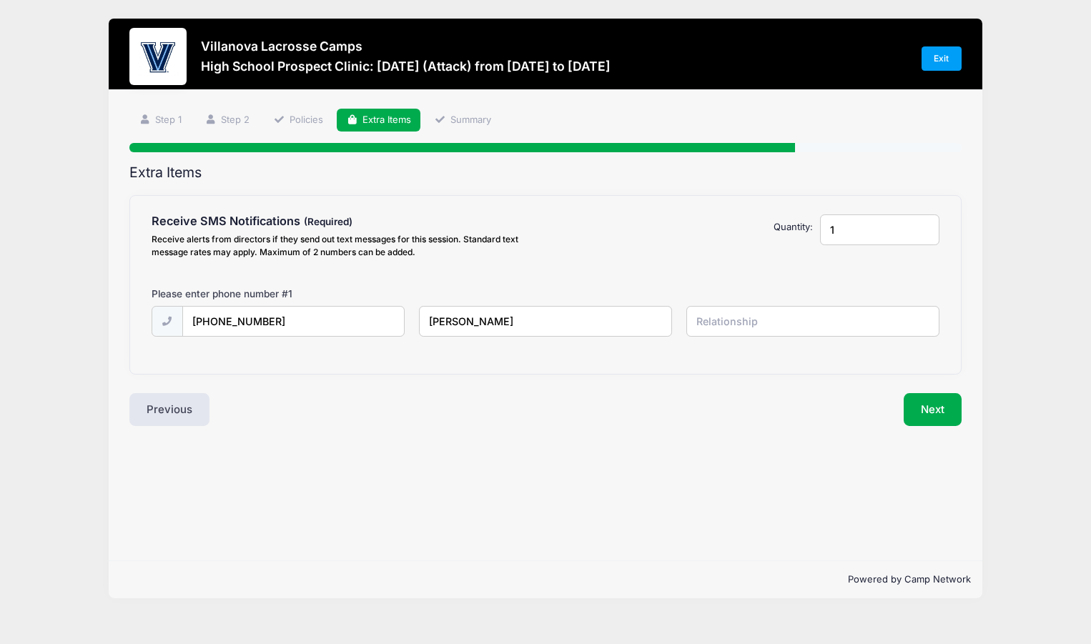
click at [0, 0] on input "text" at bounding box center [0, 0] width 0 height 0
type input "m"
type input "parent"
click at [925, 232] on input "1" at bounding box center [880, 229] width 120 height 31
type input "2"
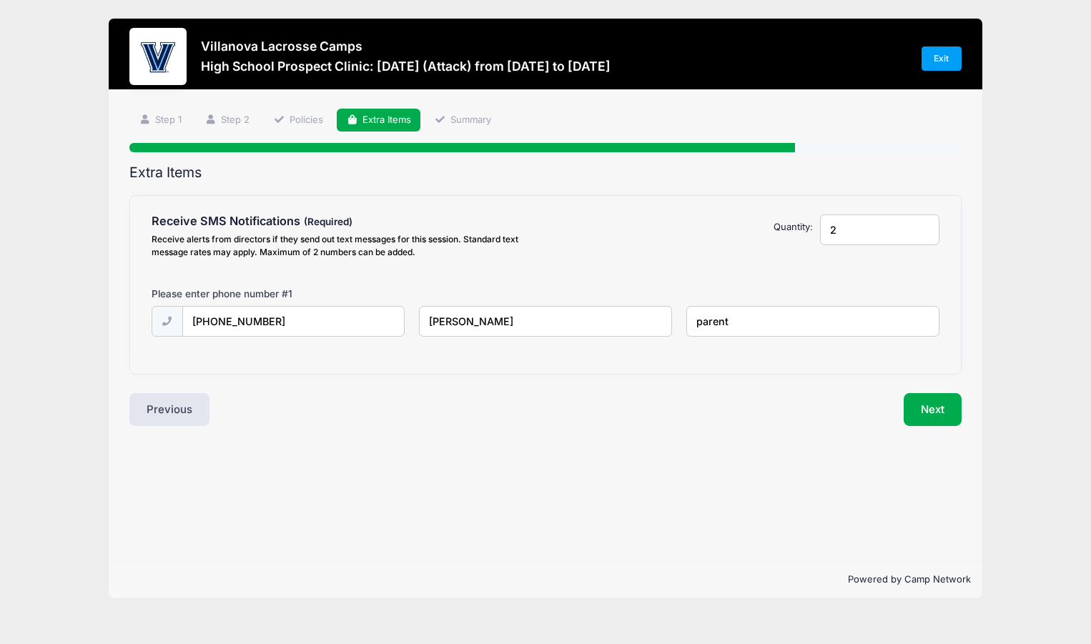
click at [924, 228] on input "2" at bounding box center [880, 229] width 120 height 31
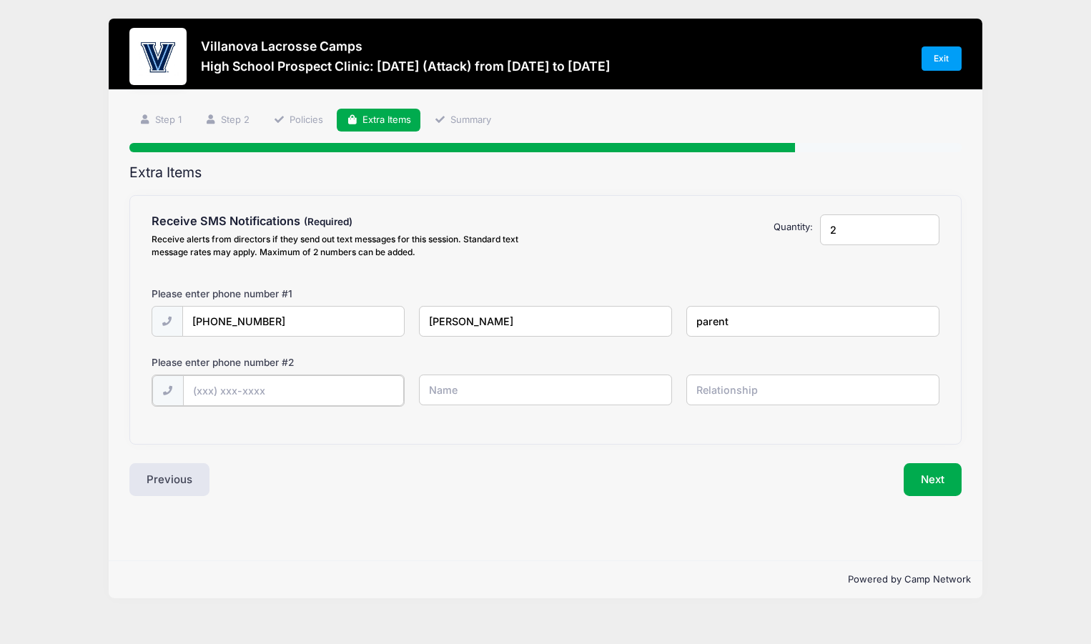
click at [0, 0] on input "text" at bounding box center [0, 0] width 0 height 0
type input "(724) 814-6720"
drag, startPoint x: 487, startPoint y: 392, endPoint x: 481, endPoint y: 380, distance: 12.8
click at [0, 0] on input "text" at bounding box center [0, 0] width 0 height 0
type input "Jake Bloom"
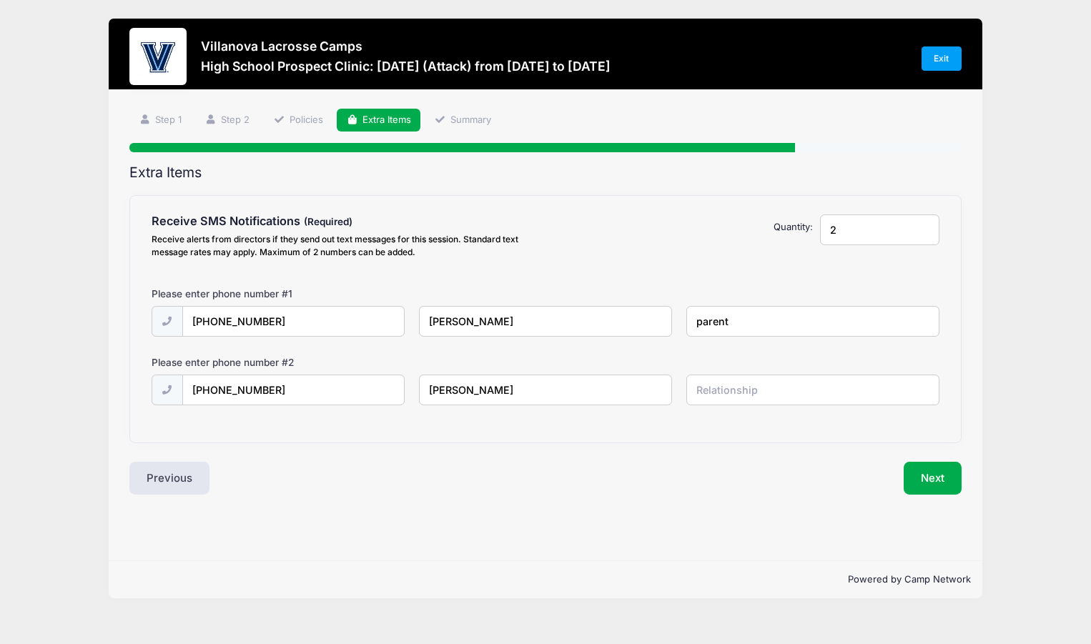
click at [0, 0] on input "text" at bounding box center [0, 0] width 0 height 0
type input "Athlete"
drag, startPoint x: 700, startPoint y: 319, endPoint x: 710, endPoint y: 311, distance: 12.7
click at [0, 0] on input "parent" at bounding box center [0, 0] width 0 height 0
type input "Parent"
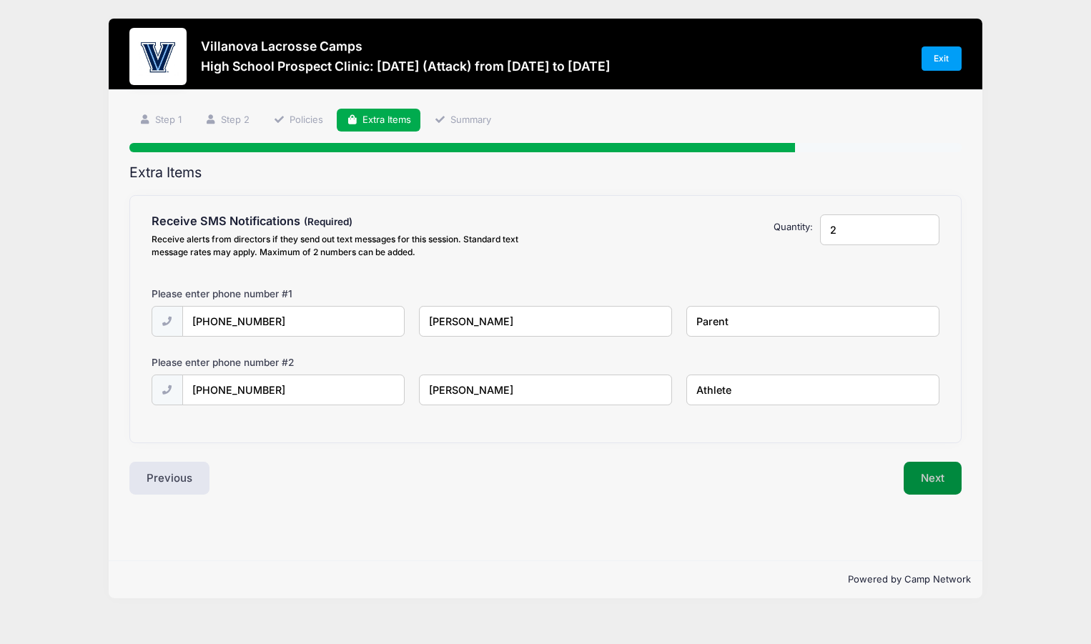
click at [934, 480] on button "Next" at bounding box center [933, 478] width 58 height 33
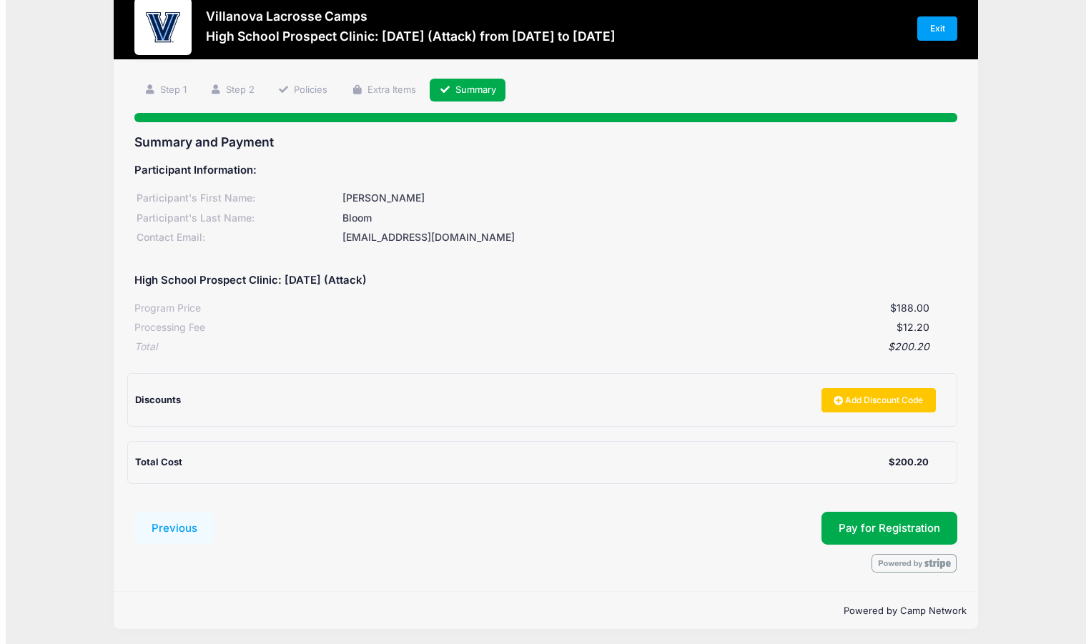
scroll to position [34, 0]
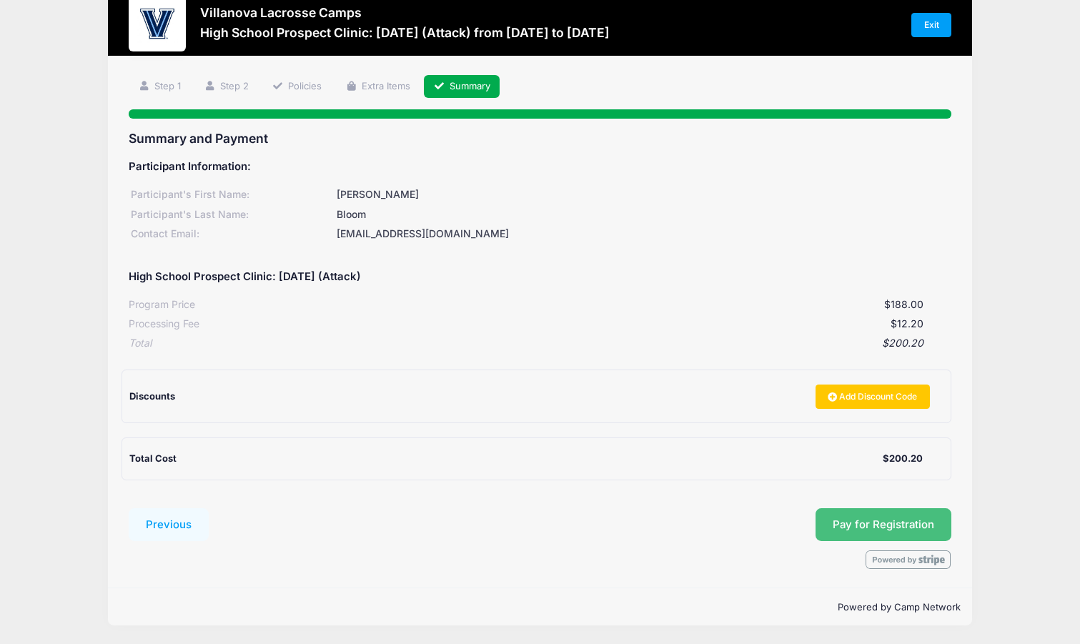
click at [888, 522] on span "Pay for Registration" at bounding box center [884, 524] width 102 height 13
